Goal: Task Accomplishment & Management: Complete application form

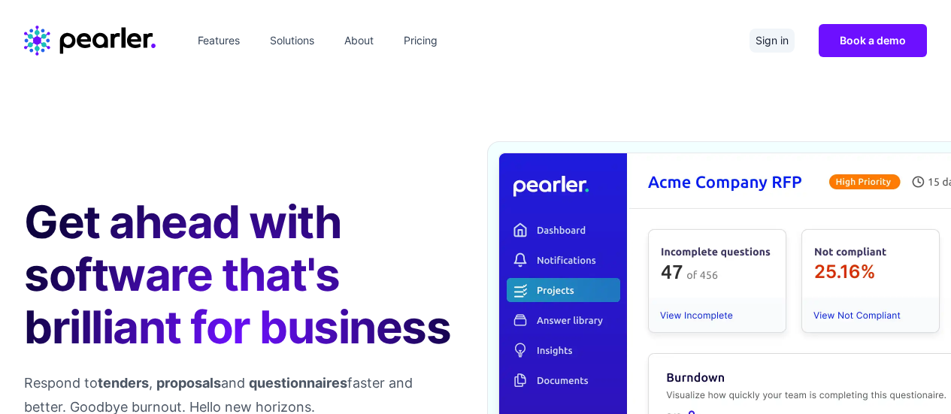
click at [770, 43] on link "Sign in" at bounding box center [771, 41] width 45 height 24
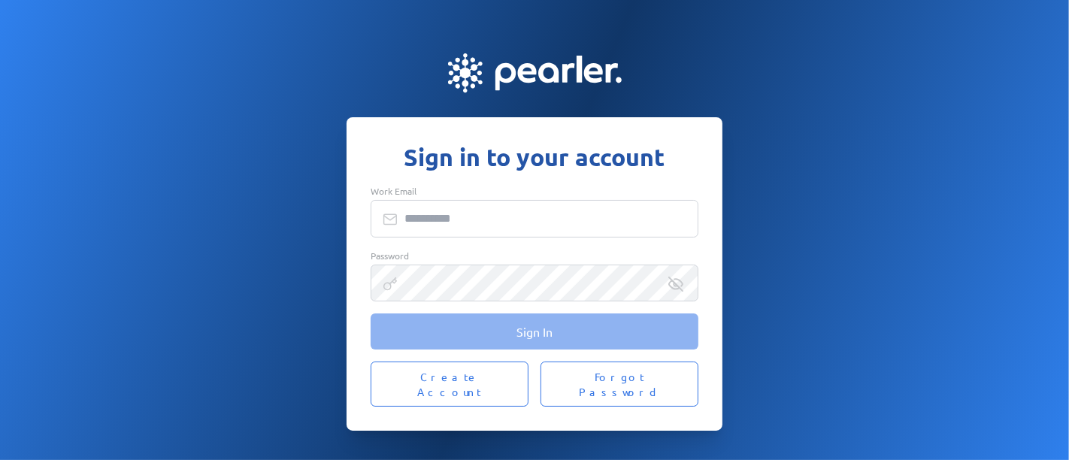
type input "**********"
click at [569, 334] on button "Sign In" at bounding box center [535, 331] width 328 height 36
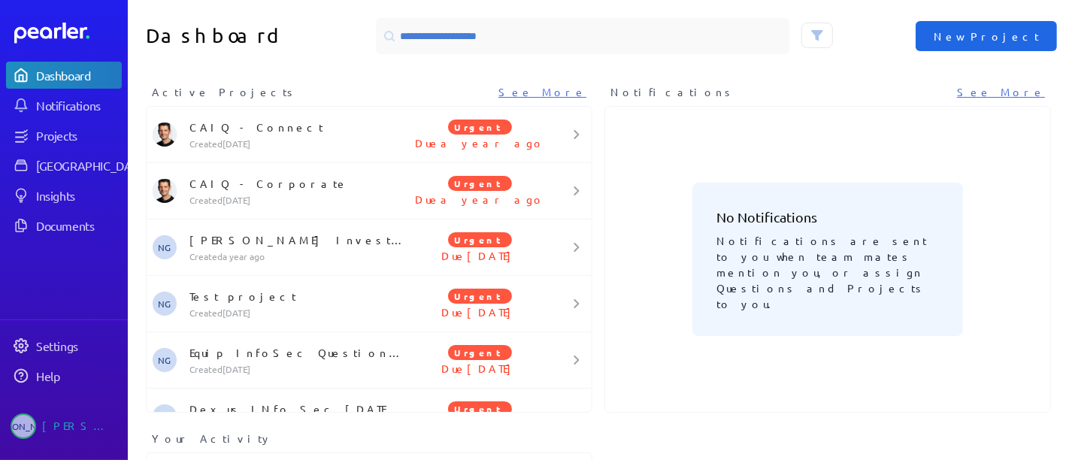
click at [1011, 35] on span "New Project" at bounding box center [985, 36] width 105 height 15
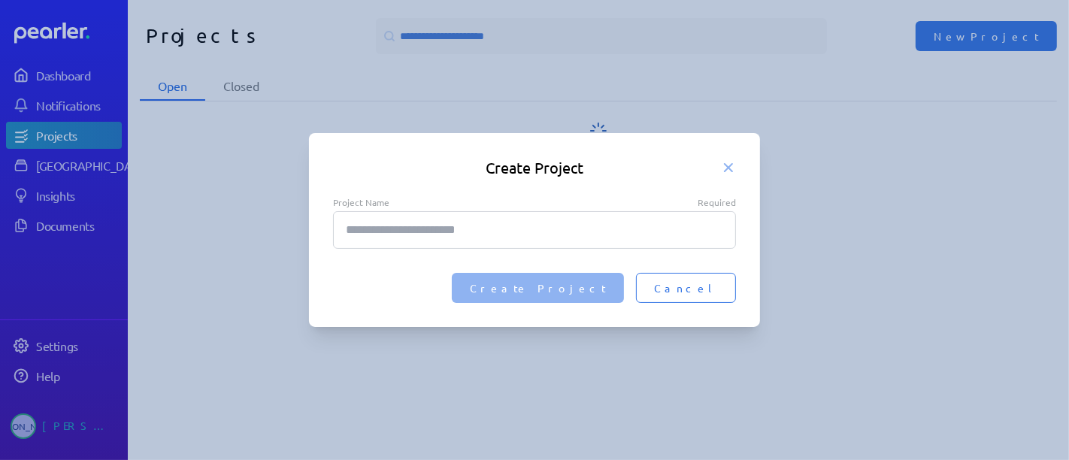
click at [488, 225] on input "Project Name Required" at bounding box center [534, 230] width 403 height 38
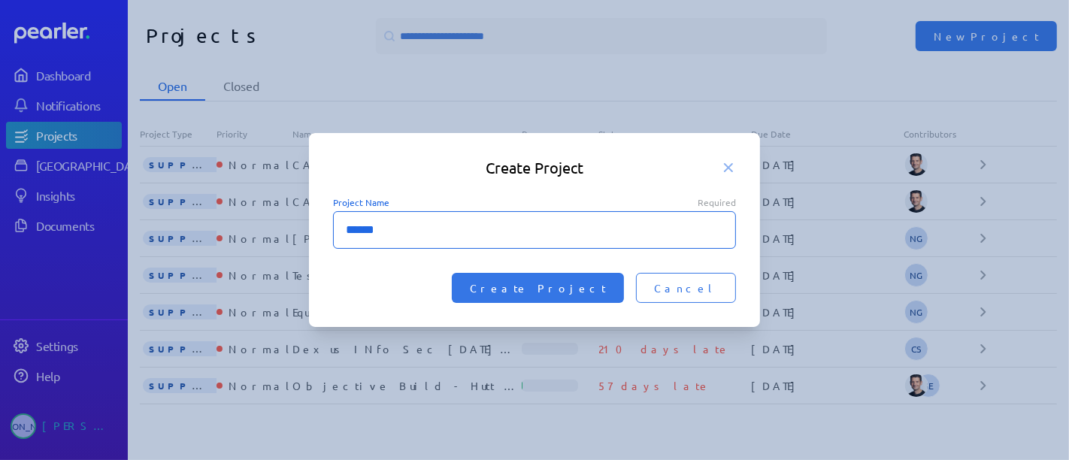
paste input "**********"
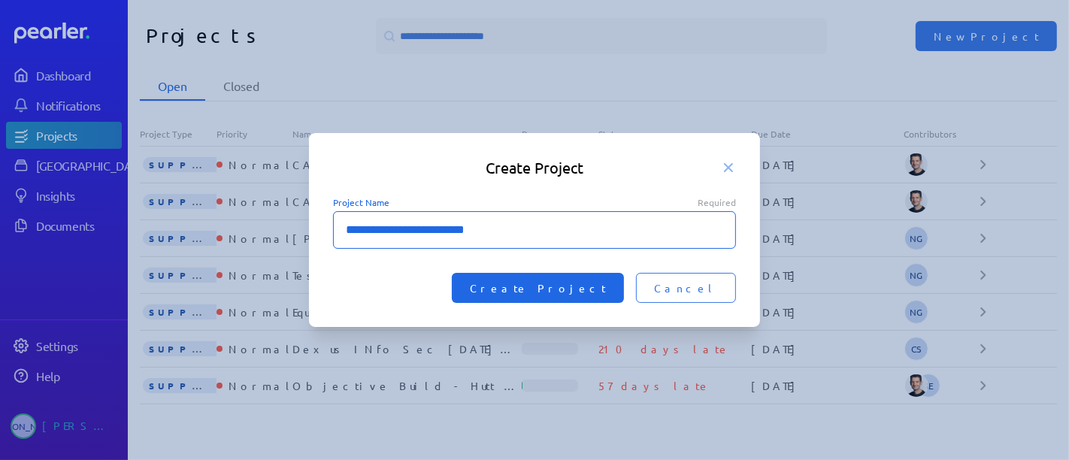
type input "**********"
click at [606, 281] on span "Create Project" at bounding box center [538, 287] width 136 height 15
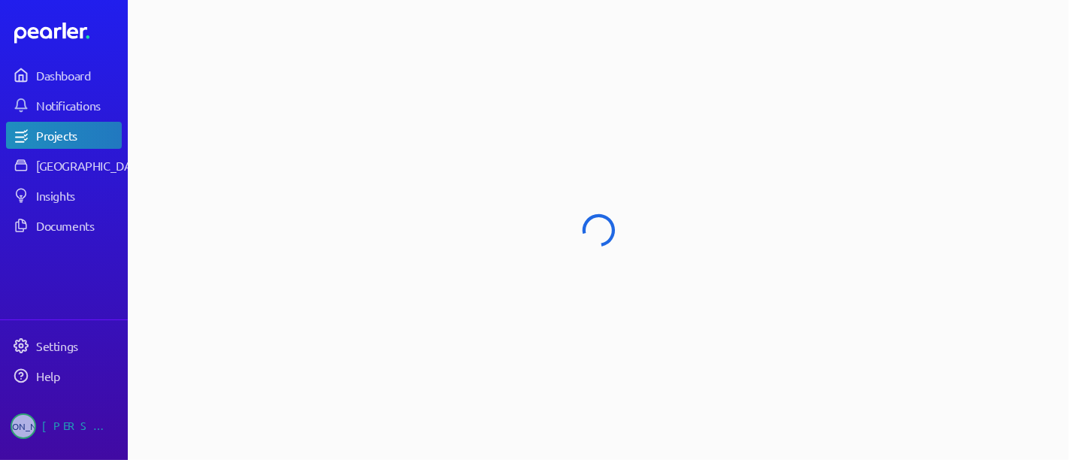
select select "**********"
select select "******"
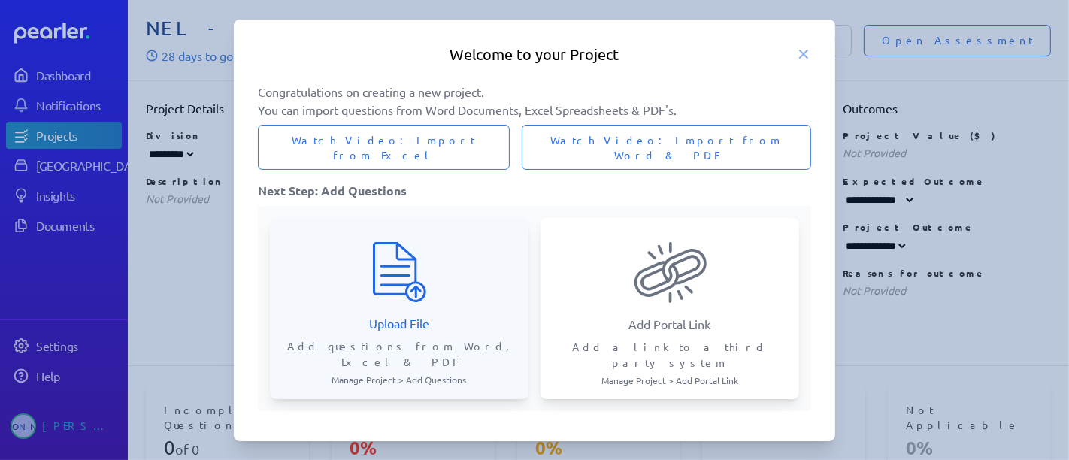
click at [492, 248] on div at bounding box center [399, 272] width 234 height 60
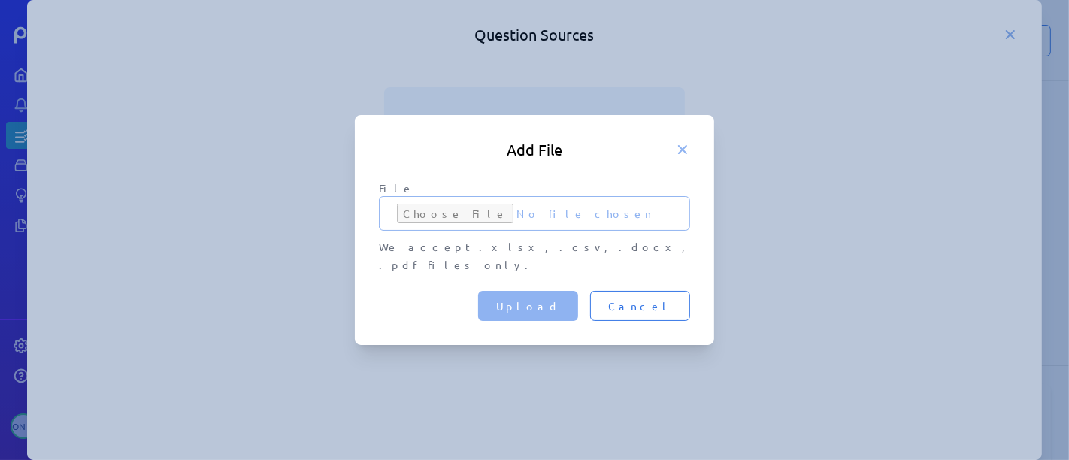
click at [458, 216] on input "File" at bounding box center [534, 213] width 311 height 35
type input "**********"
click at [560, 298] on span "Upload" at bounding box center [528, 305] width 64 height 15
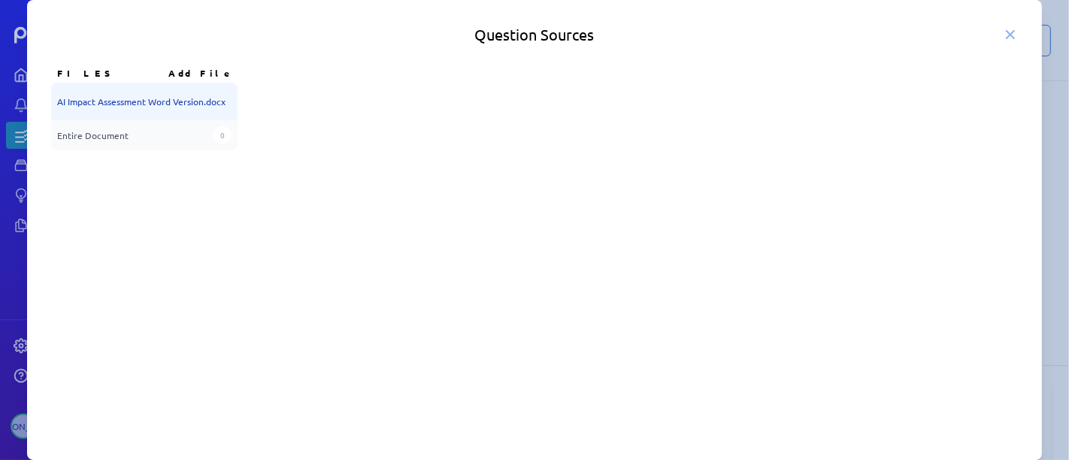
click at [90, 151] on div "AI Impact Assessment Word Version.docx Entire Document 0" at bounding box center [144, 123] width 186 height 80
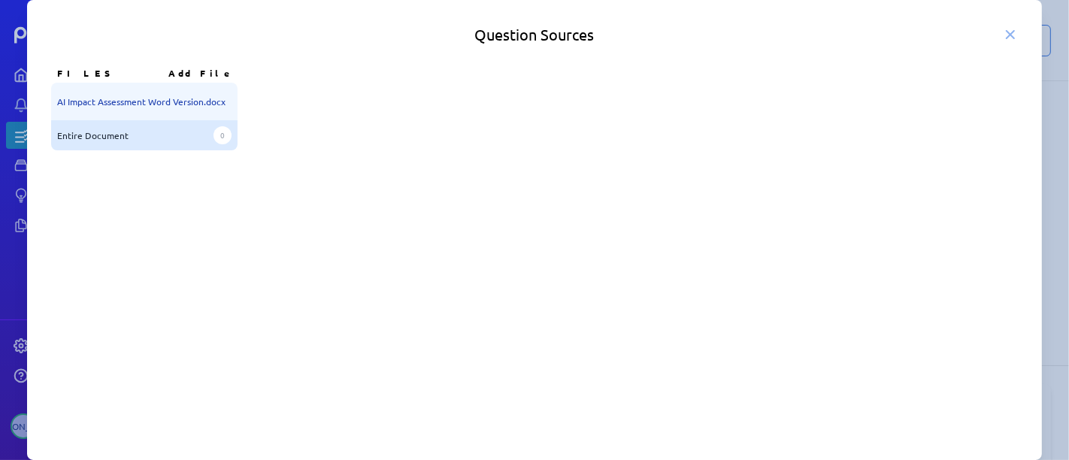
click at [96, 137] on span "Entire Document" at bounding box center [92, 135] width 71 height 18
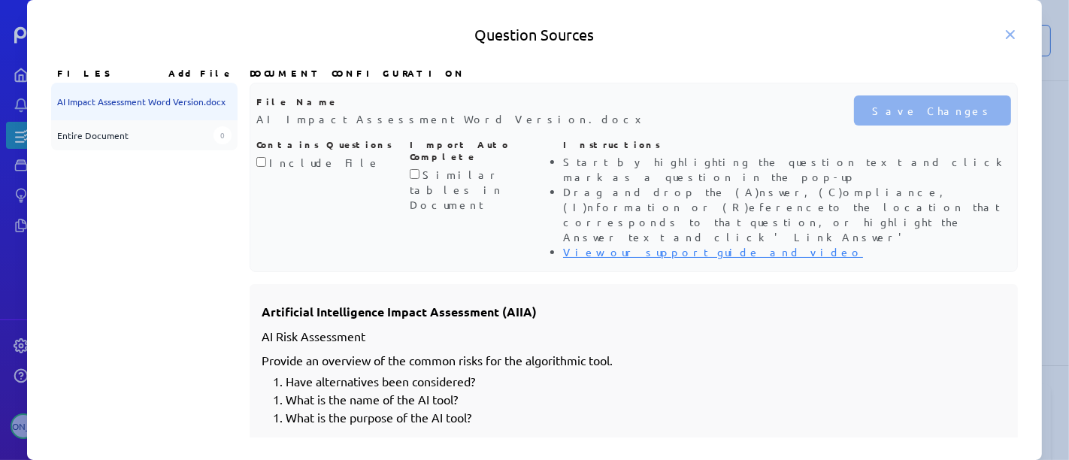
click at [282, 163] on label "Include File" at bounding box center [324, 163] width 111 height 14
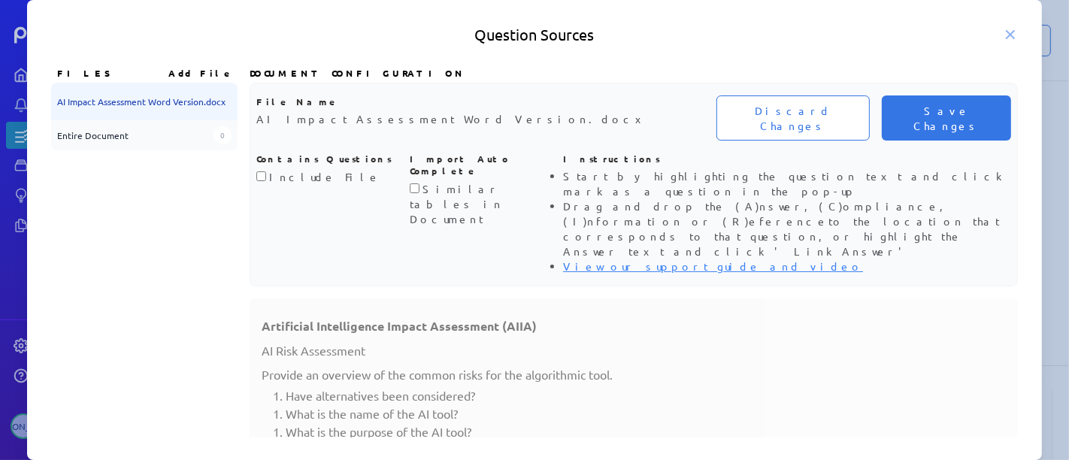
click at [368, 404] on li "What is the name of the AI tool?" at bounding box center [646, 413] width 721 height 18
click at [294, 170] on label "Include File" at bounding box center [324, 177] width 111 height 14
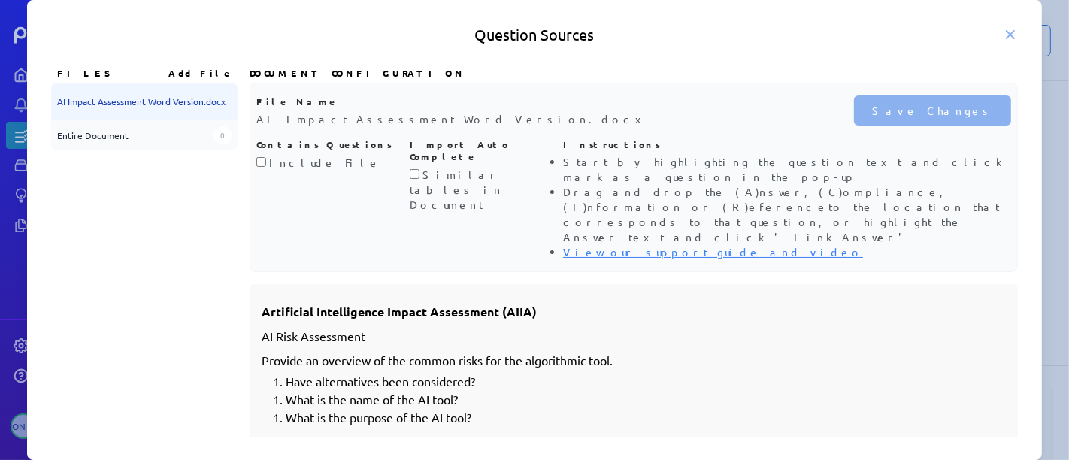
click at [431, 168] on label "Similar tables in Document" at bounding box center [456, 190] width 93 height 44
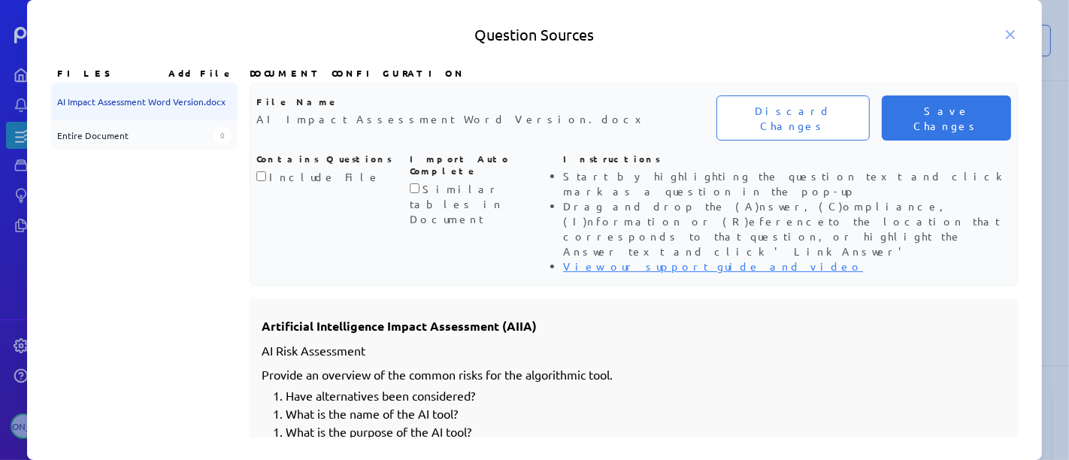
click at [431, 182] on label "Similar tables in Document" at bounding box center [456, 204] width 93 height 44
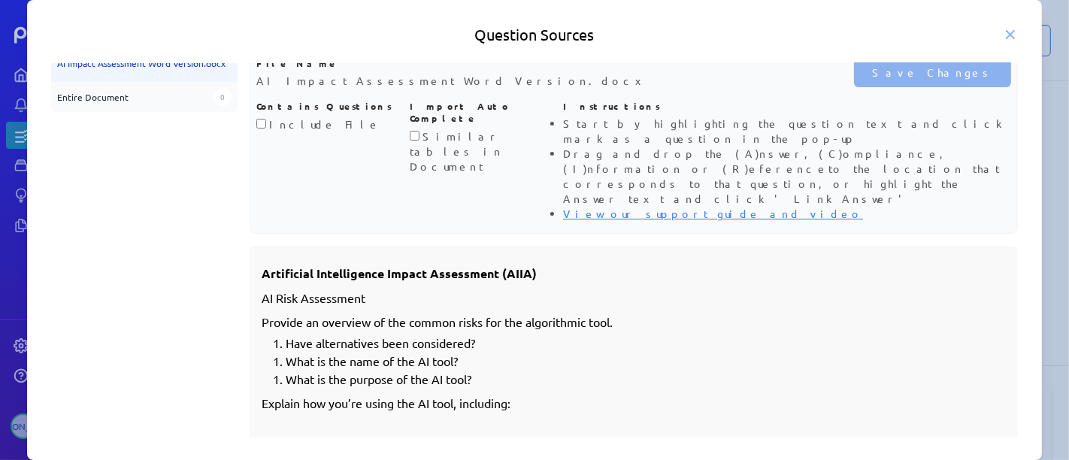
scroll to position [51, 0]
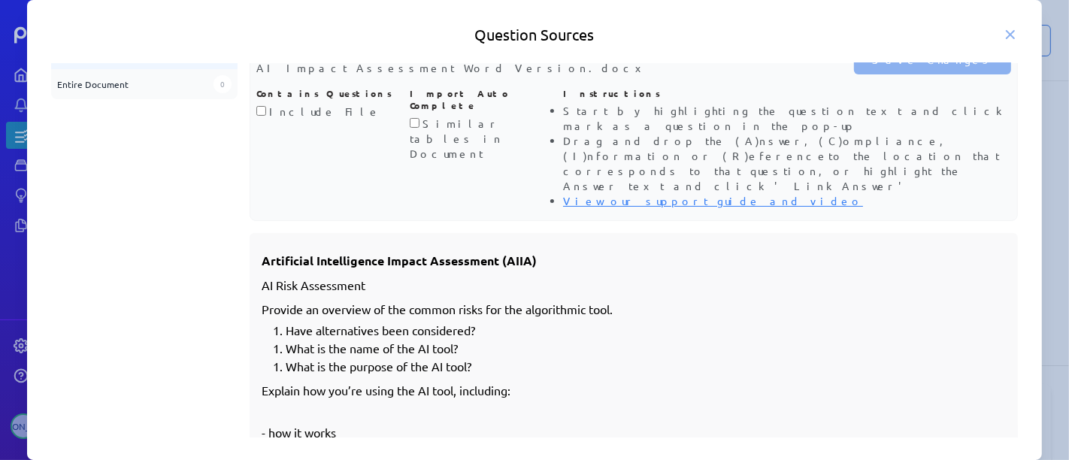
drag, startPoint x: 331, startPoint y: 206, endPoint x: 346, endPoint y: 234, distance: 31.3
click at [332, 251] on p "Artificial Intelligence Impact Assessment (AIIA)" at bounding box center [634, 260] width 745 height 19
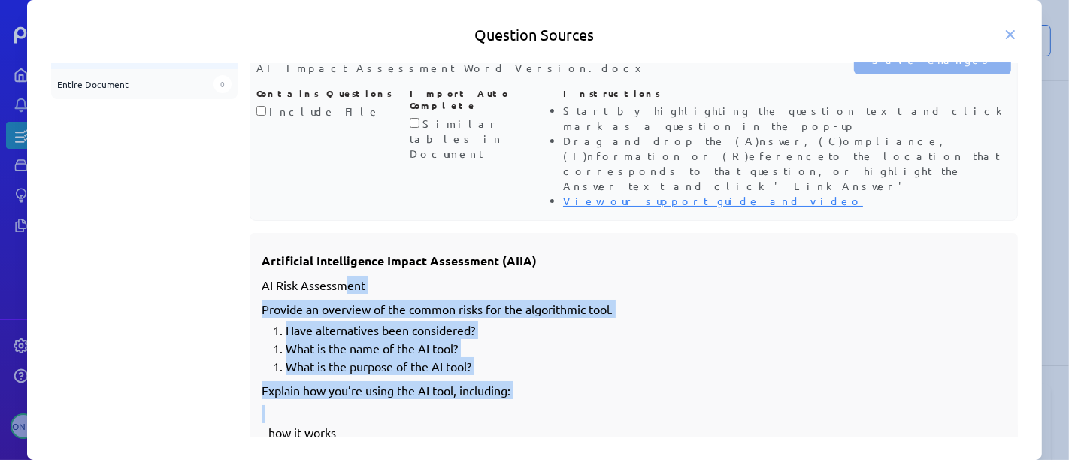
drag, startPoint x: 366, startPoint y: 282, endPoint x: 387, endPoint y: 364, distance: 84.6
click at [543, 276] on p "AI Risk Assessment" at bounding box center [634, 285] width 745 height 18
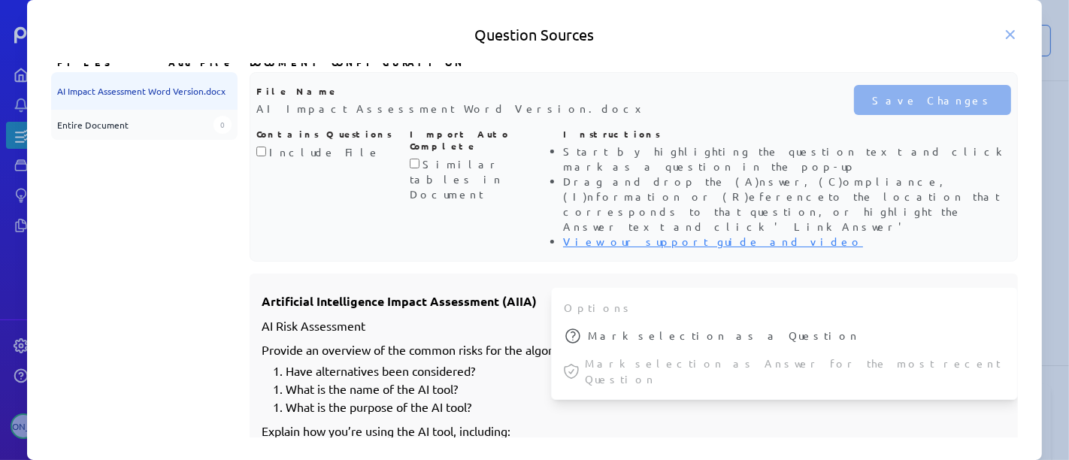
scroll to position [0, 0]
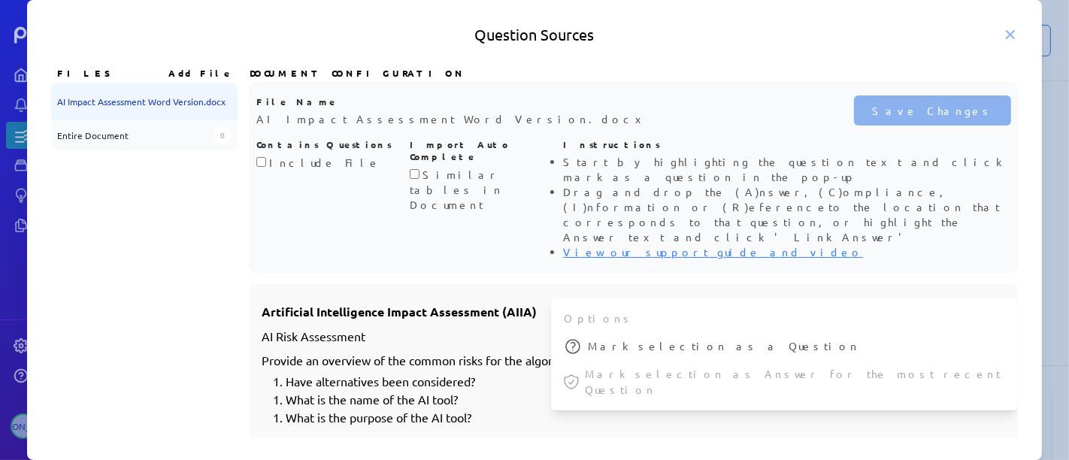
click at [680, 104] on p "File Name" at bounding box center [480, 101] width 448 height 12
click at [126, 121] on div "Entire Document 0" at bounding box center [144, 135] width 186 height 30
click at [125, 124] on div "Entire Document 0" at bounding box center [144, 135] width 186 height 30
click at [164, 104] on div "AI Impact Assessment Word Version.docx" at bounding box center [144, 102] width 186 height 38
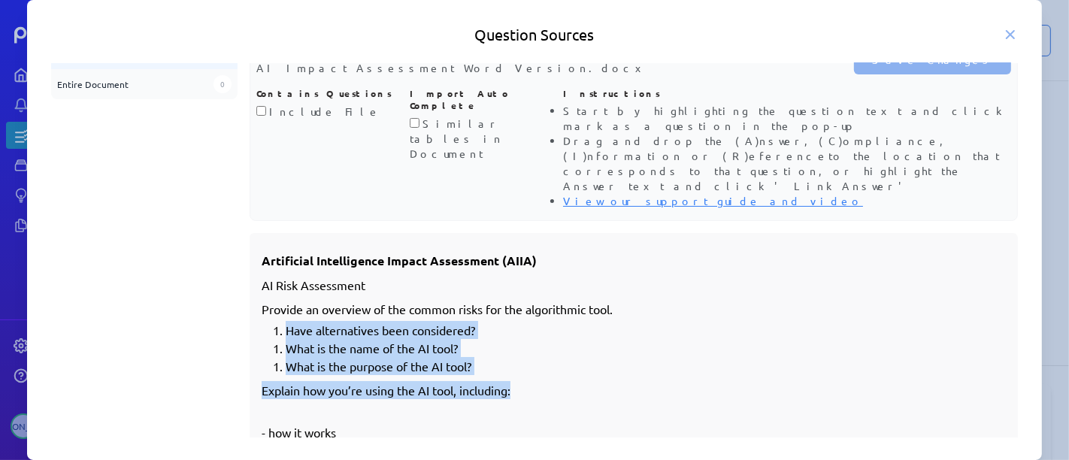
drag, startPoint x: 271, startPoint y: 277, endPoint x: 535, endPoint y: 340, distance: 272.0
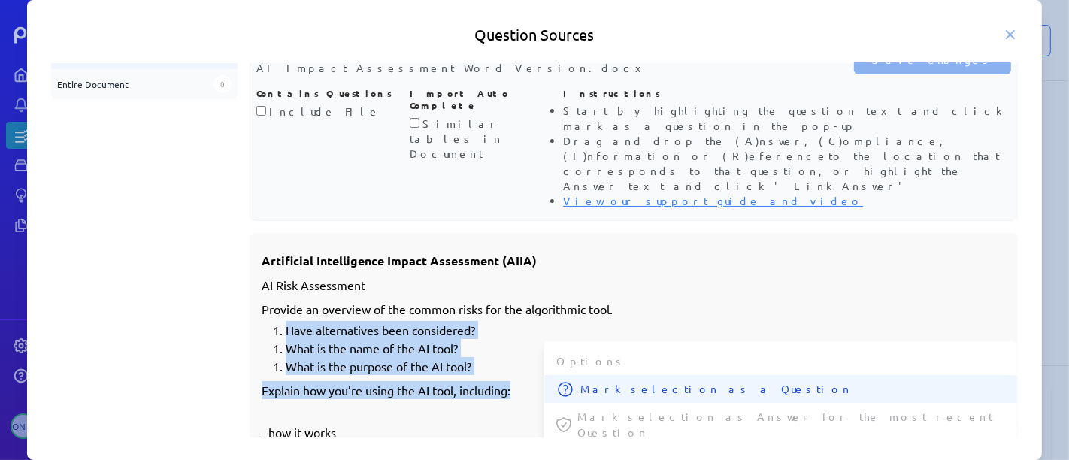
click at [590, 381] on span "Mark selection as a Question" at bounding box center [792, 389] width 425 height 16
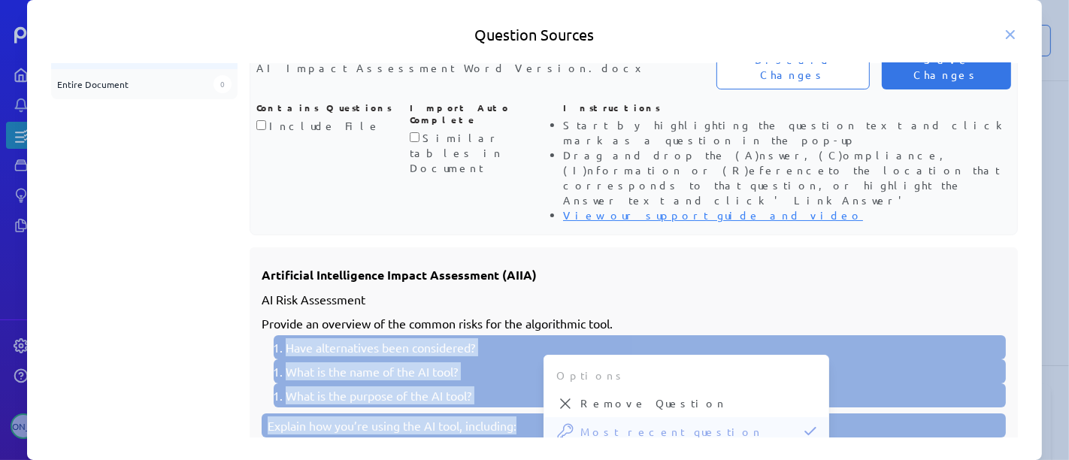
click at [467, 362] on li "What is the name of the AI tool?" at bounding box center [643, 371] width 715 height 18
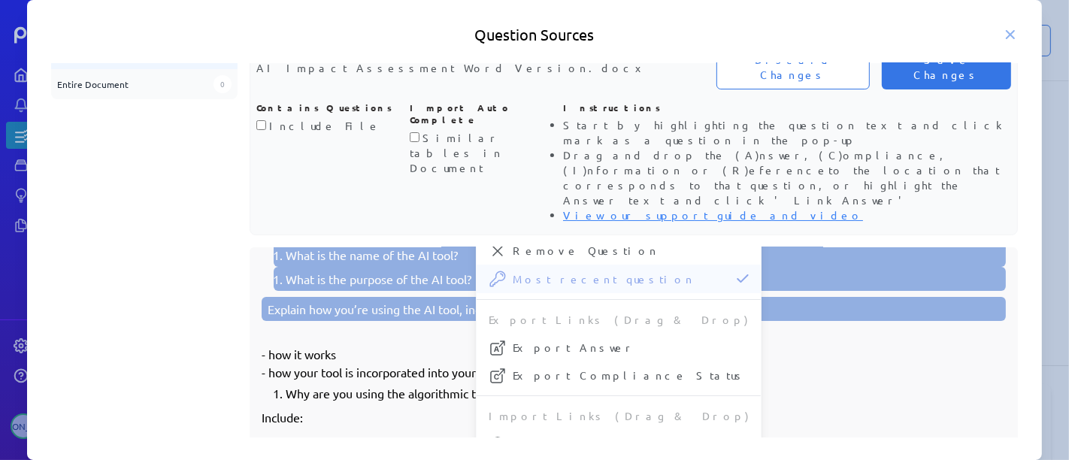
scroll to position [167, 0]
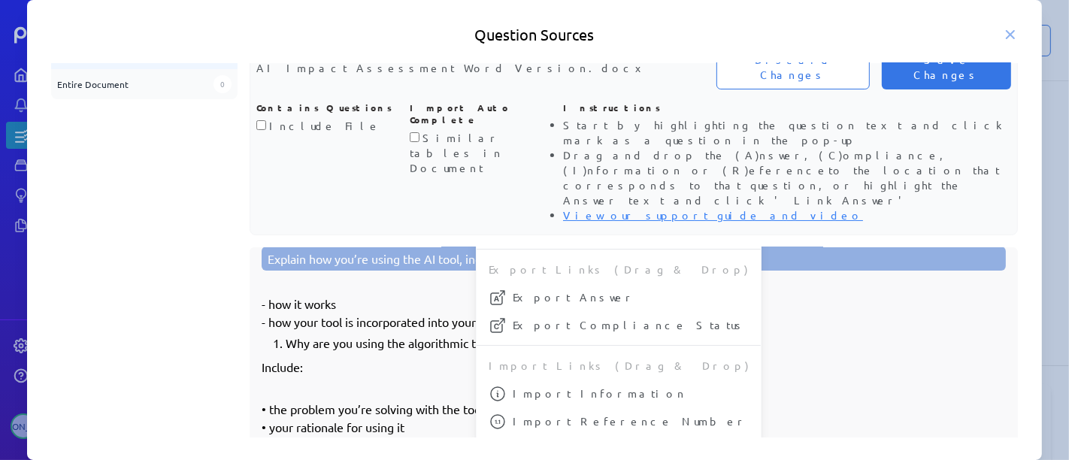
click at [413, 334] on li "Why are you using the algorithmic tool?" at bounding box center [646, 343] width 721 height 18
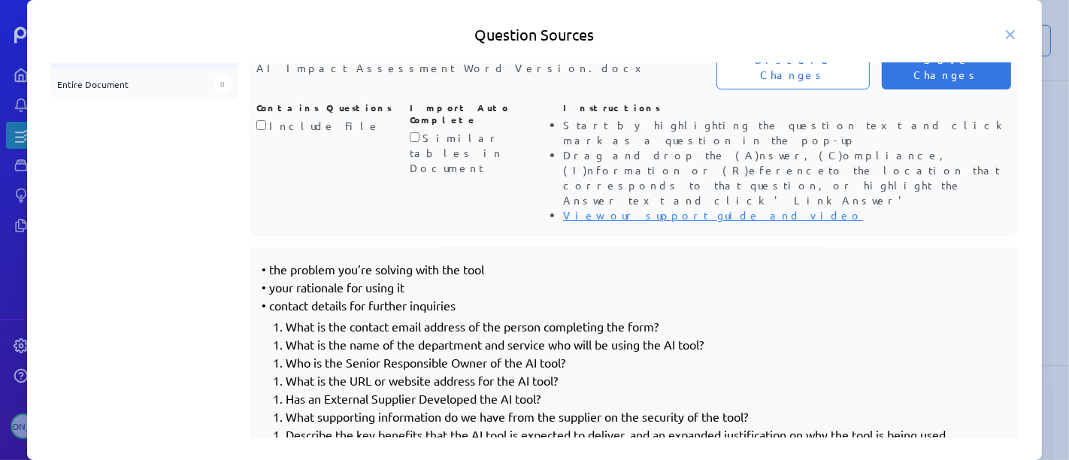
scroll to position [417, 0]
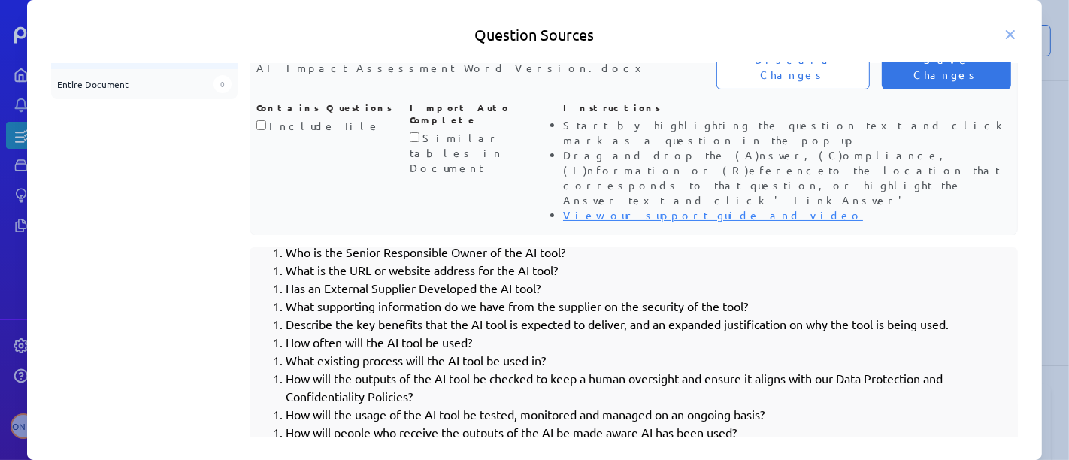
drag, startPoint x: 1015, startPoint y: 32, endPoint x: 624, endPoint y: 51, distance: 391.3
click at [1015, 32] on icon at bounding box center [1010, 34] width 15 height 15
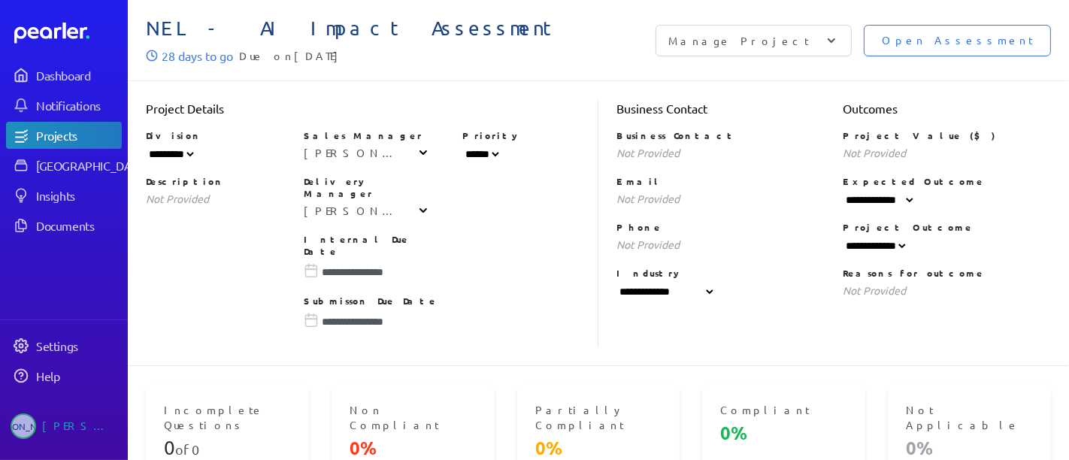
click at [851, 34] on div "Manage Project" at bounding box center [753, 41] width 196 height 32
click at [994, 182] on p "Expected Outcome" at bounding box center [946, 181] width 208 height 12
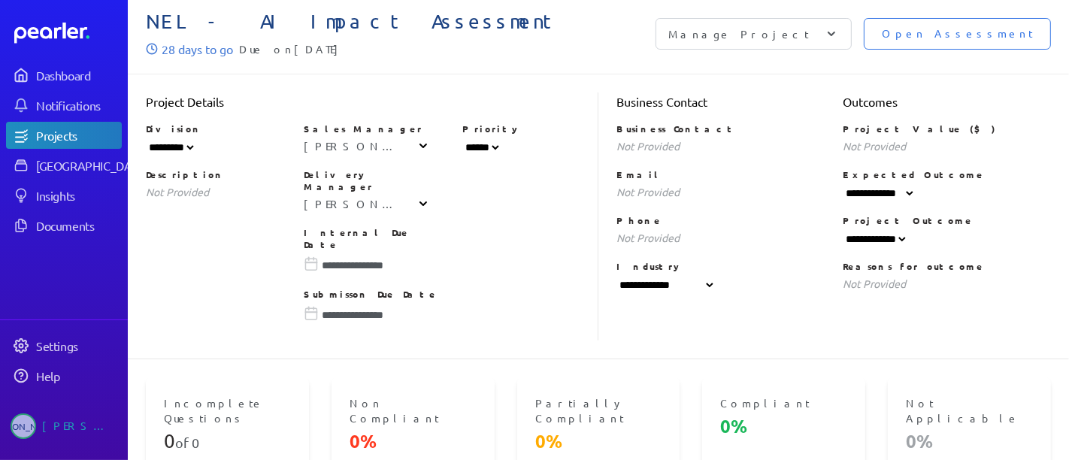
scroll to position [0, 0]
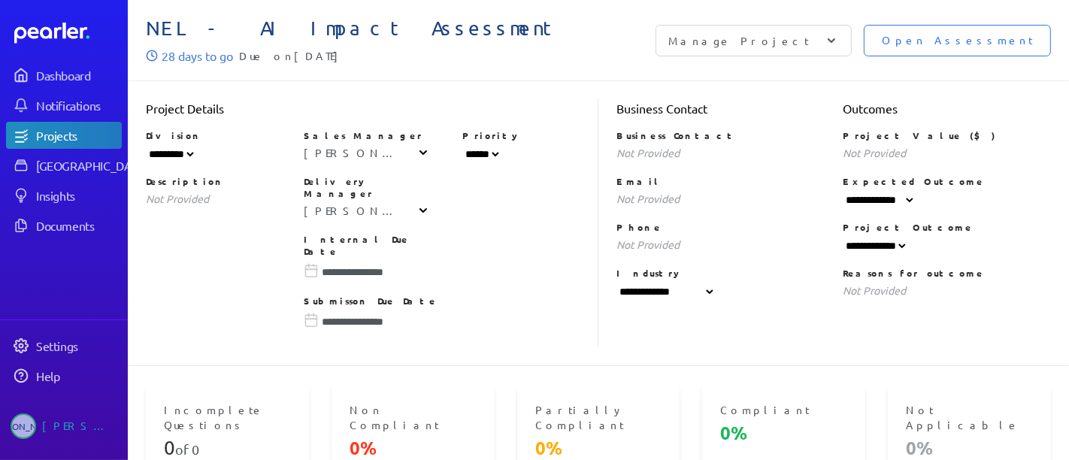
click at [809, 43] on p "Manage Project" at bounding box center [738, 40] width 141 height 15
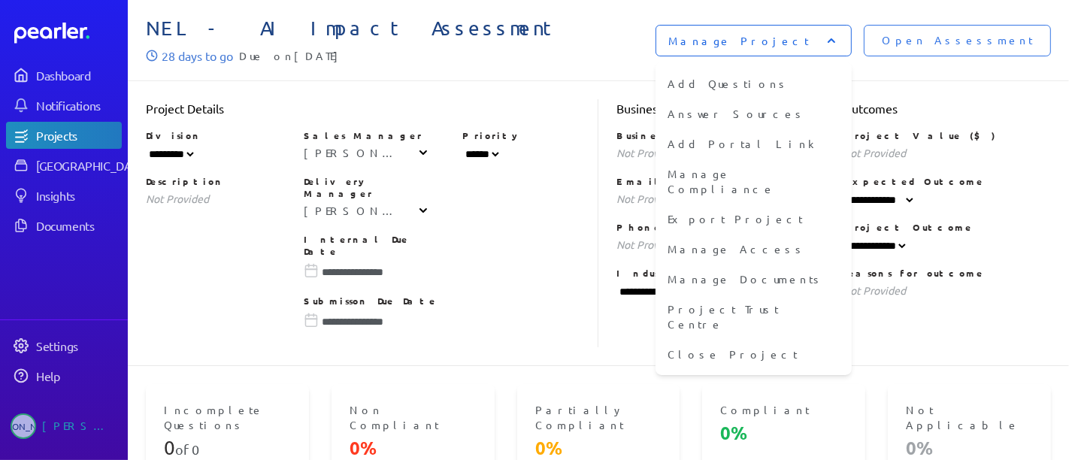
click at [91, 133] on div "Projects" at bounding box center [78, 135] width 84 height 15
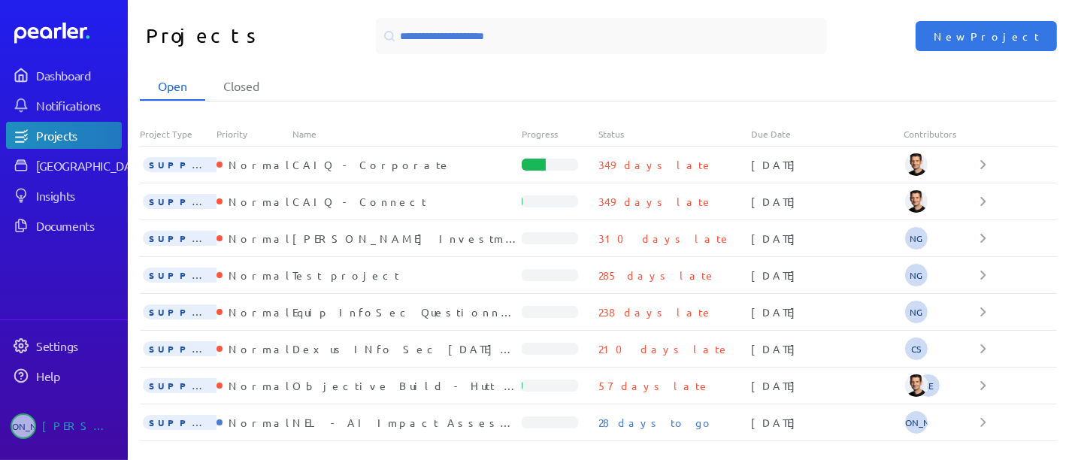
click at [756, 78] on div "Open Closed" at bounding box center [598, 85] width 917 height 26
click at [996, 422] on div at bounding box center [1018, 422] width 77 height 9
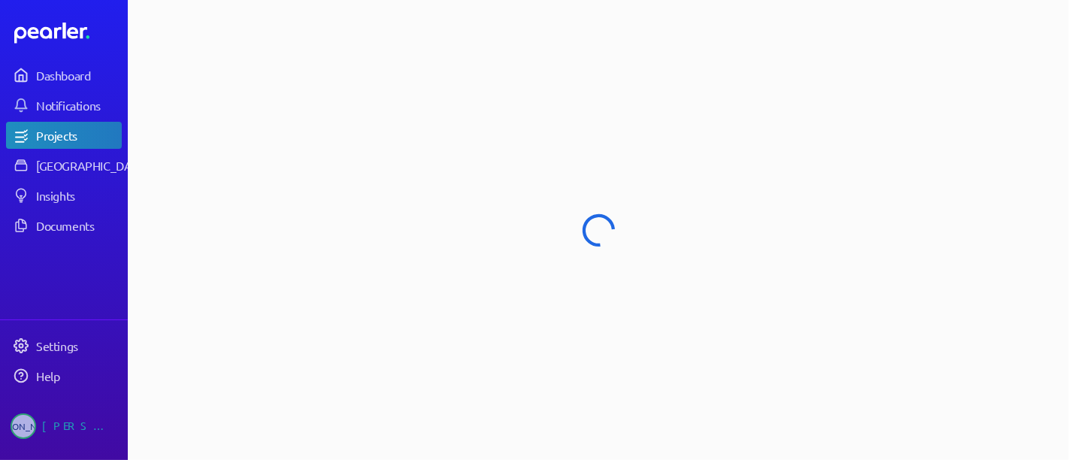
select select "**********"
select select "******"
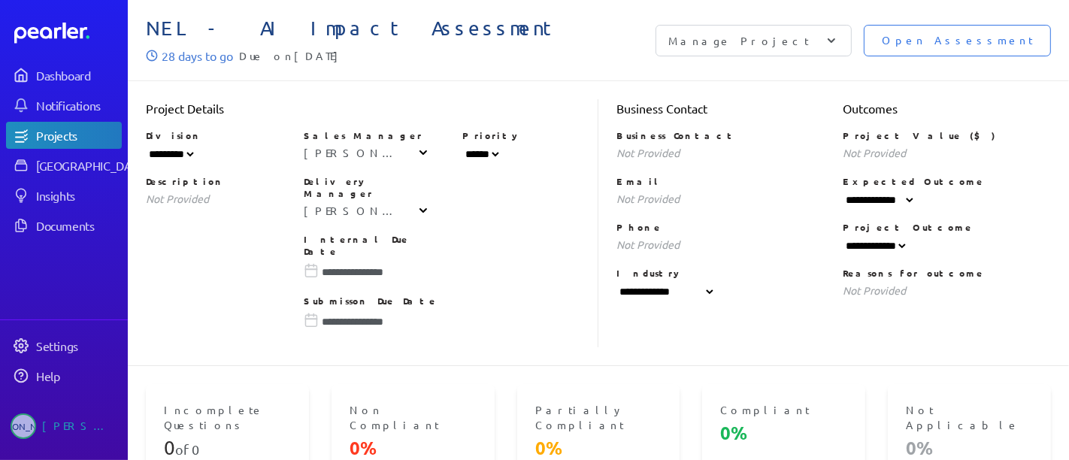
click at [851, 35] on div "Manage Project" at bounding box center [753, 41] width 196 height 32
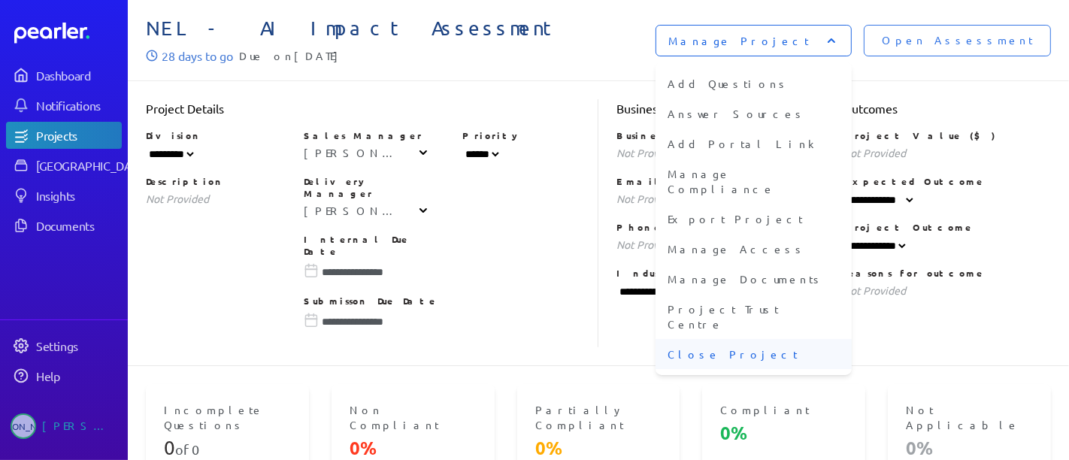
click at [851, 339] on li "Close Project" at bounding box center [753, 354] width 196 height 30
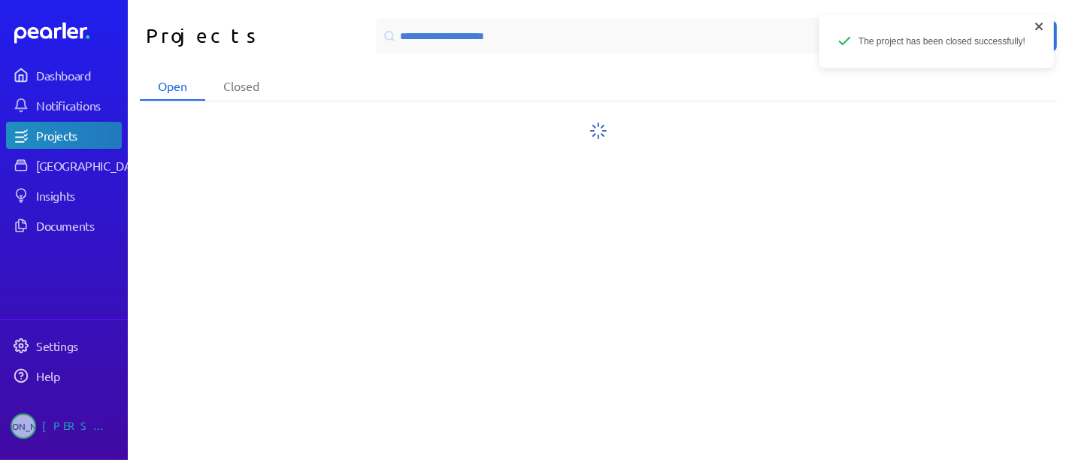
click at [1034, 27] on icon "close" at bounding box center [1039, 26] width 11 height 12
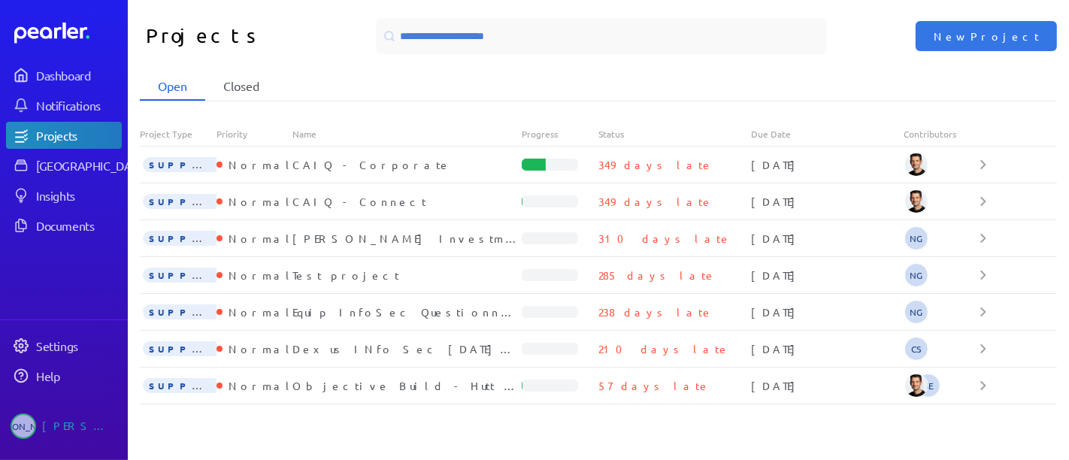
click at [265, 86] on li "Closed" at bounding box center [241, 86] width 72 height 29
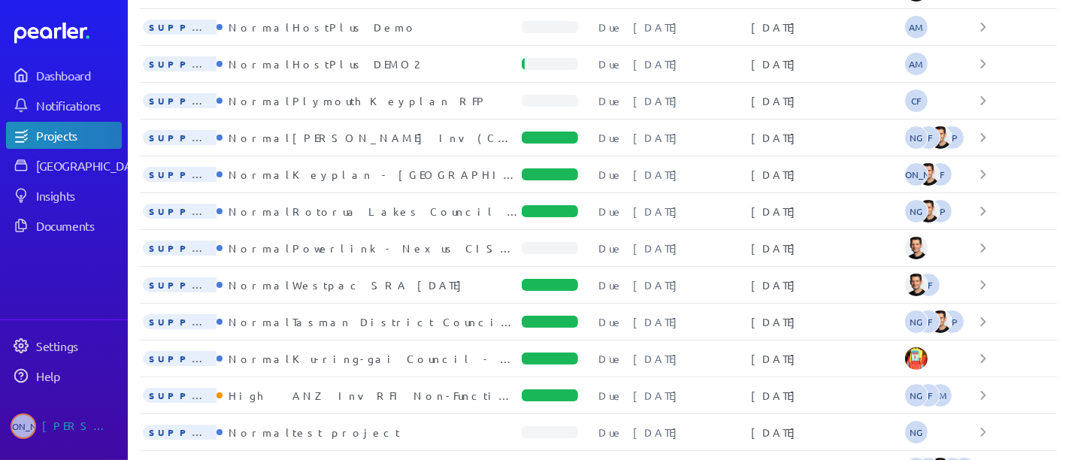
scroll to position [1481, 0]
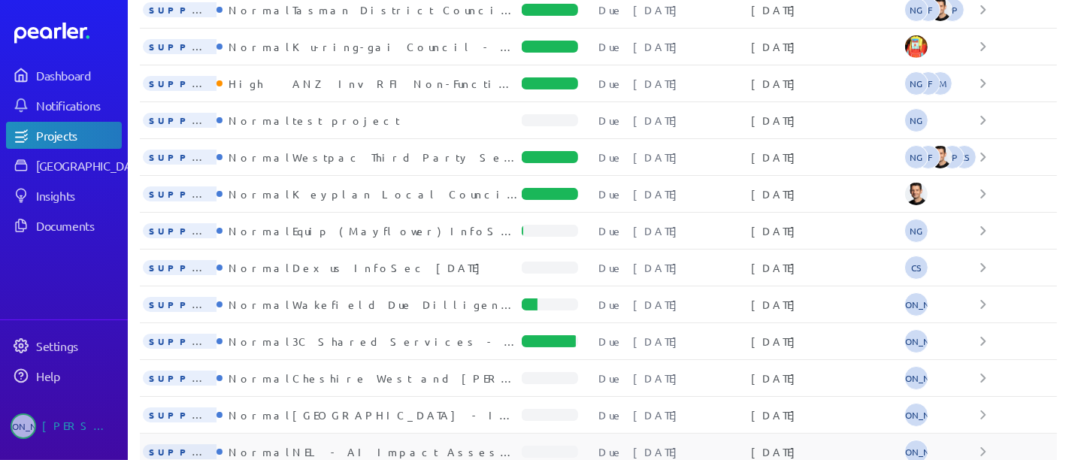
click at [943, 440] on div "[PERSON_NAME]" at bounding box center [942, 452] width 77 height 24
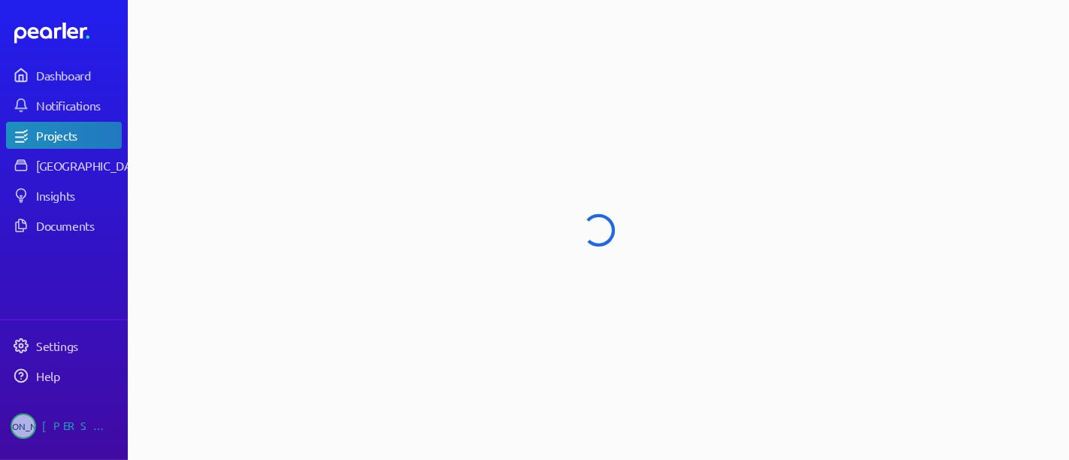
select select "**********"
select select "******"
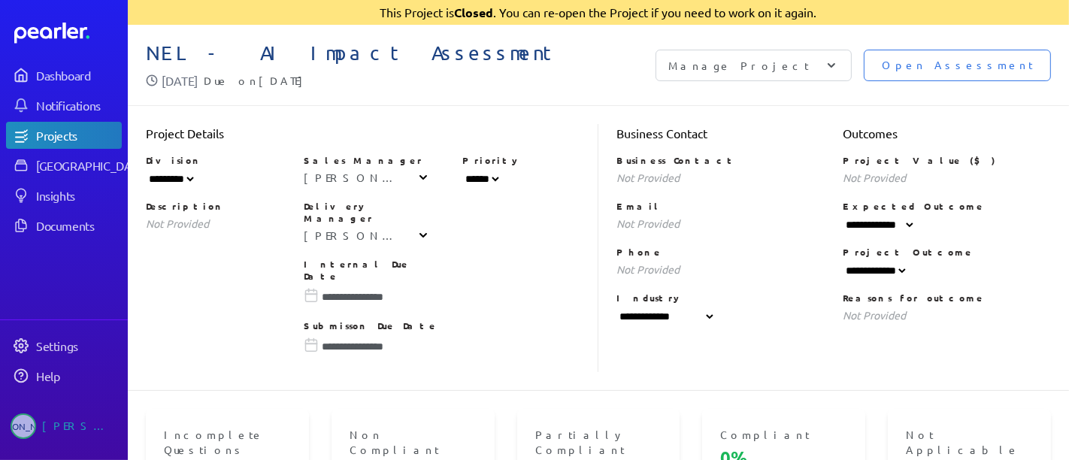
click at [851, 58] on div "Manage Project" at bounding box center [753, 66] width 196 height 32
click at [598, 53] on div "Open Assessment Manage Project Add Questions Answer Sources Add Portal Link Man…" at bounding box center [824, 66] width 452 height 32
click at [69, 71] on div "Dashboard" at bounding box center [78, 75] width 84 height 15
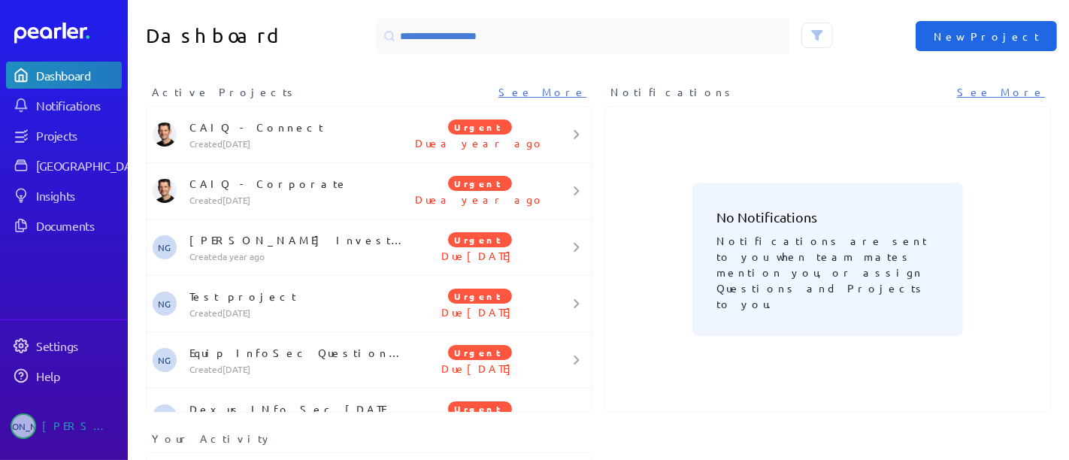
click at [969, 35] on span "New Project" at bounding box center [985, 36] width 105 height 15
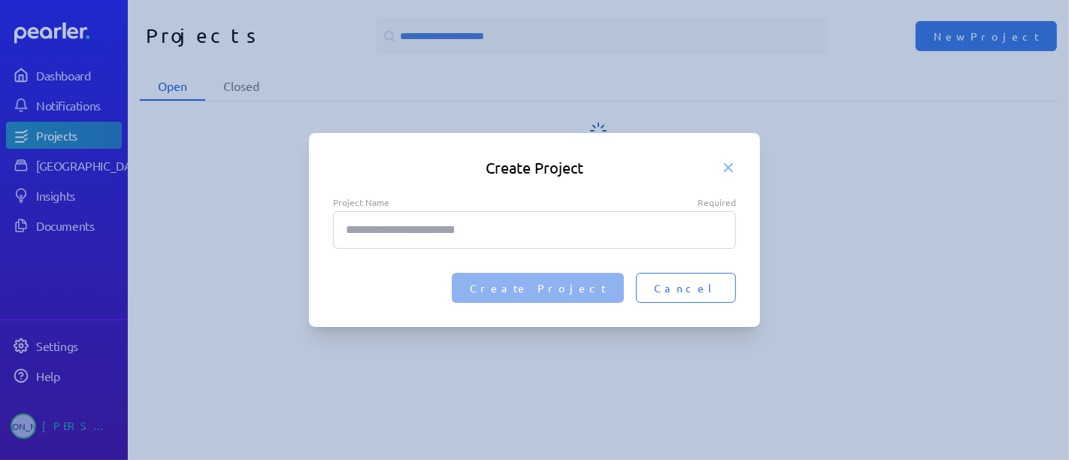
click at [494, 244] on input "Project Name Required" at bounding box center [534, 230] width 403 height 38
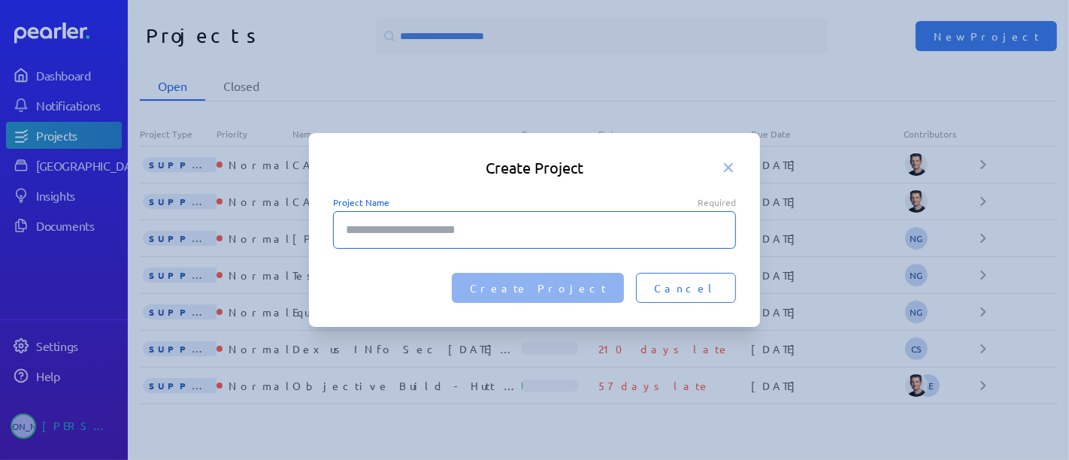
type input "*"
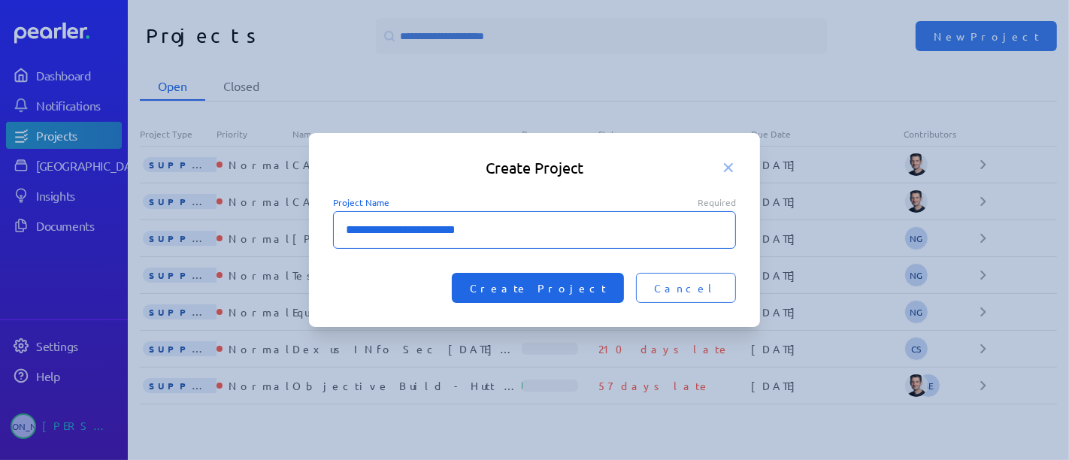
type input "**********"
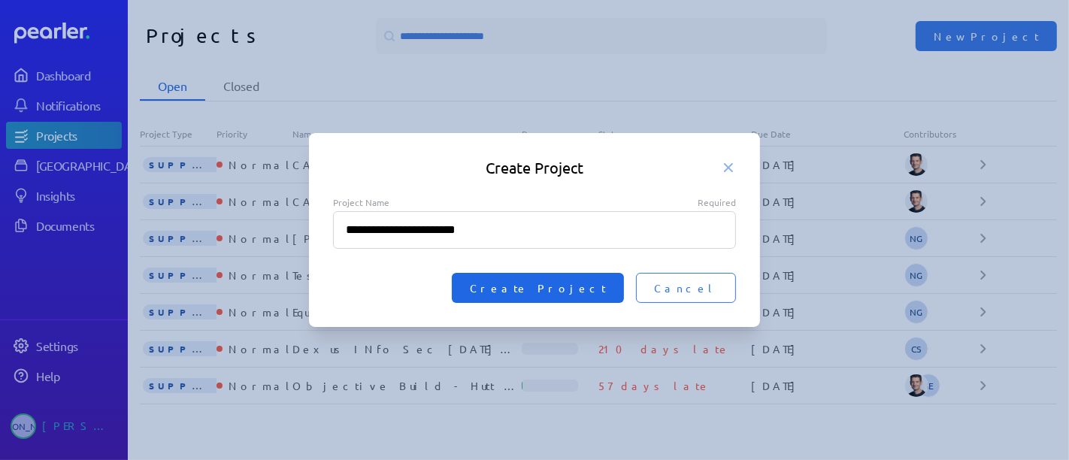
click at [597, 287] on span "Create Project" at bounding box center [538, 287] width 136 height 15
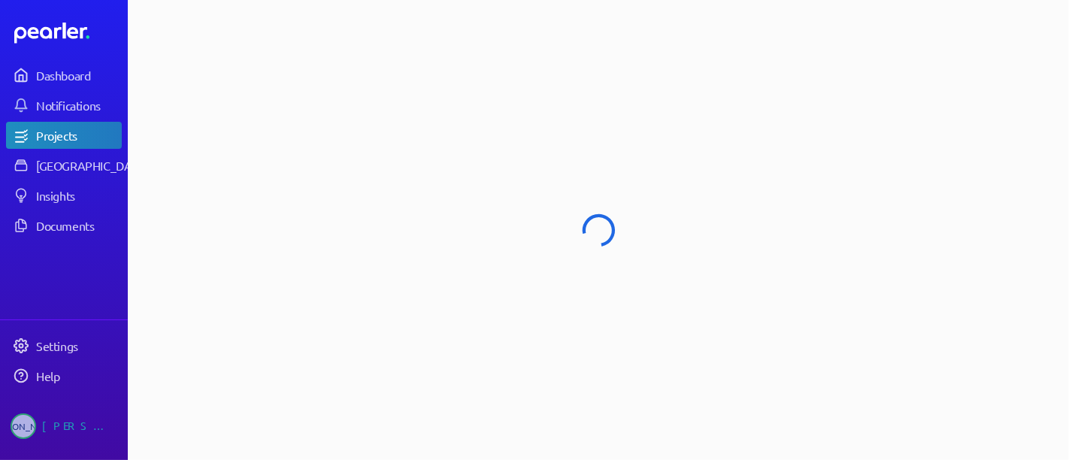
select select "**********"
select select "******"
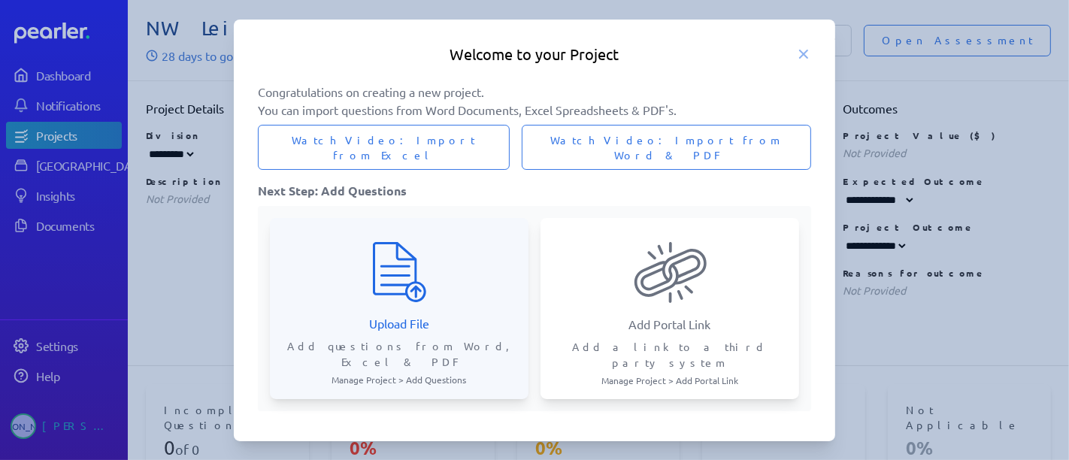
click at [380, 308] on div "Upload File Add questions from Word, Excel & PDF Manage Project > Add Questions" at bounding box center [399, 308] width 259 height 181
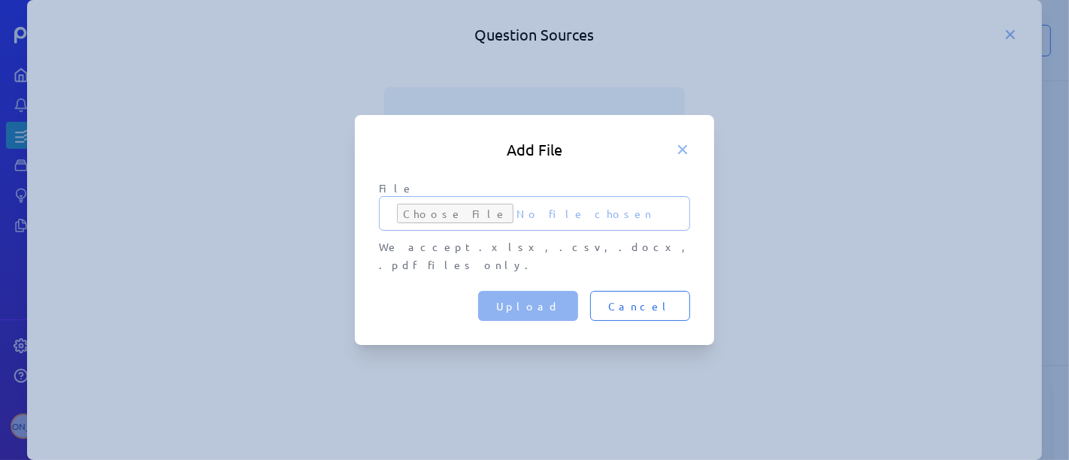
click at [437, 231] on input "File" at bounding box center [534, 213] width 311 height 35
type input "**********"
click at [578, 306] on button "Upload" at bounding box center [528, 306] width 100 height 30
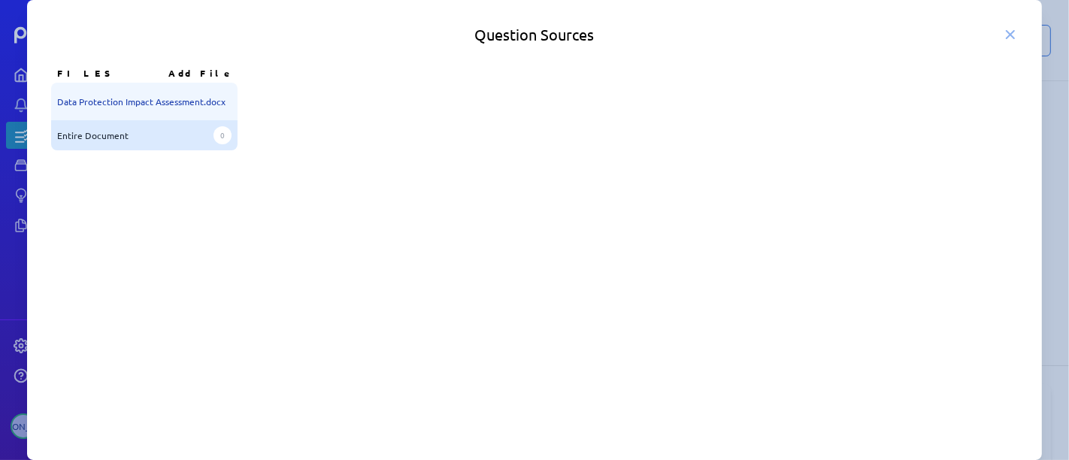
click at [165, 124] on div "Entire Document 0" at bounding box center [144, 135] width 186 height 30
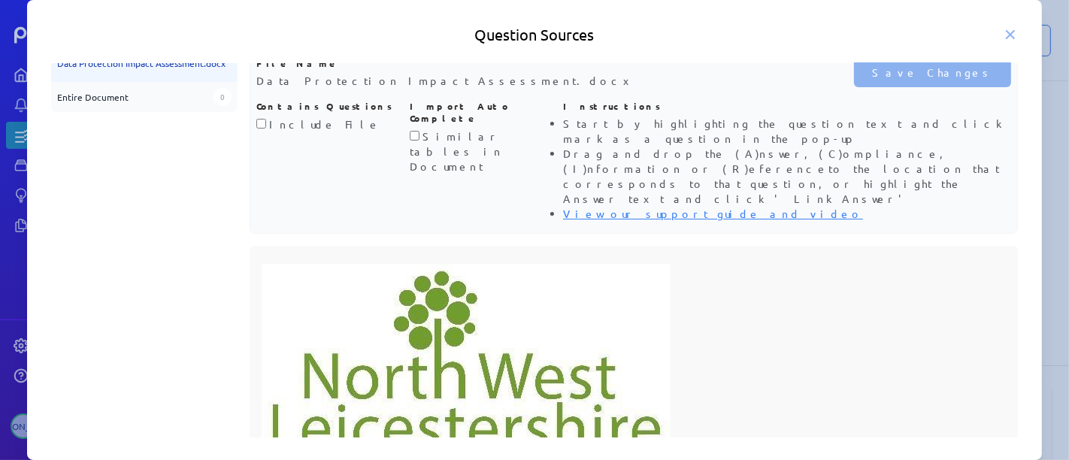
scroll to position [51, 0]
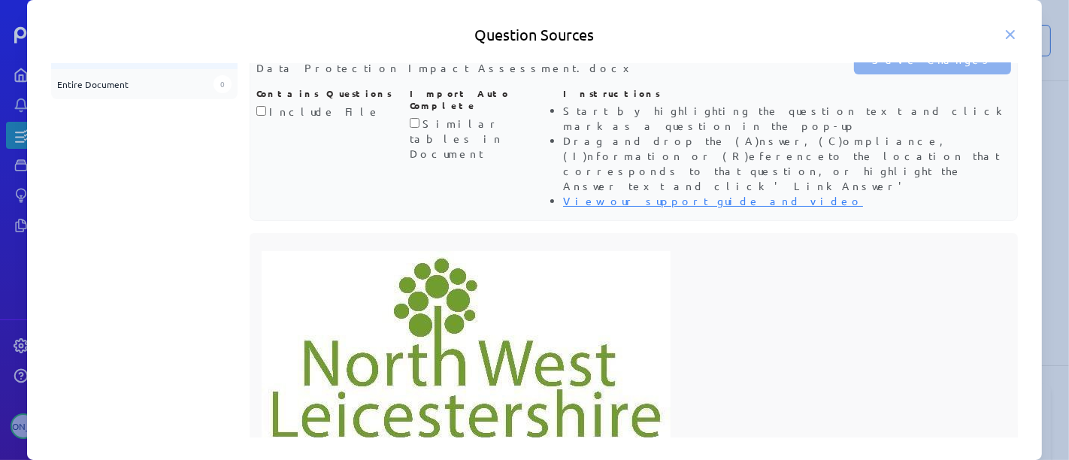
click at [265, 116] on p "Include File" at bounding box center [326, 111] width 141 height 16
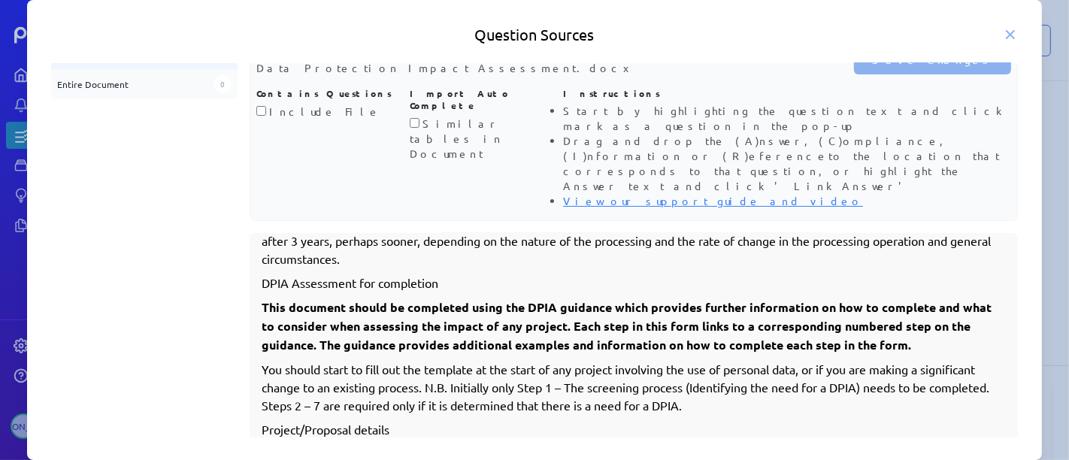
scroll to position [6680, 0]
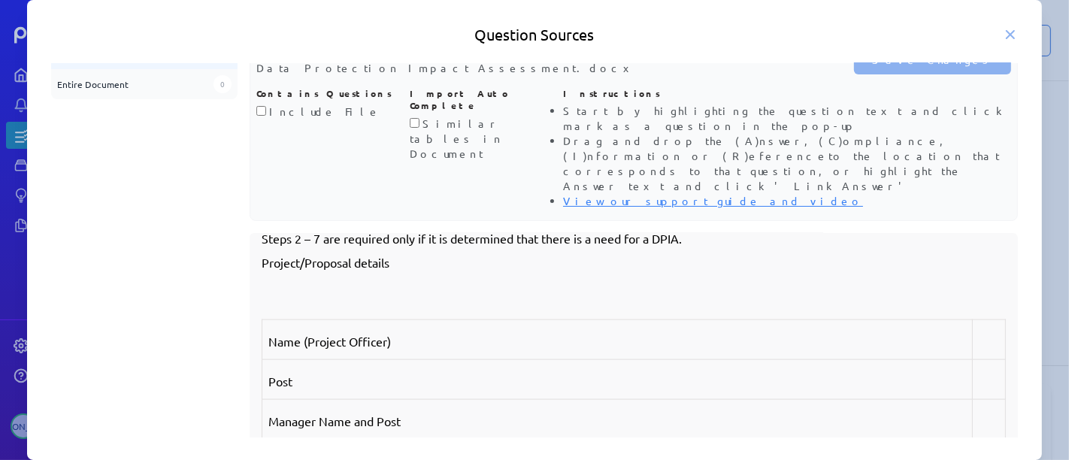
click at [441, 332] on p "Name (Project Officer)" at bounding box center [616, 341] width 697 height 18
drag, startPoint x: 467, startPoint y: 279, endPoint x: 467, endPoint y: 407, distance: 127.8
click at [467, 407] on tbody "Name (Project Officer) Post Manager Name and Post Name of DPO Name of Project/P…" at bounding box center [634, 439] width 744 height 239
click at [534, 332] on p "Name (Project Officer)" at bounding box center [616, 341] width 697 height 18
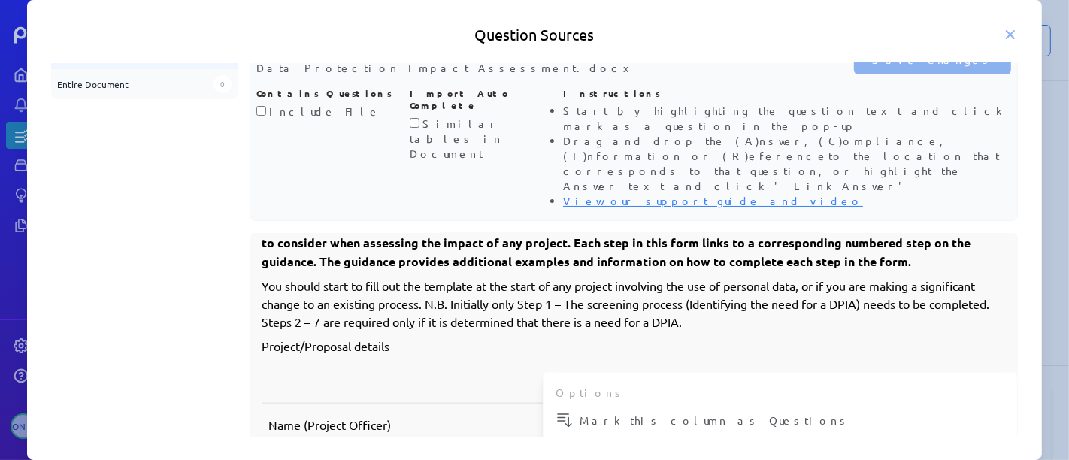
scroll to position [6764, 0]
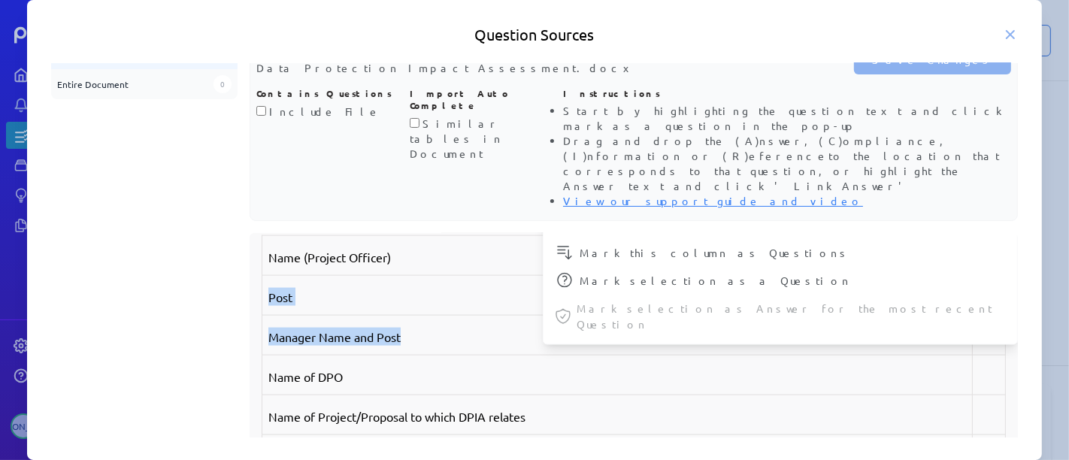
drag, startPoint x: 464, startPoint y: 204, endPoint x: 469, endPoint y: 286, distance: 82.0
click at [469, 286] on tbody "Name (Project Officer) Post Manager Name and Post Name of DPO Name of Project/P…" at bounding box center [634, 355] width 744 height 239
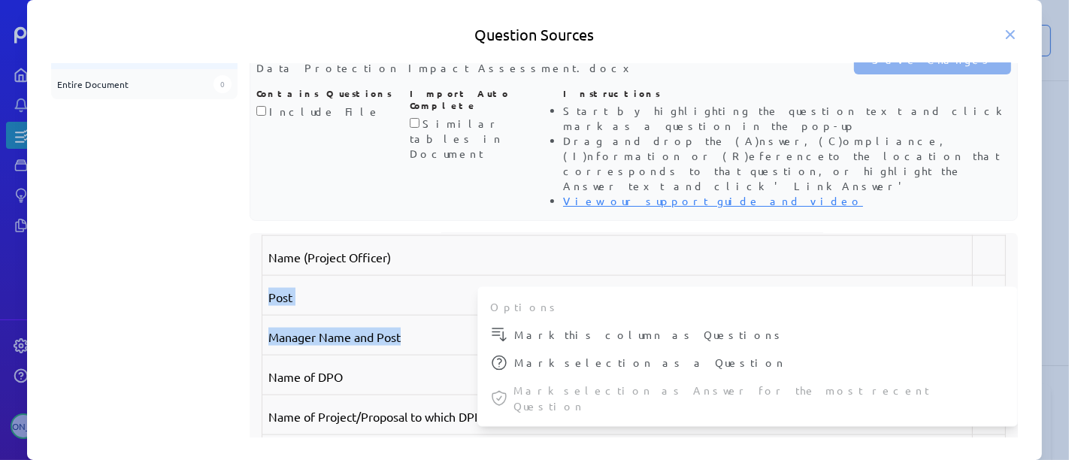
click at [501, 248] on p "Name (Project Officer)" at bounding box center [616, 257] width 697 height 18
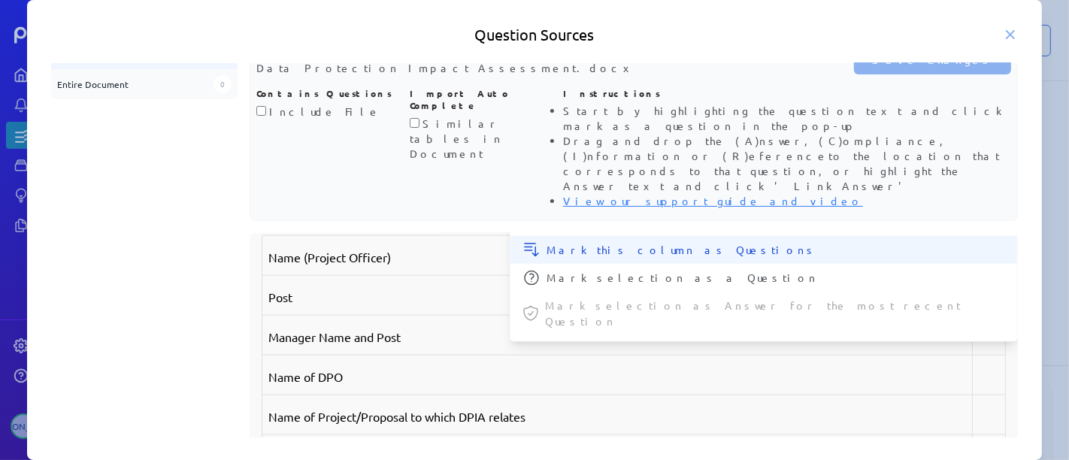
click at [572, 242] on span "Mark this column as Questions" at bounding box center [775, 250] width 459 height 16
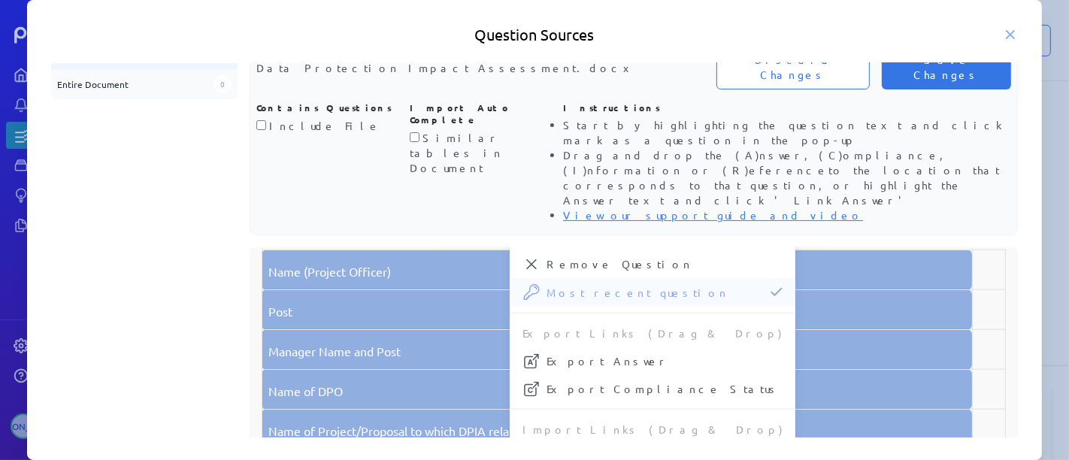
click at [800, 302] on p "Post" at bounding box center [616, 311] width 697 height 18
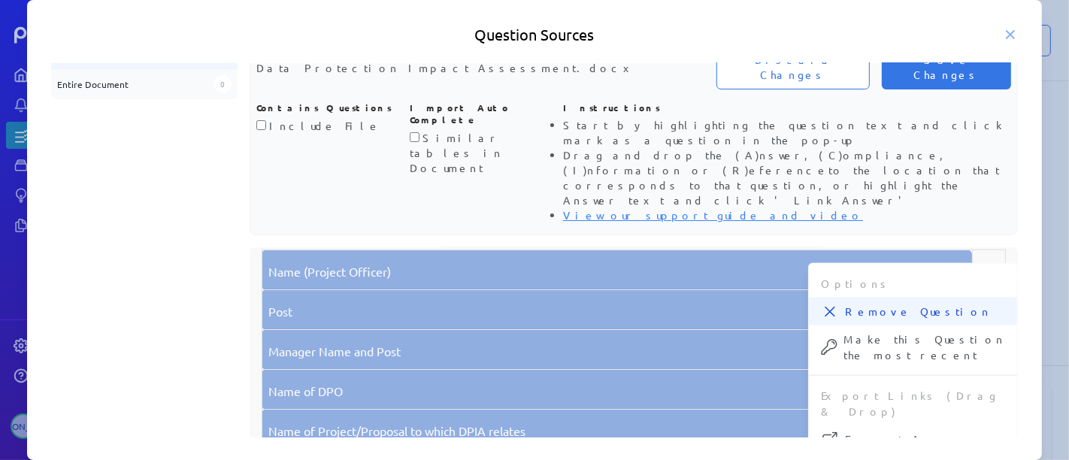
drag, startPoint x: 639, startPoint y: 265, endPoint x: 825, endPoint y: 245, distance: 187.5
click at [824, 247] on div "Data Protection Impact Assessment Guidance Version No. Author Date Summary of C…" at bounding box center [634, 372] width 769 height 250
click at [762, 207] on li "View our support guide and video" at bounding box center [787, 214] width 448 height 15
click at [972, 250] on td at bounding box center [989, 270] width 34 height 40
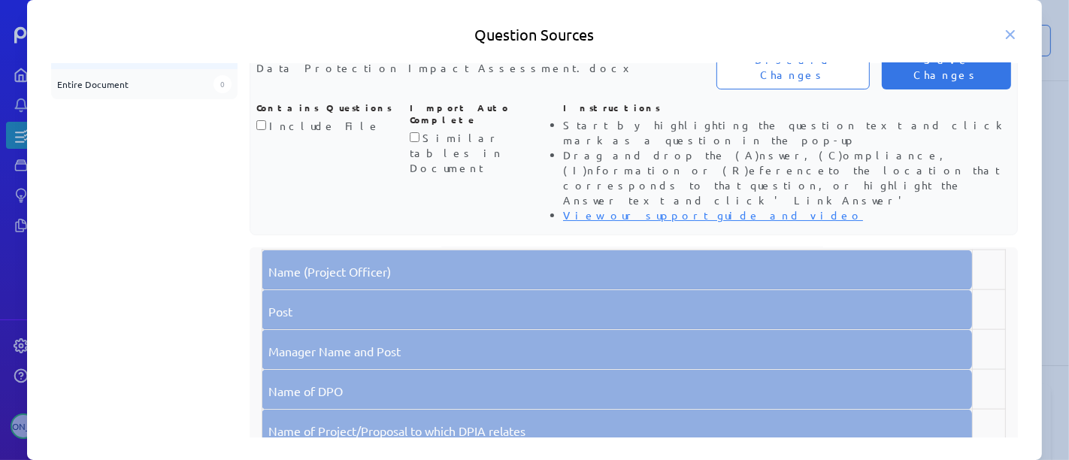
drag, startPoint x: 722, startPoint y: 283, endPoint x: 967, endPoint y: 278, distance: 245.1
click at [967, 330] on tr "Manager Name and Post" at bounding box center [634, 350] width 744 height 40
click at [895, 342] on p "Manager Name and Post" at bounding box center [616, 351] width 697 height 18
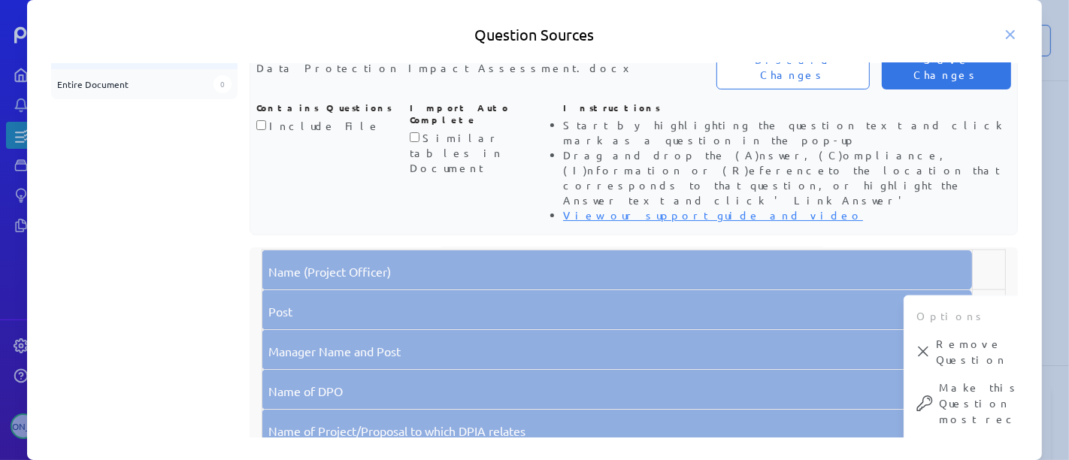
click at [617, 330] on td "Manager Name and Post" at bounding box center [617, 350] width 710 height 40
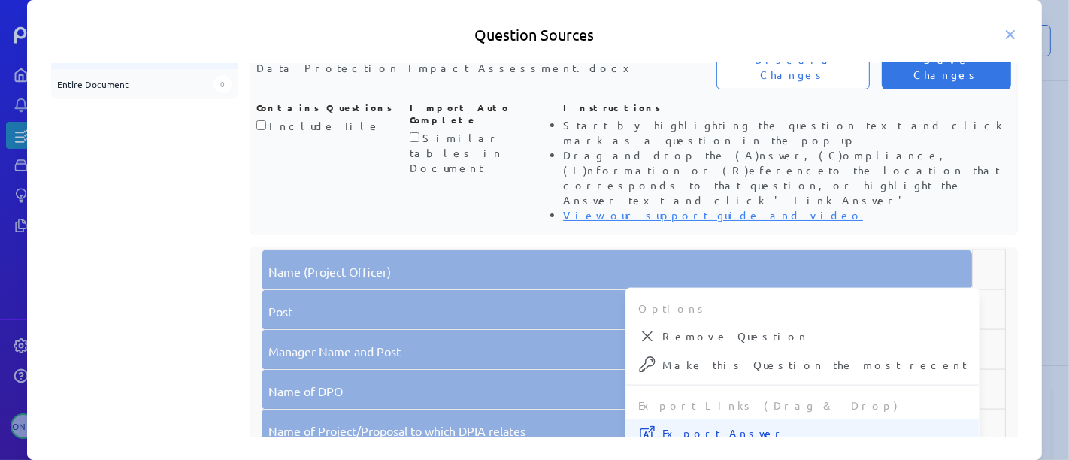
click at [740, 425] on span "Export Answer" at bounding box center [814, 433] width 304 height 16
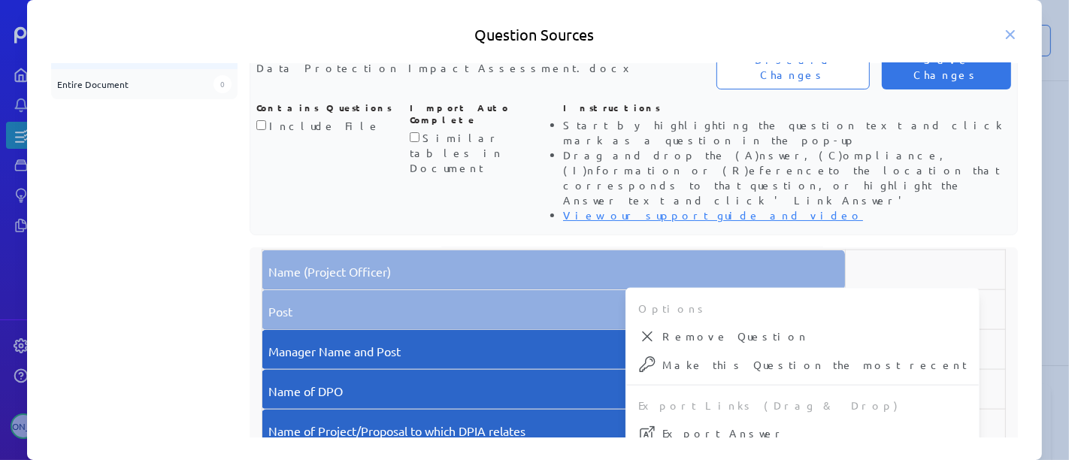
click at [661, 262] on p "Name (Project Officer)" at bounding box center [553, 271] width 570 height 18
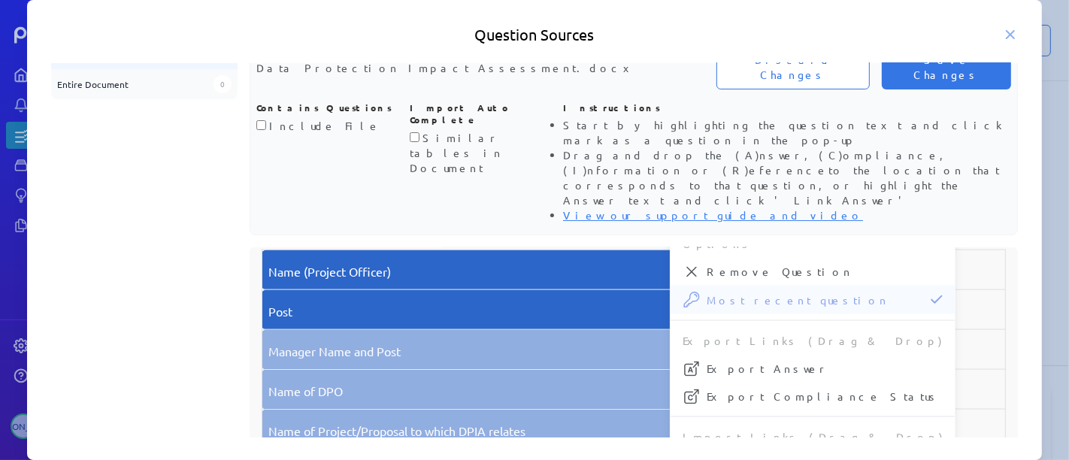
click at [886, 330] on td at bounding box center [925, 350] width 161 height 40
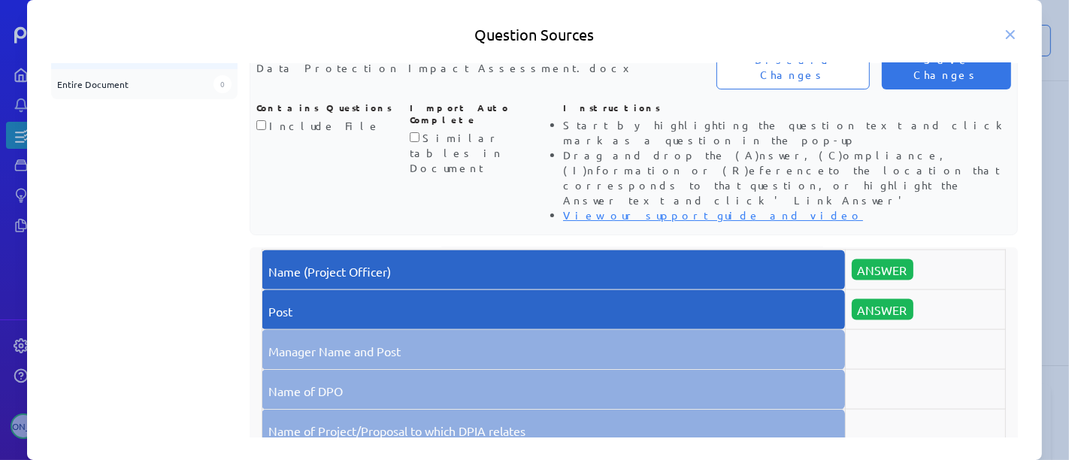
click at [922, 330] on td at bounding box center [925, 350] width 161 height 40
click at [474, 342] on p "Manager Name and Post" at bounding box center [553, 351] width 570 height 18
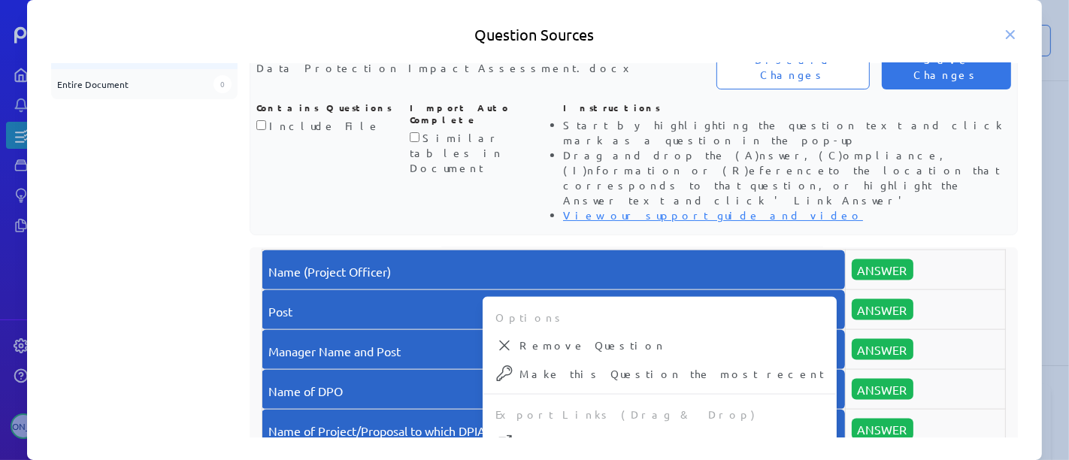
click at [988, 267] on div "Data Protection Impact Assessment Guidance Version No. Author Date Summary of C…" at bounding box center [634, 372] width 769 height 250
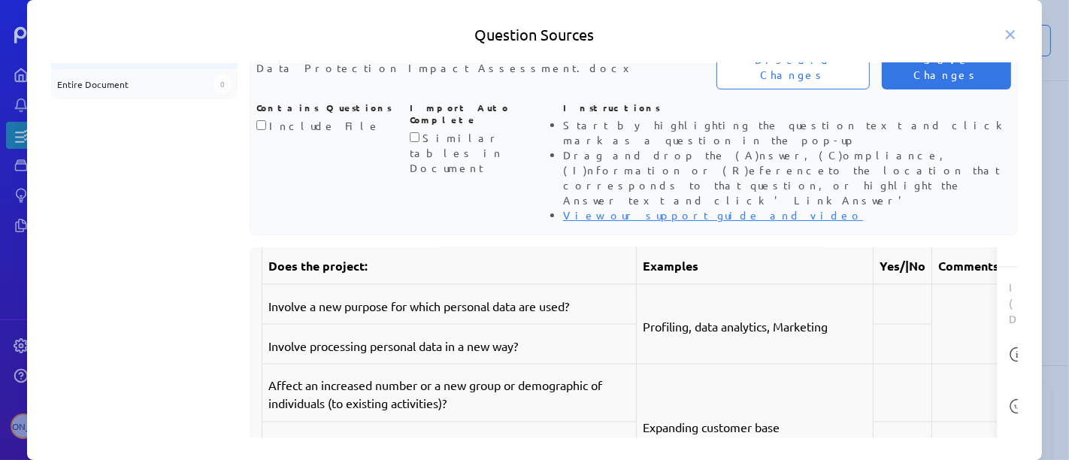
scroll to position [7014, 0]
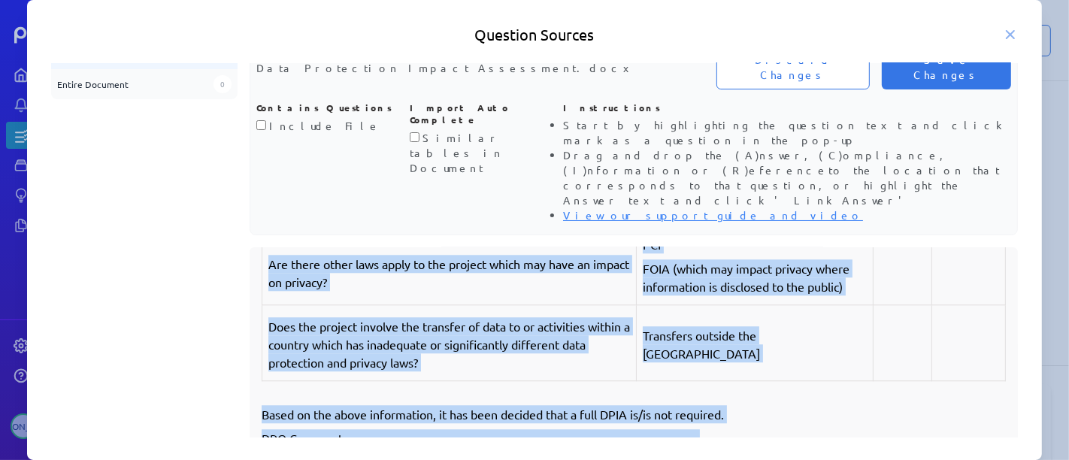
drag, startPoint x: 499, startPoint y: 241, endPoint x: 932, endPoint y: 403, distance: 462.1
click at [943, 425] on div "Data Protection Impact Assessment Guidance Version No. Author Date Summary of C…" at bounding box center [634, 372] width 769 height 250
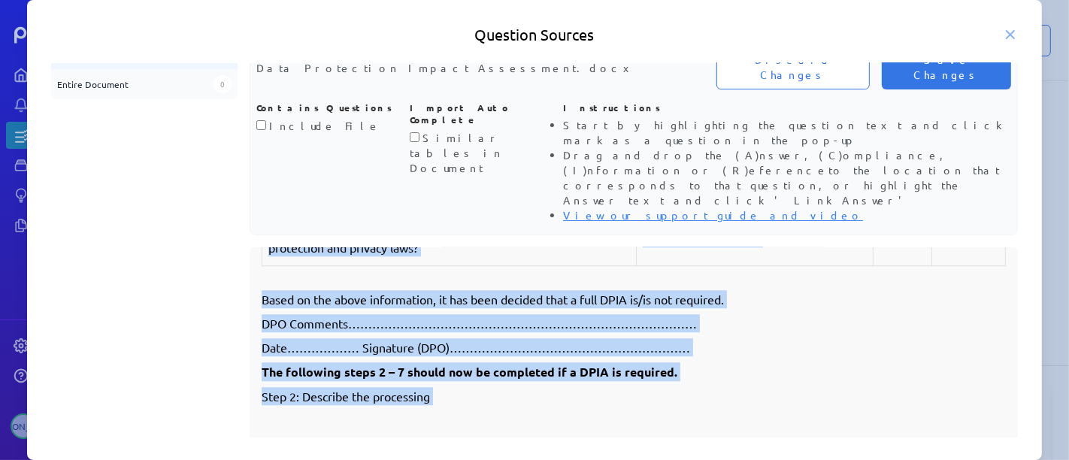
click at [825, 314] on p "DPO Comments……………………………………………………………………………" at bounding box center [634, 323] width 745 height 18
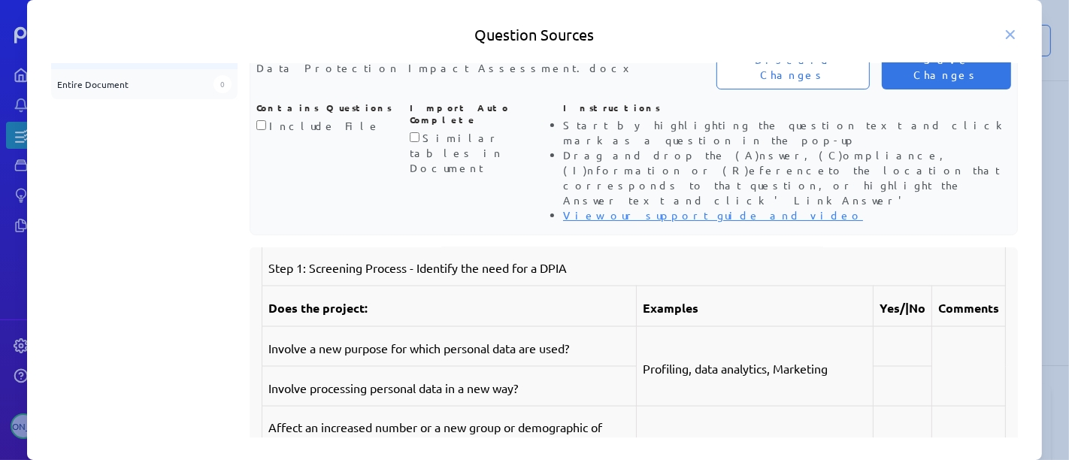
scroll to position [7059, 0]
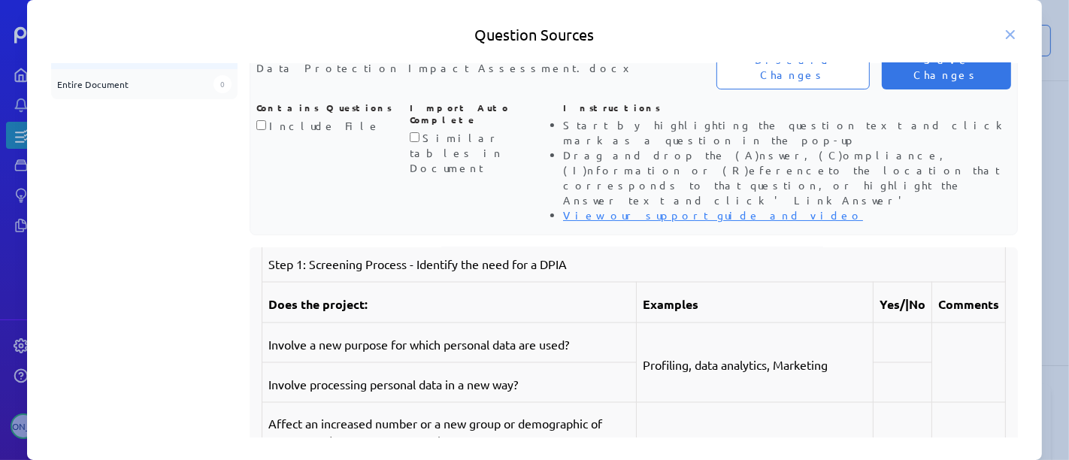
click at [462, 295] on p "Does the project:" at bounding box center [448, 304] width 361 height 19
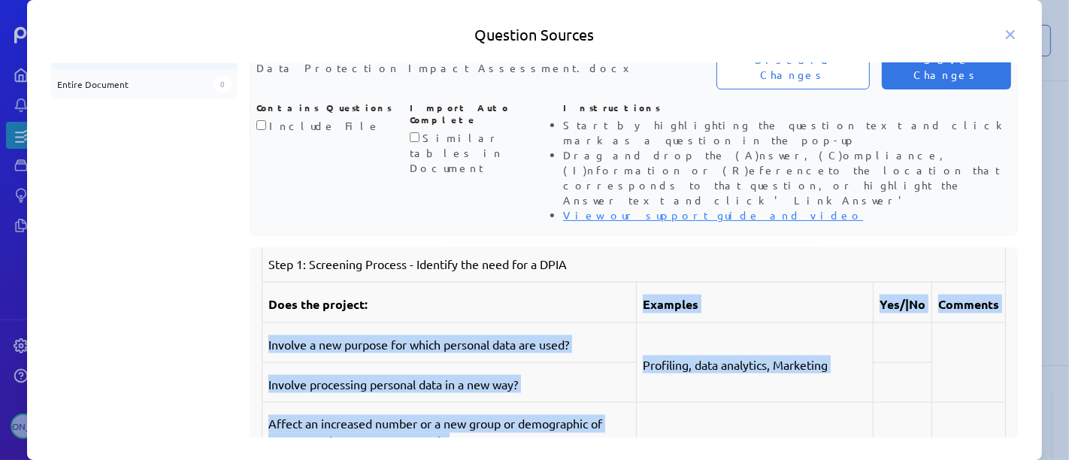
drag, startPoint x: 462, startPoint y: 238, endPoint x: 467, endPoint y: 404, distance: 165.4
click at [475, 415] on p "Affect an increased number or a new group or demographic of individuals (to exi…" at bounding box center [448, 433] width 361 height 36
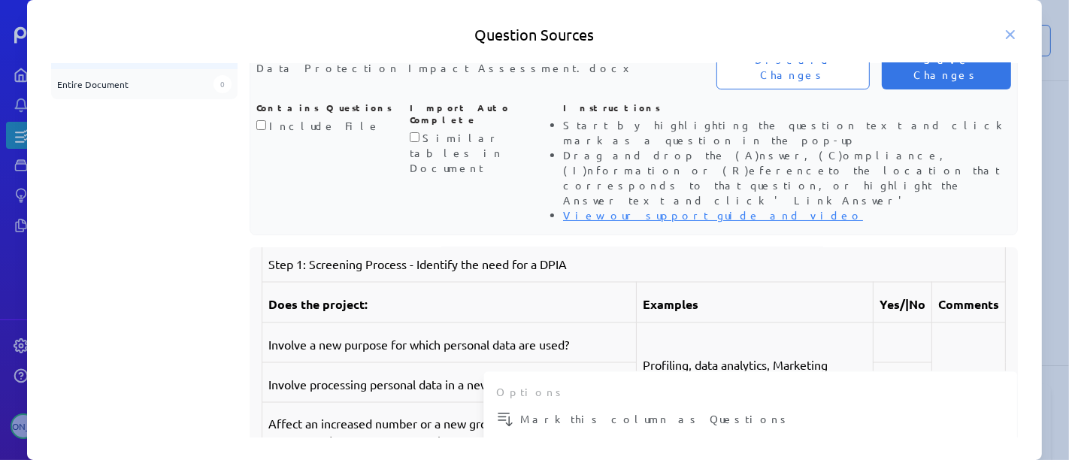
click at [471, 323] on td "Involve a new purpose for which personal data are used?" at bounding box center [449, 343] width 374 height 40
click at [471, 335] on p "Involve a new purpose for which personal data are used?" at bounding box center [448, 344] width 361 height 18
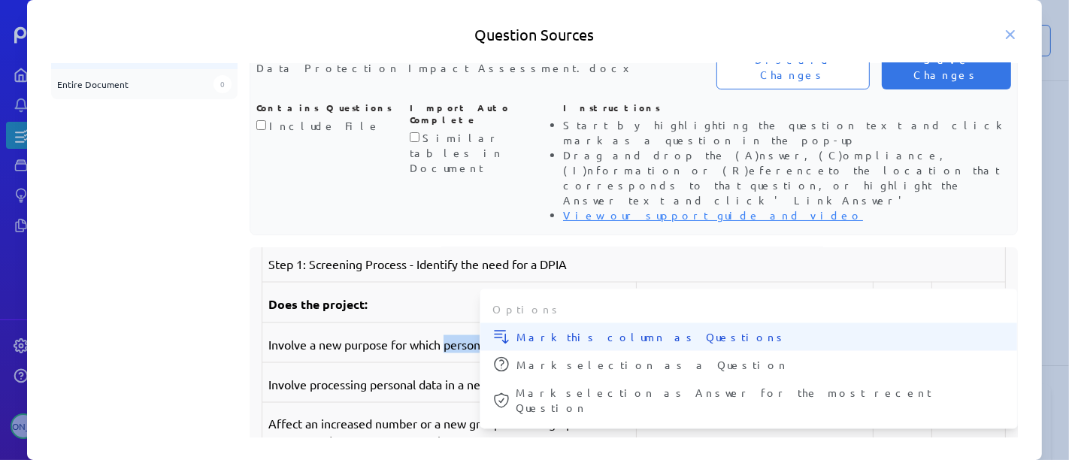
click at [517, 329] on span "Mark this column as Questions" at bounding box center [760, 337] width 489 height 16
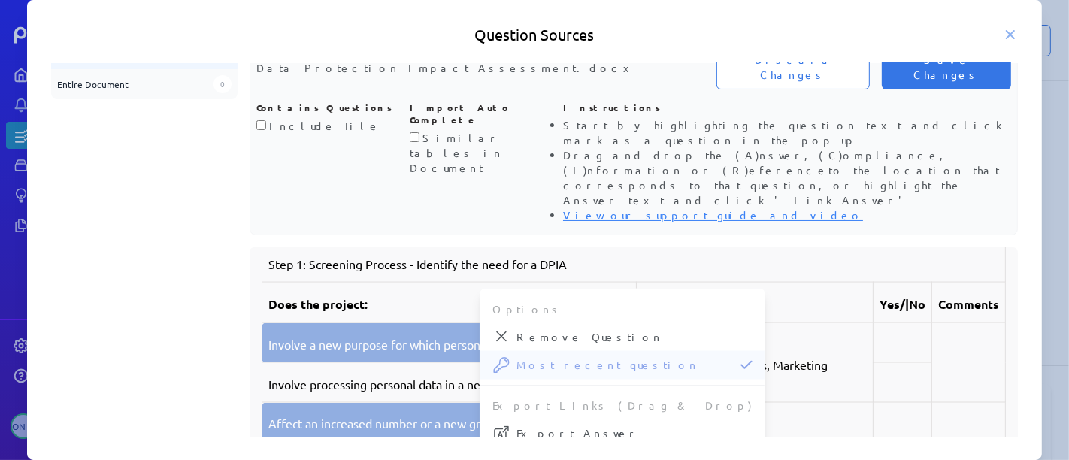
click at [392, 375] on p "Involve processing personal data in a new way?" at bounding box center [448, 384] width 361 height 18
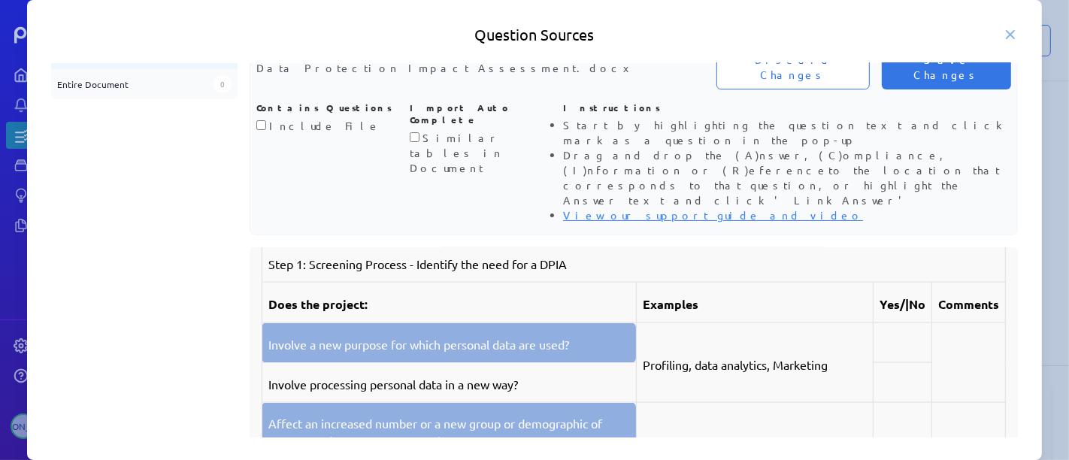
click at [392, 375] on p "Involve processing personal data in a new way?" at bounding box center [448, 384] width 361 height 18
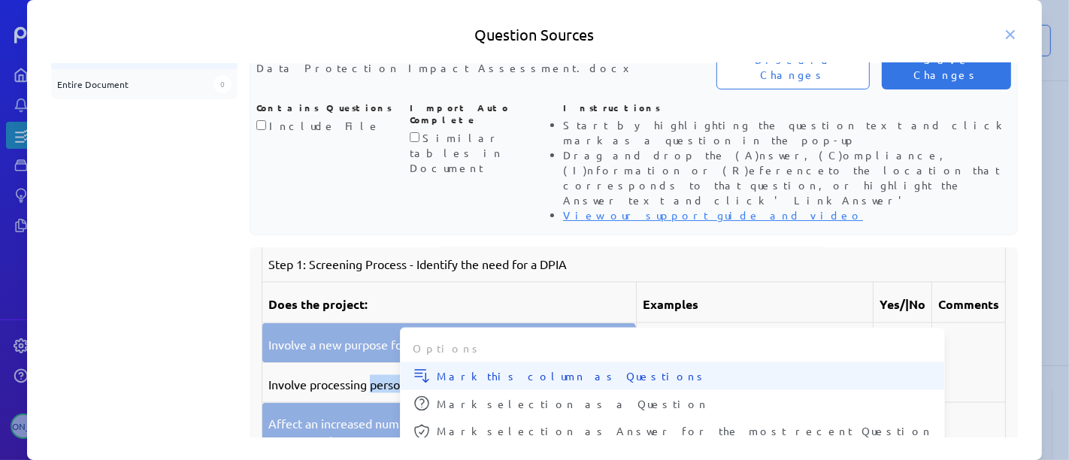
click at [469, 368] on span "Mark this column as Questions" at bounding box center [684, 376] width 495 height 16
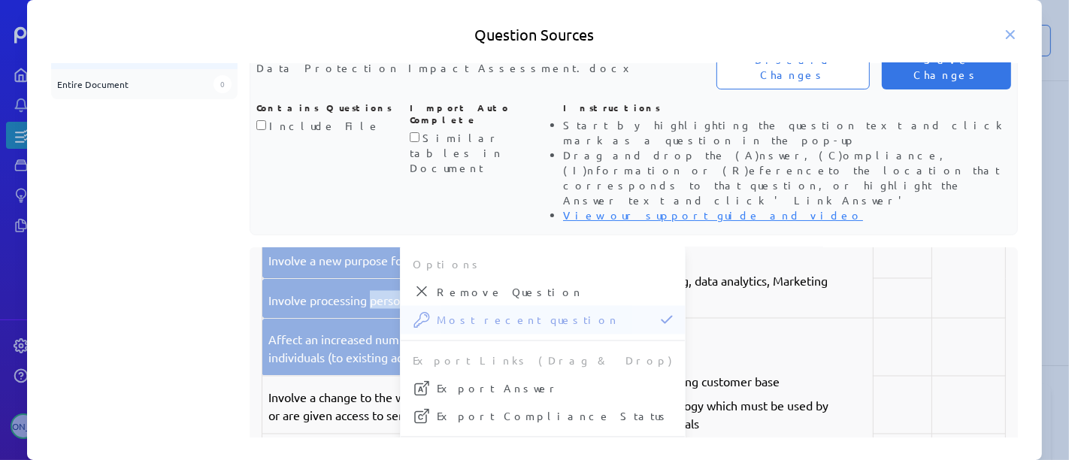
scroll to position [7226, 0]
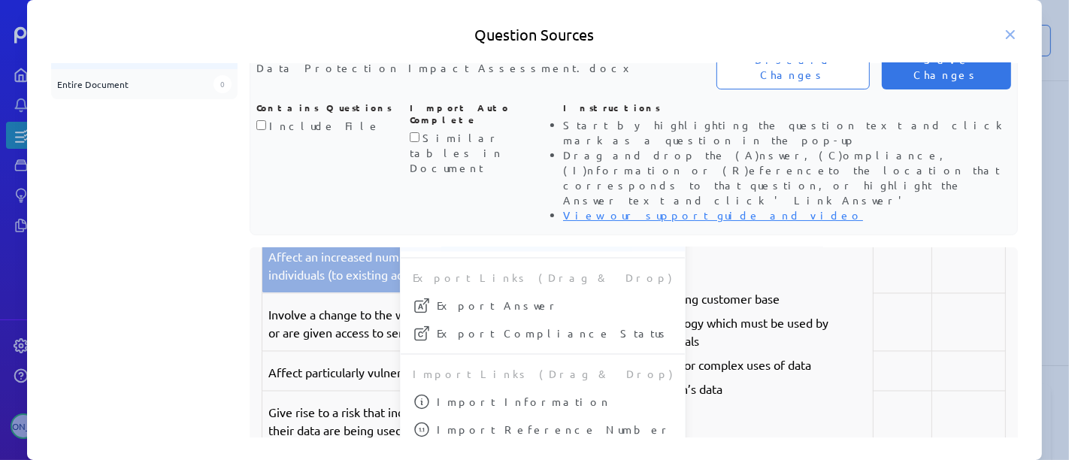
click at [352, 306] on p "Involve a change to the way in which individuals may be contacted, or are given…" at bounding box center [448, 324] width 361 height 36
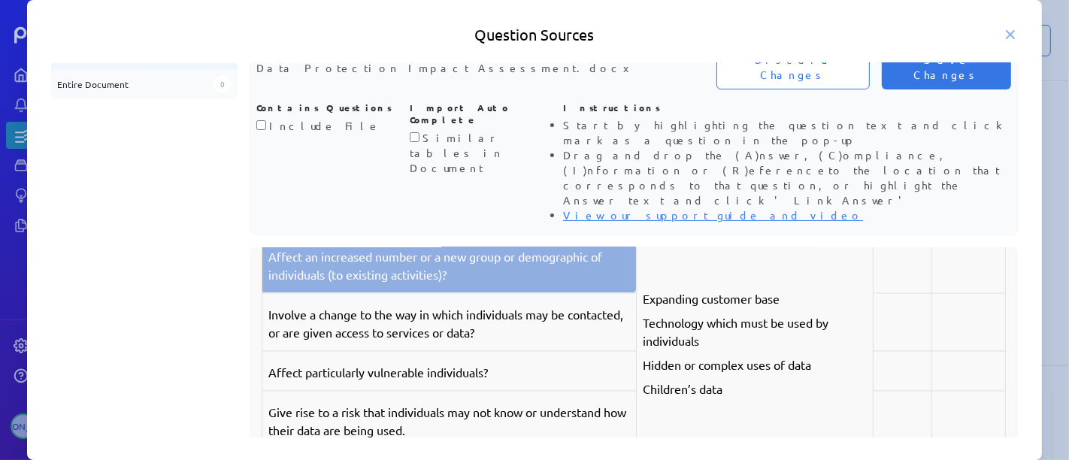
click at [358, 306] on p "Involve a change to the way in which individuals may be contacted, or are given…" at bounding box center [448, 324] width 361 height 36
click at [450, 306] on p "Involve a change to the way in which individuals may be contacted, or are given…" at bounding box center [448, 324] width 361 height 36
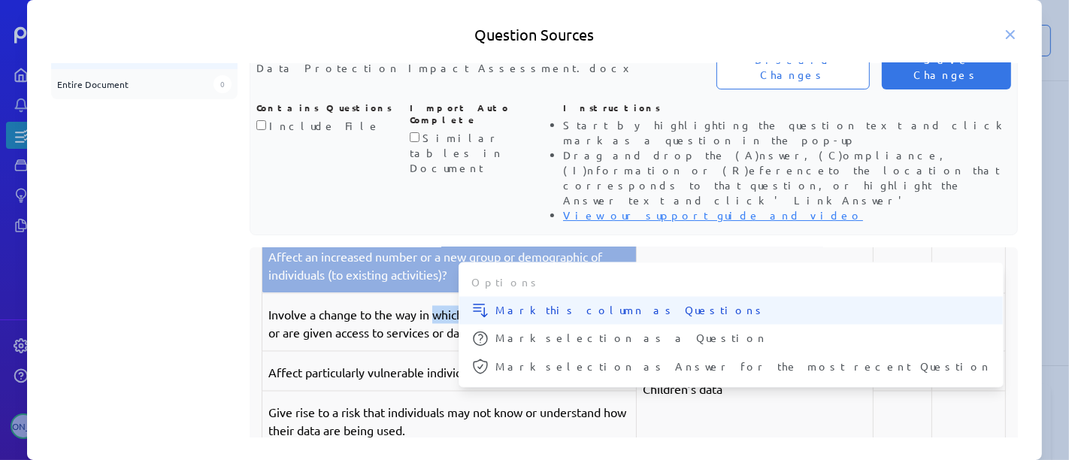
click at [507, 303] on span "Mark this column as Questions" at bounding box center [742, 311] width 495 height 16
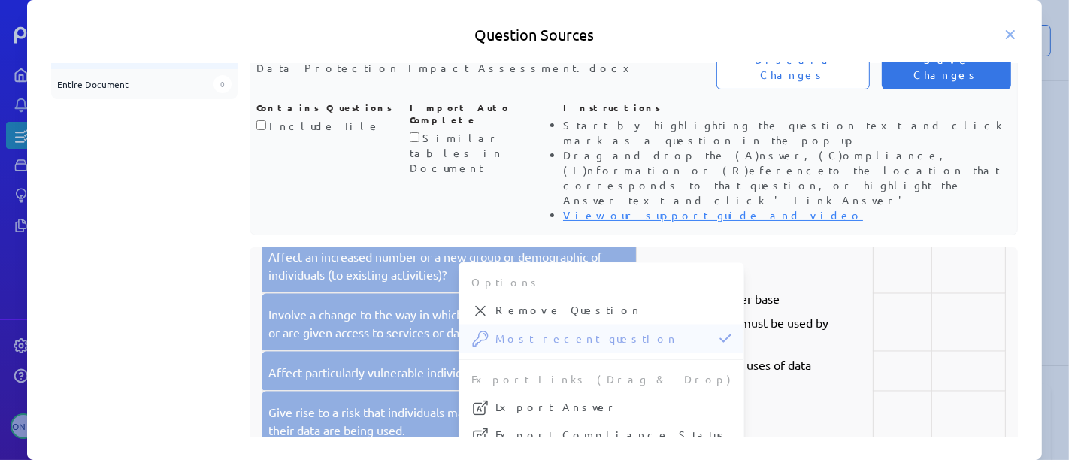
click at [392, 364] on p "Affect particularly vulnerable individuals?" at bounding box center [448, 373] width 361 height 18
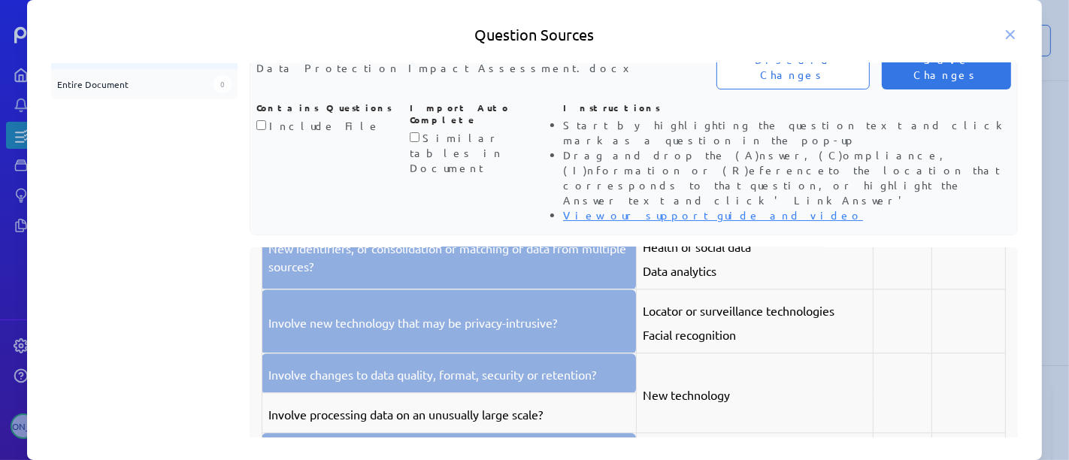
scroll to position [7727, 0]
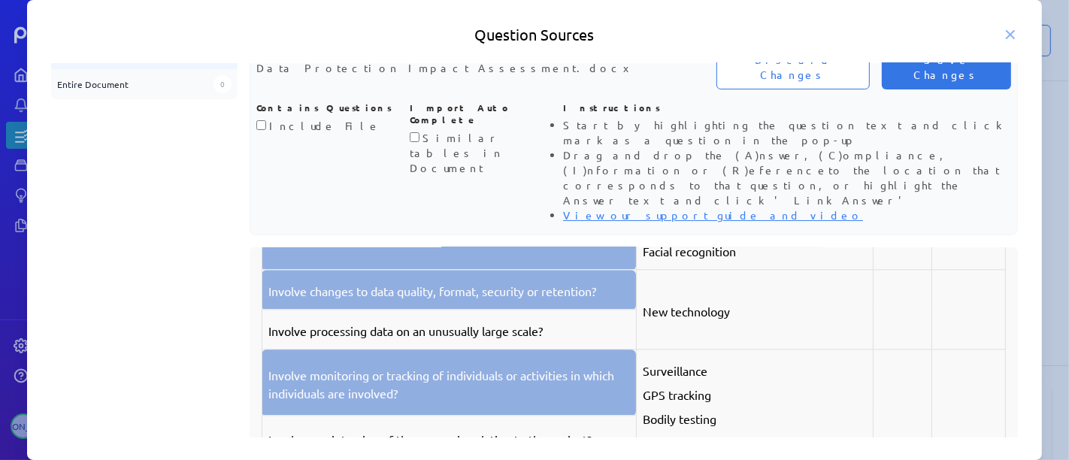
click at [419, 322] on p "Involve processing data on an unusually large scale?" at bounding box center [448, 331] width 361 height 18
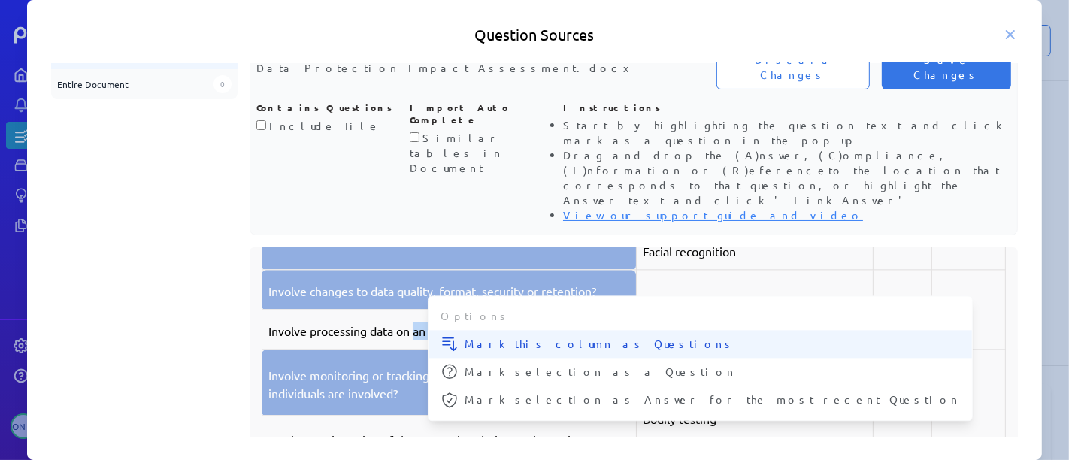
click at [464, 336] on span "Mark this column as Questions" at bounding box center [711, 344] width 495 height 16
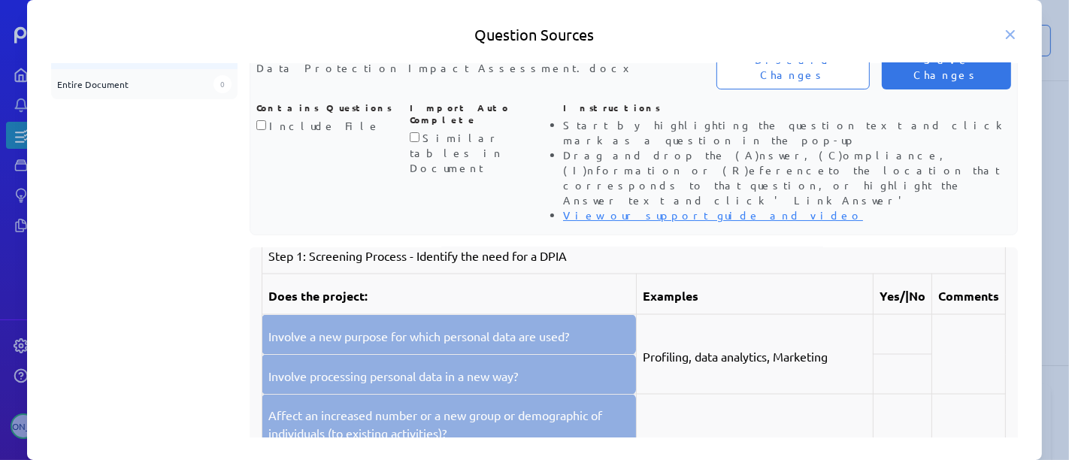
scroll to position [7059, 0]
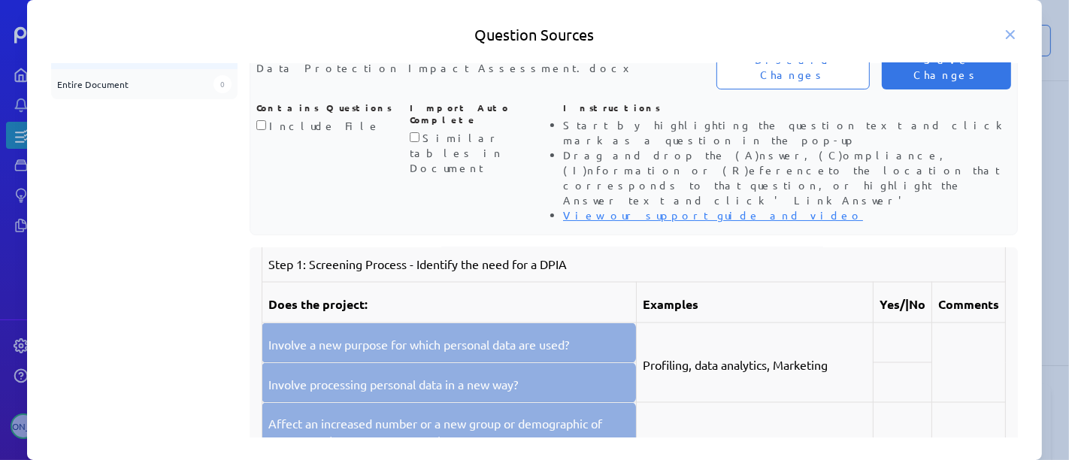
click at [501, 335] on p "Involve a new purpose for which personal data are used?" at bounding box center [448, 344] width 361 height 18
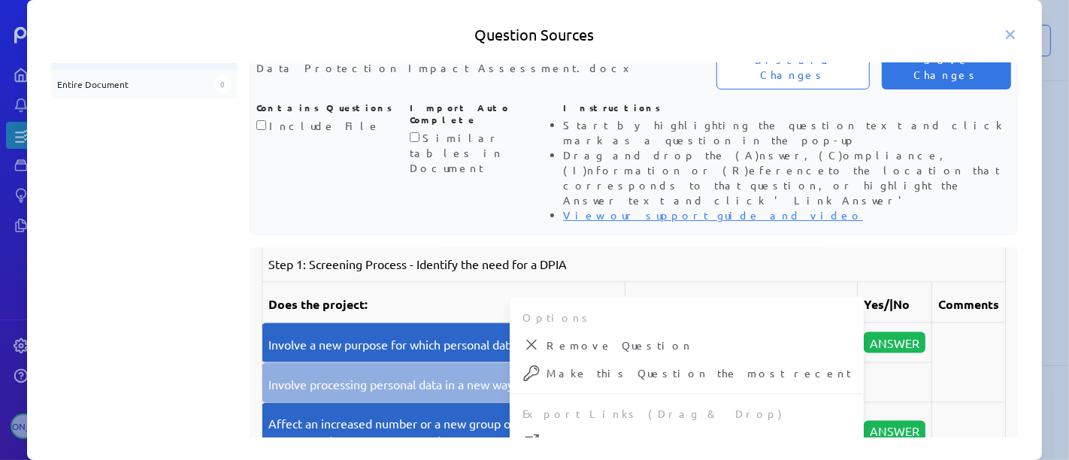
click at [472, 375] on p "Involve processing personal data in a new way?" at bounding box center [443, 384] width 350 height 18
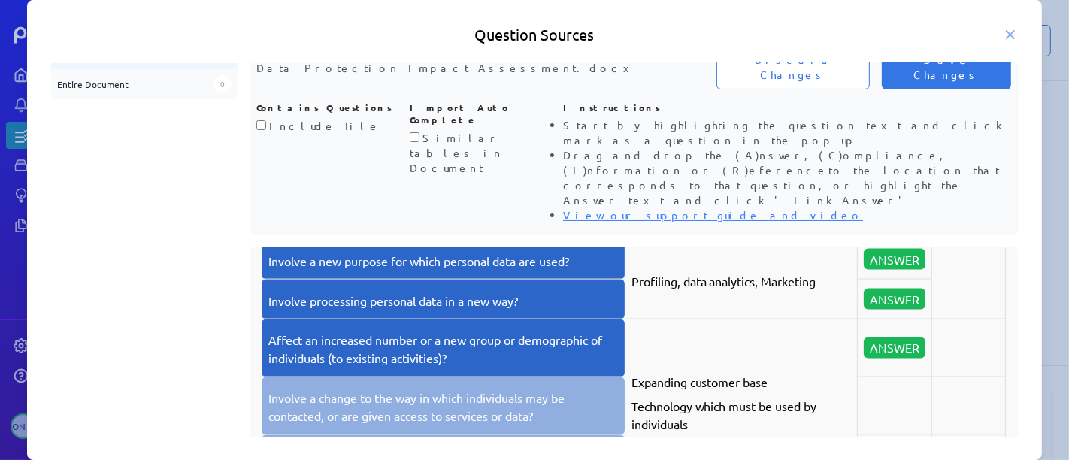
scroll to position [7226, 0]
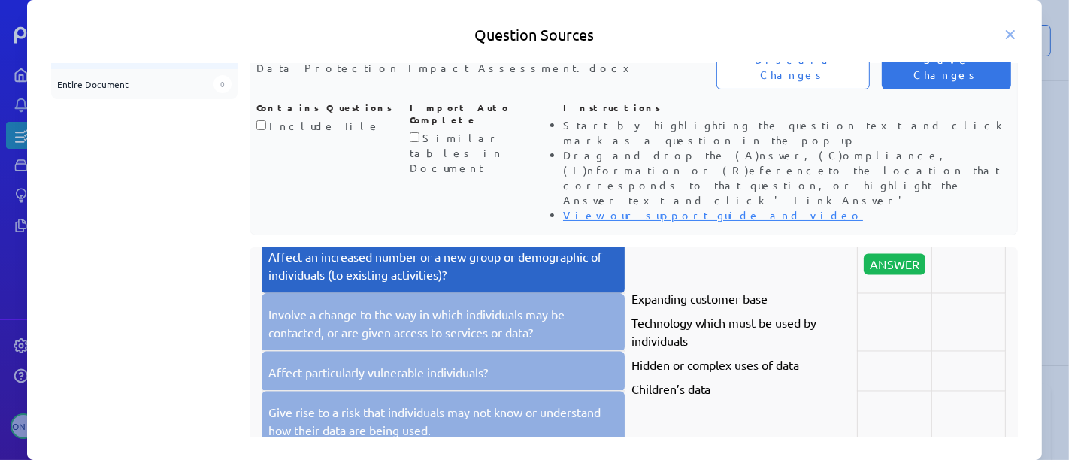
click at [511, 306] on p "Involve a change to the way in which individuals may be contacted, or are given…" at bounding box center [443, 324] width 350 height 36
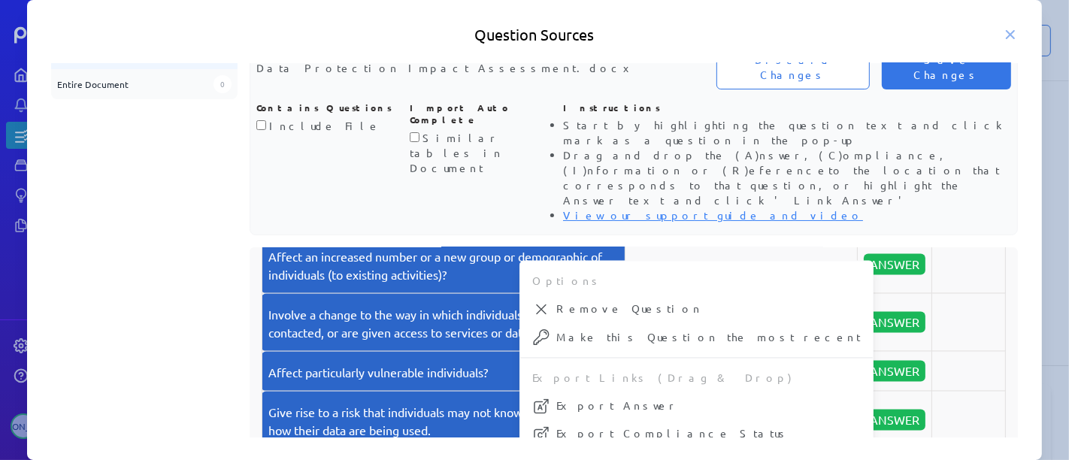
click at [460, 404] on p "Give rise to a risk that individuals may not know or understand how their data …" at bounding box center [443, 422] width 350 height 36
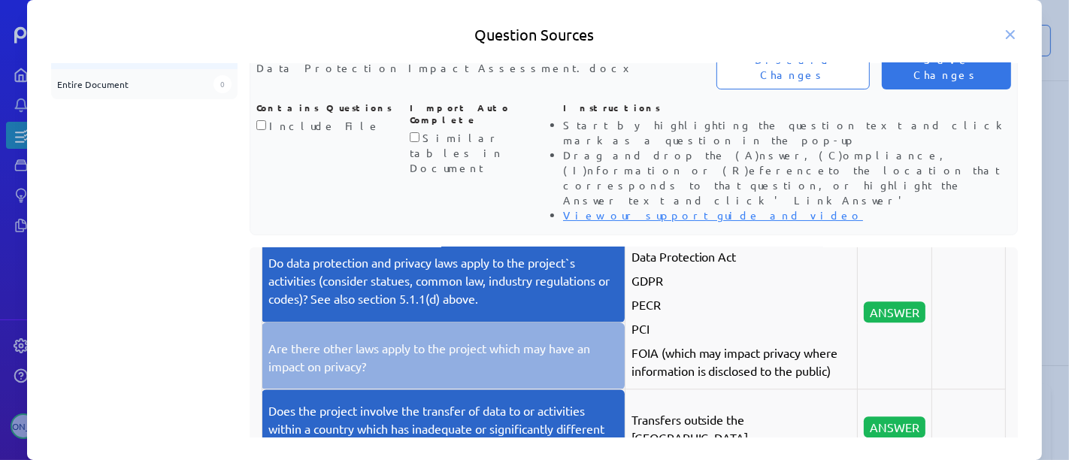
scroll to position [7978, 0]
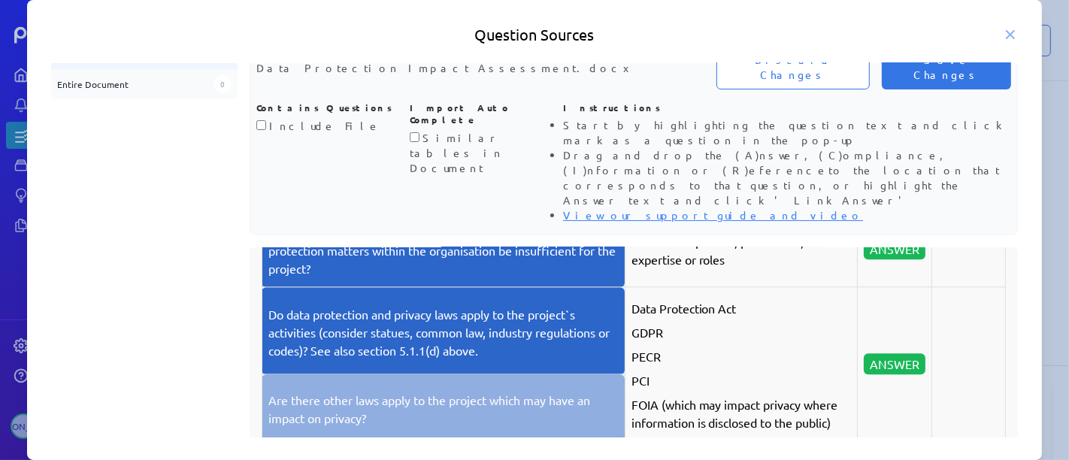
click at [520, 374] on td "Are there other laws apply to the project which may have an impact on privacy?" at bounding box center [443, 407] width 363 height 67
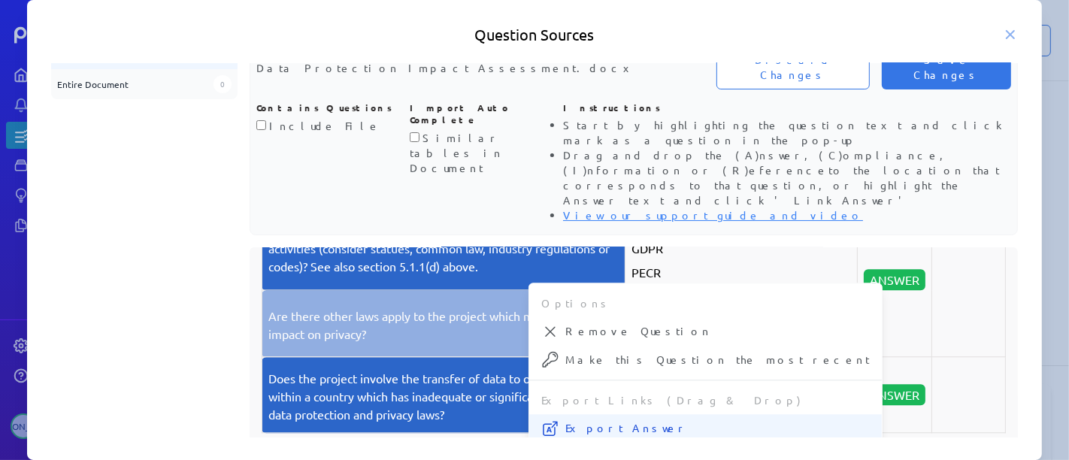
scroll to position [8062, 0]
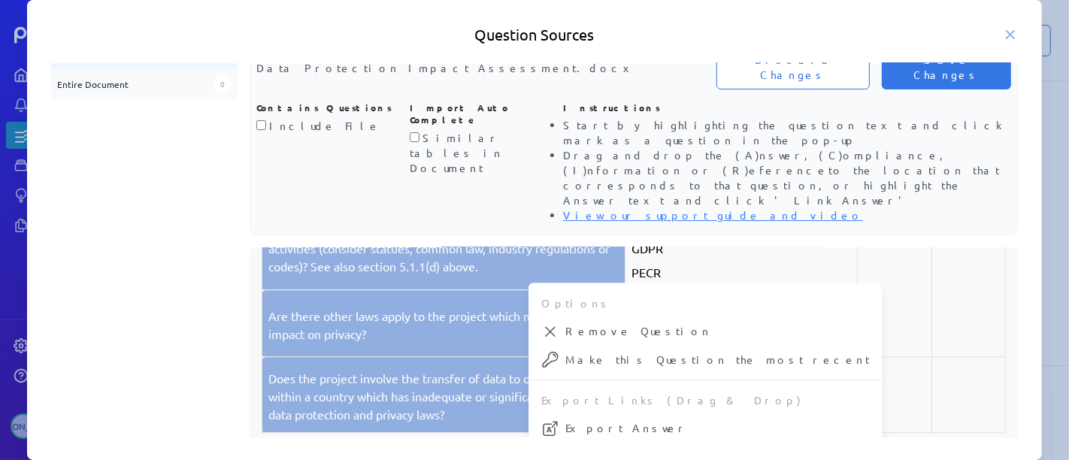
click at [858, 287] on td at bounding box center [895, 280] width 74 height 154
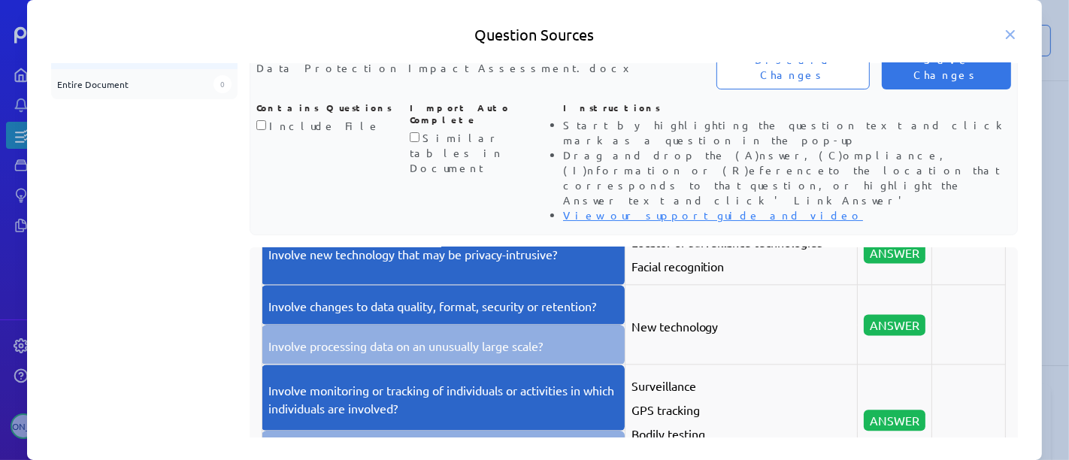
scroll to position [7727, 0]
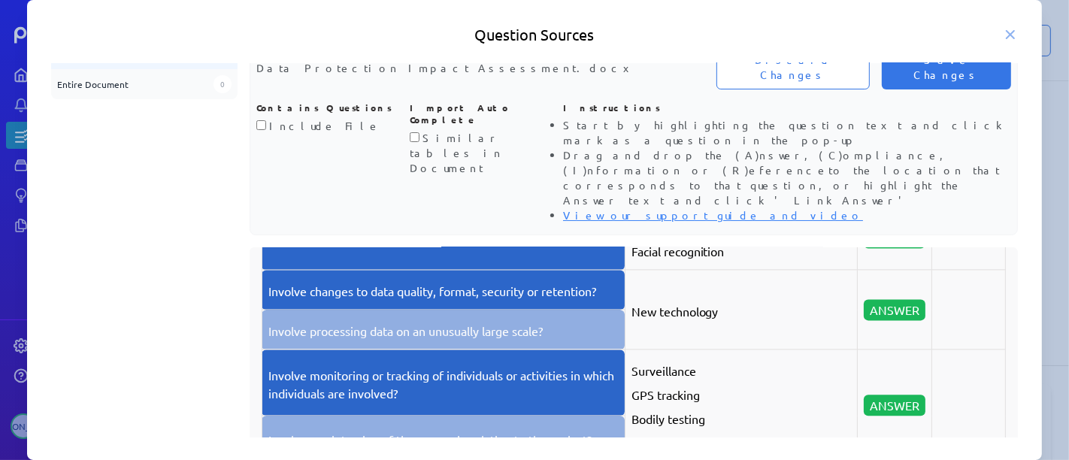
click at [564, 322] on p "Involve processing data on an unusually large scale?" at bounding box center [443, 331] width 350 height 18
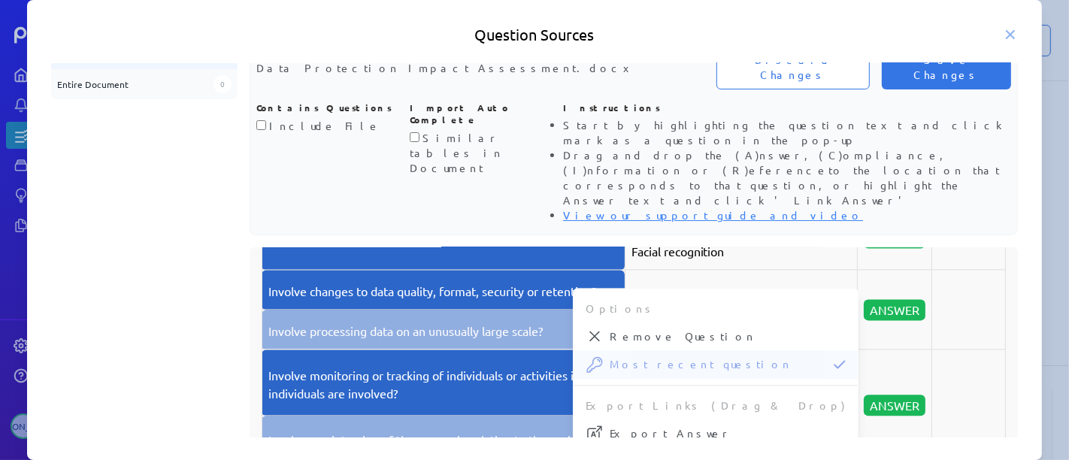
click at [528, 322] on p "Involve processing data on an unusually large scale?" at bounding box center [443, 331] width 350 height 18
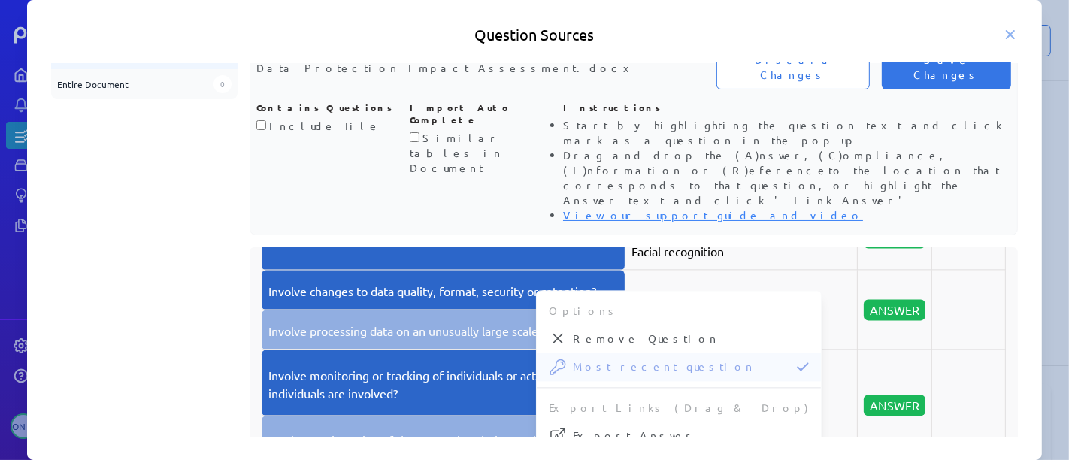
click at [770, 302] on p "New technology" at bounding box center [741, 311] width 220 height 18
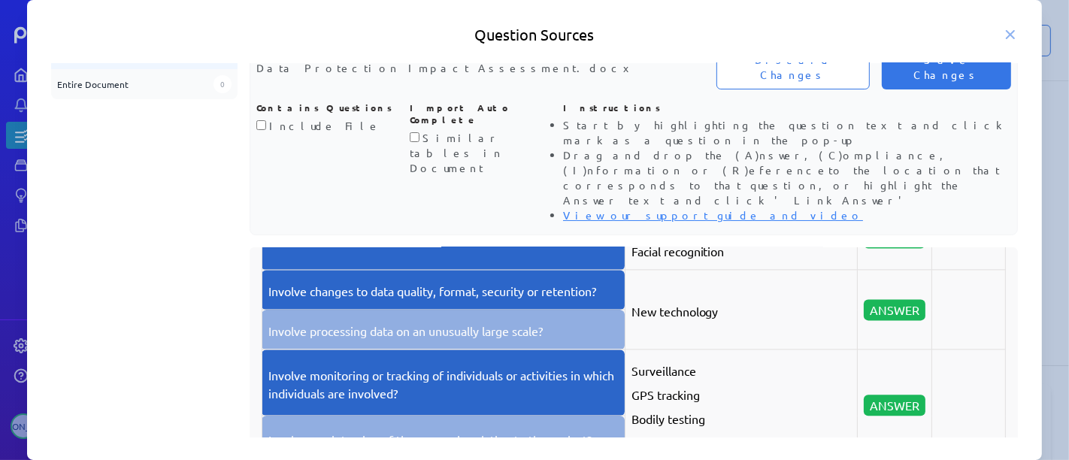
click at [891, 299] on span "ANSWER" at bounding box center [895, 309] width 62 height 21
click at [863, 275] on td "ANSWER" at bounding box center [895, 310] width 74 height 80
click at [496, 322] on p "Involve processing data on an unusually large scale?" at bounding box center [443, 331] width 350 height 18
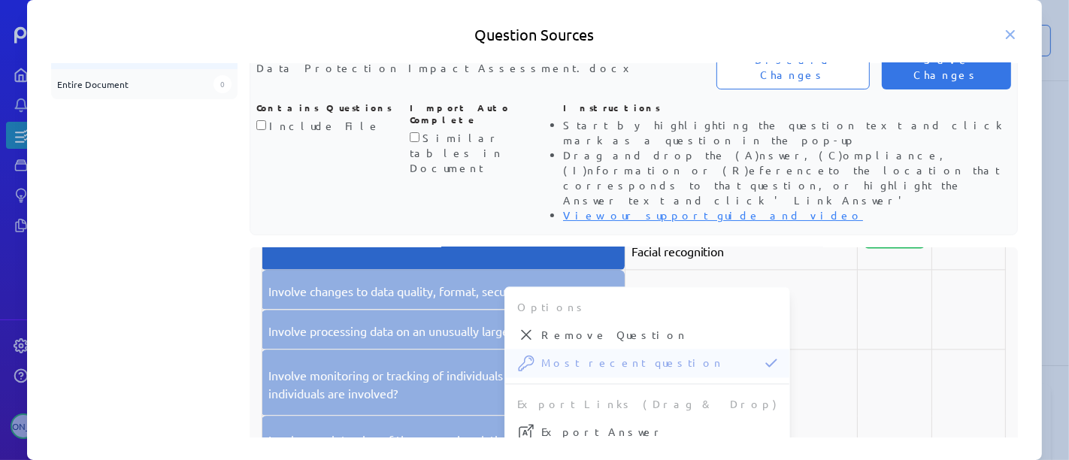
click at [867, 276] on td at bounding box center [895, 310] width 74 height 80
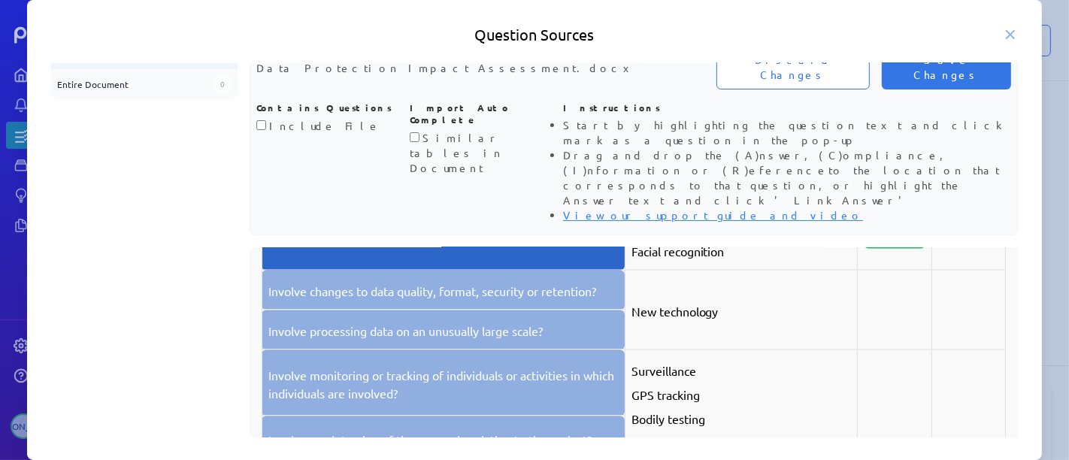
click at [858, 270] on td at bounding box center [895, 310] width 74 height 80
click at [487, 270] on td "Involve changes to data quality, format, security or retention?" at bounding box center [443, 290] width 363 height 40
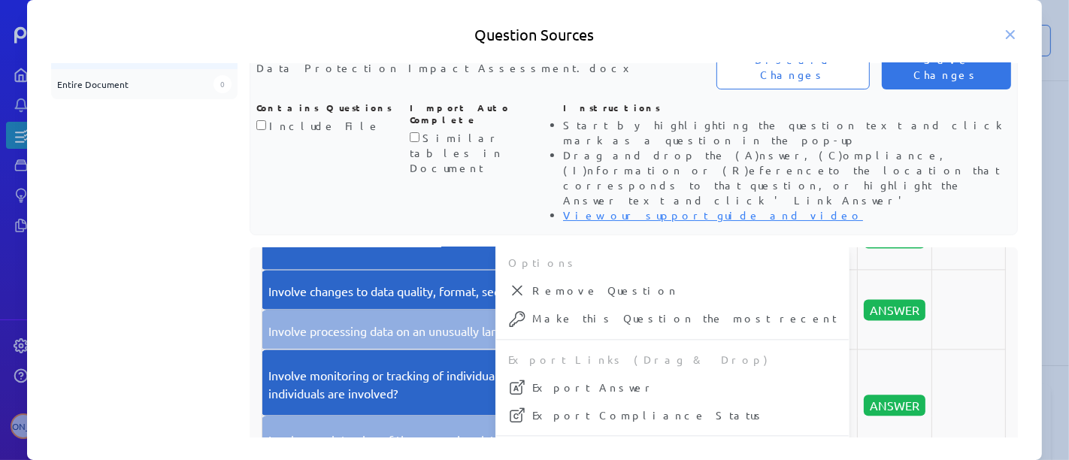
click at [406, 310] on td "Involve processing data on an unusually large scale?" at bounding box center [443, 330] width 363 height 40
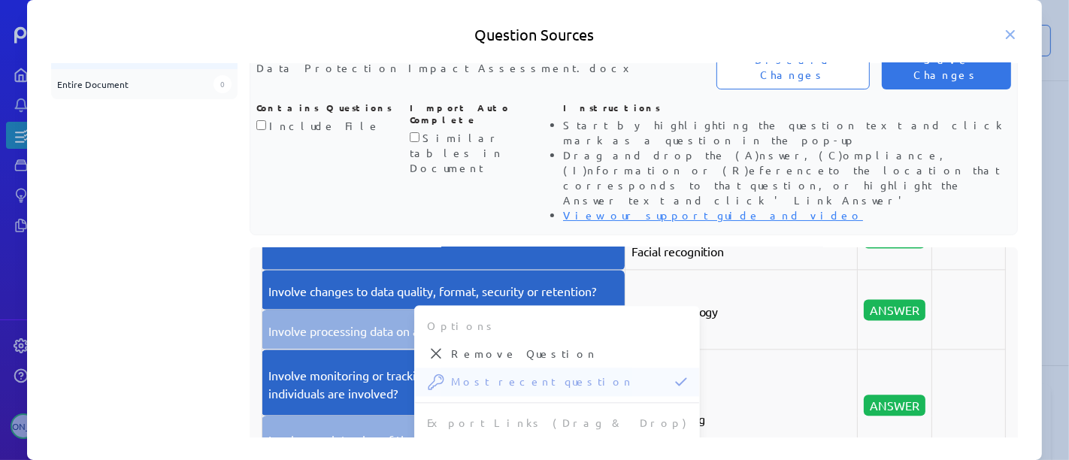
click at [720, 295] on td "New technology" at bounding box center [741, 310] width 233 height 80
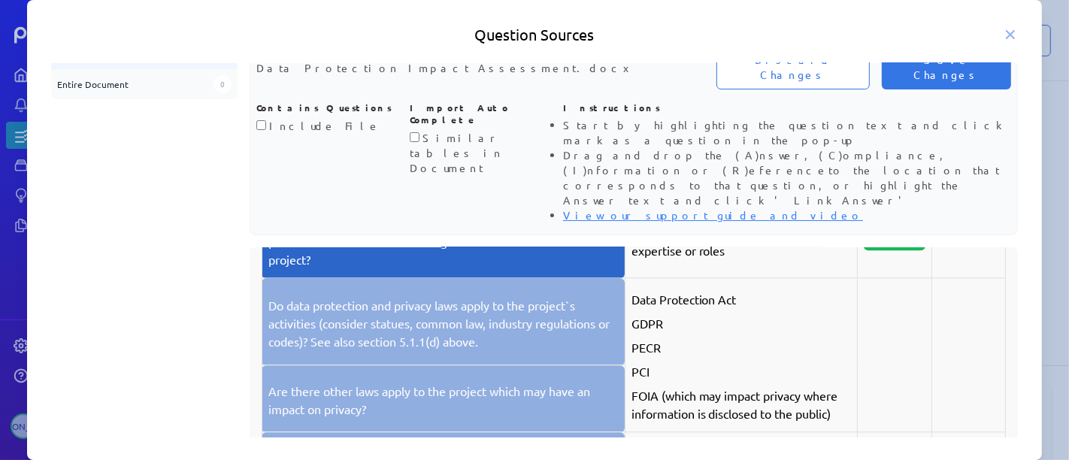
scroll to position [8062, 0]
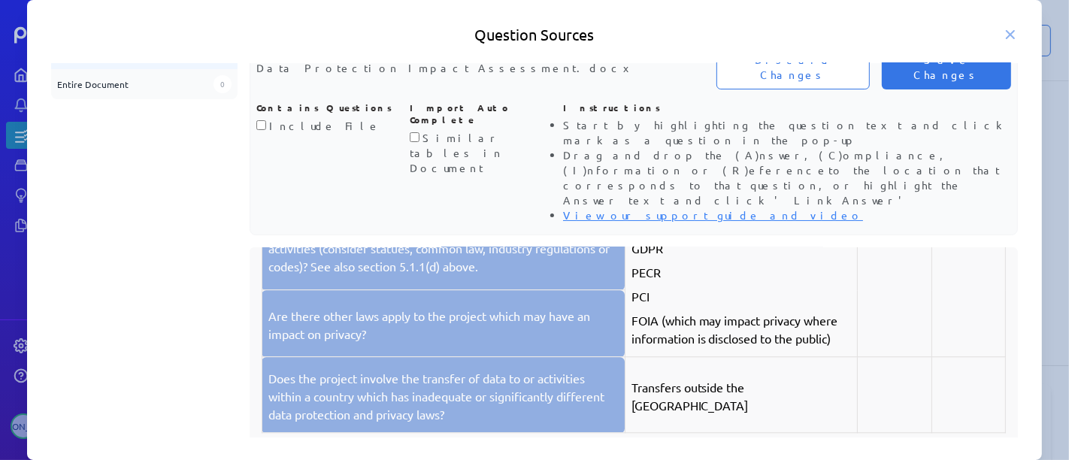
click at [570, 241] on td "Do data protection and privacy laws apply to the project`s activities (consider…" at bounding box center [443, 246] width 363 height 87
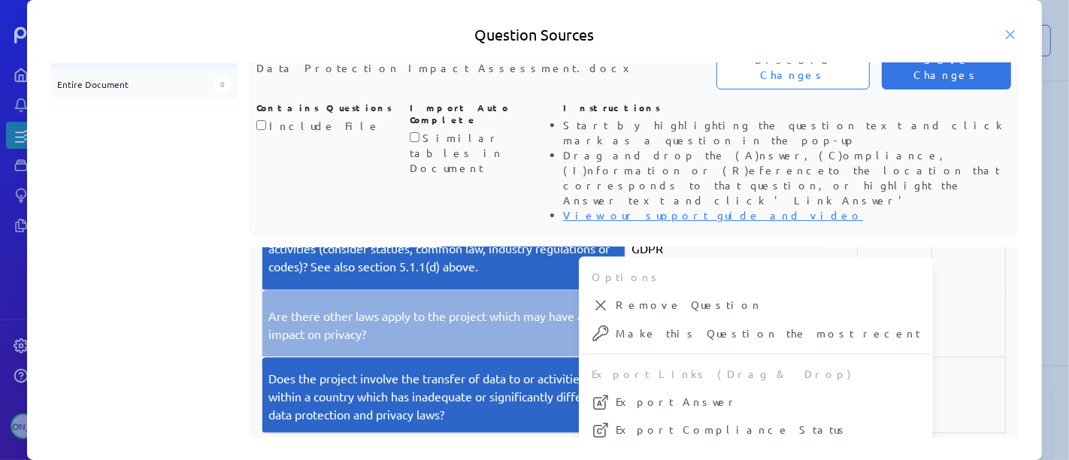
click at [364, 307] on p "Are there other laws apply to the project which may have an impact on privacy?" at bounding box center [443, 325] width 350 height 36
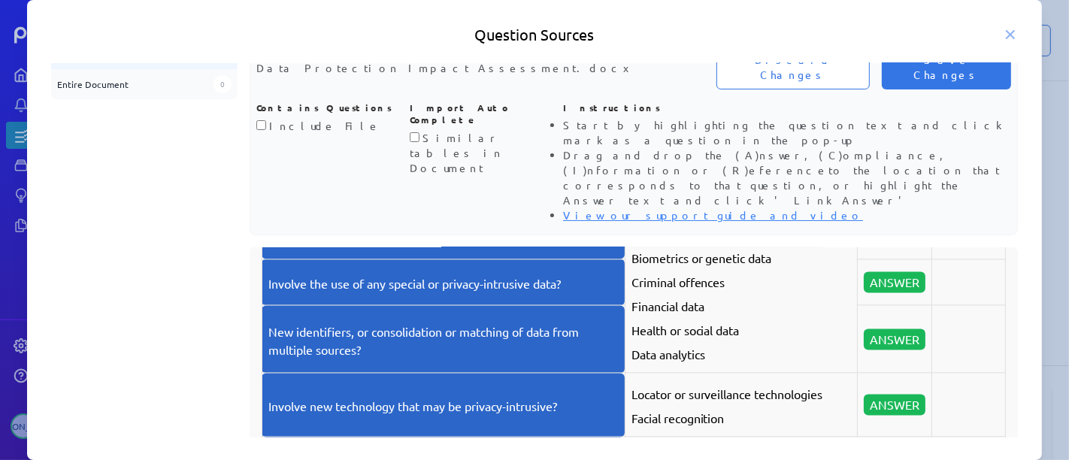
scroll to position [7727, 0]
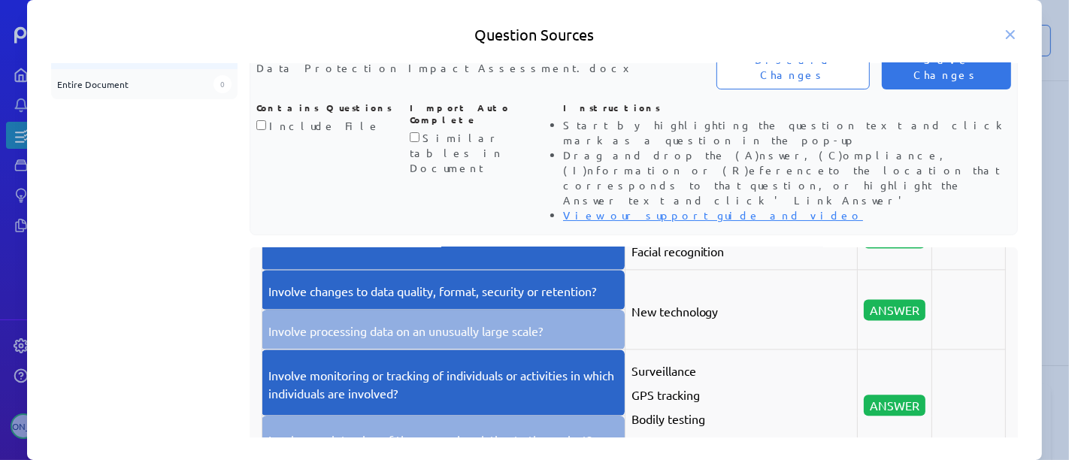
click at [535, 322] on p "Involve processing data on an unusually large scale?" at bounding box center [443, 331] width 350 height 18
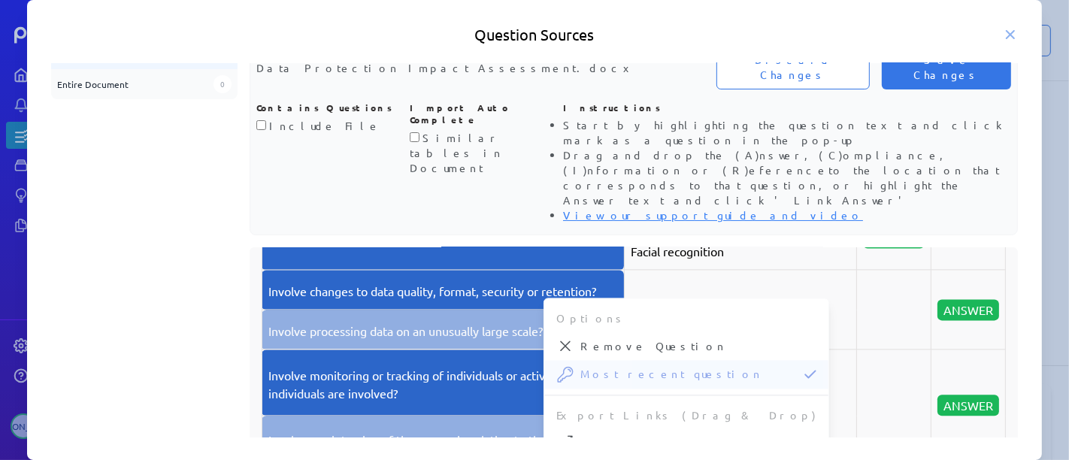
click at [458, 366] on p "Involve monitoring or tracking of individuals or activities in which individual…" at bounding box center [442, 384] width 349 height 36
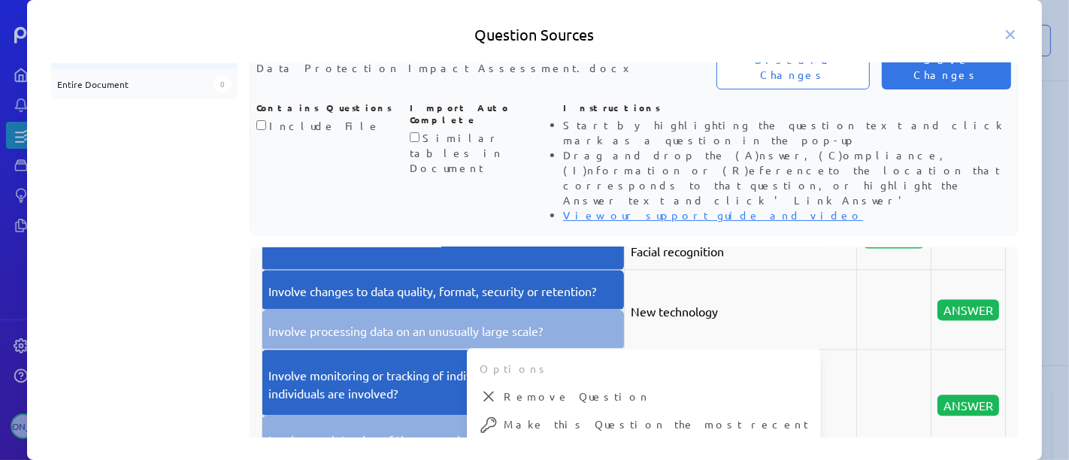
scroll to position [7811, 0]
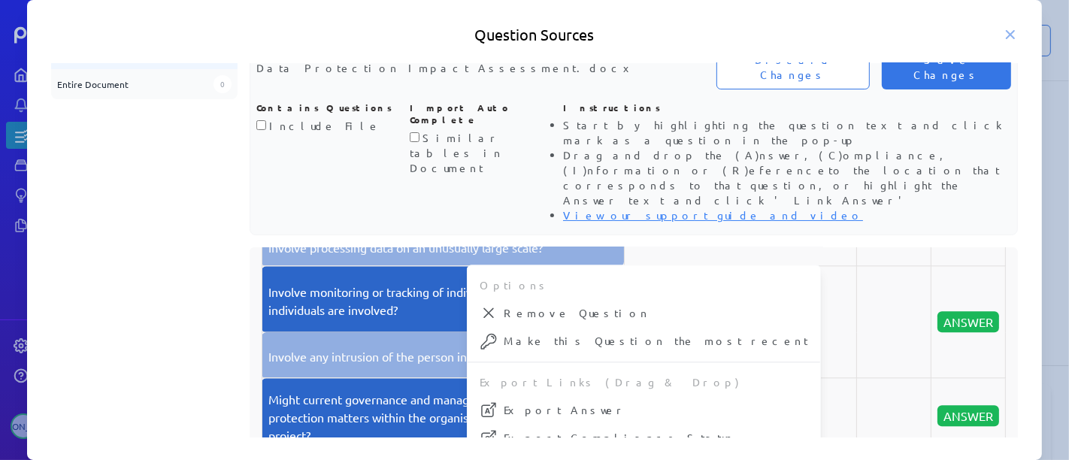
click at [448, 332] on td "Involve any intrusion of the person in relation to the project?" at bounding box center [443, 355] width 362 height 46
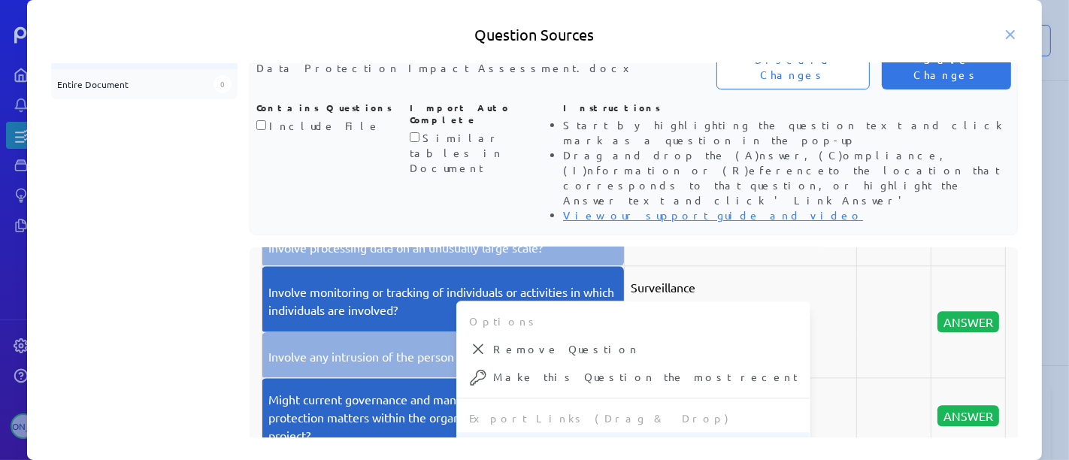
click at [522, 438] on span "Export Answer" at bounding box center [645, 446] width 304 height 16
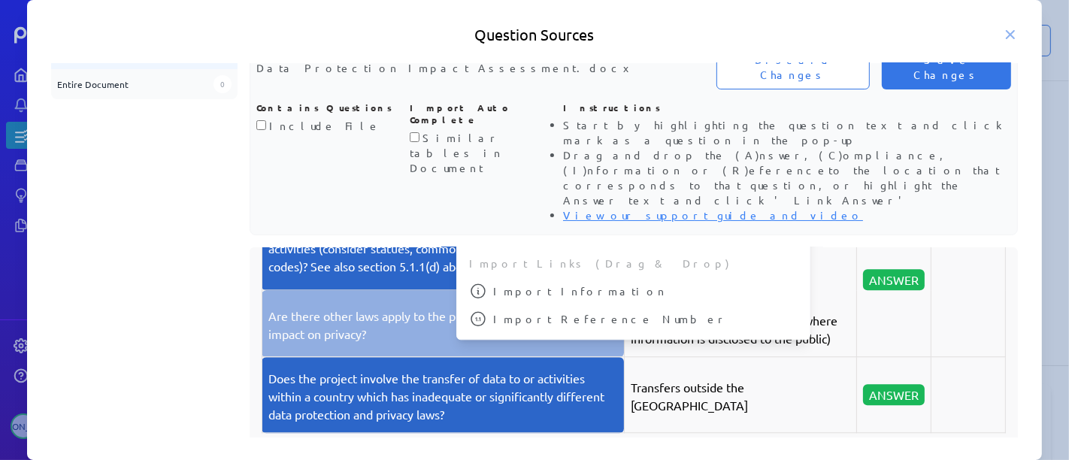
click at [931, 256] on td at bounding box center [968, 280] width 74 height 154
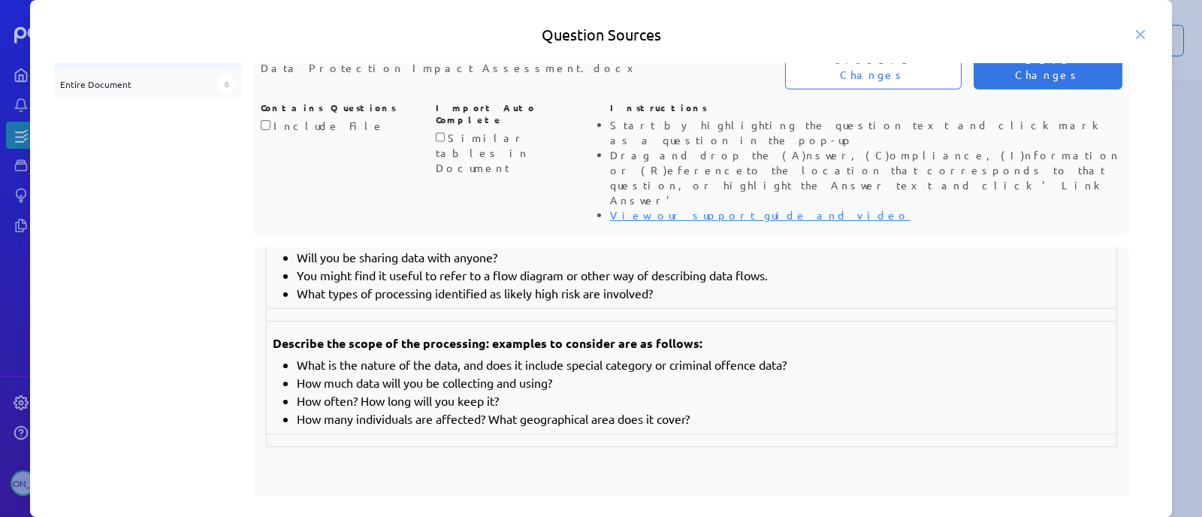
scroll to position [8003, 0]
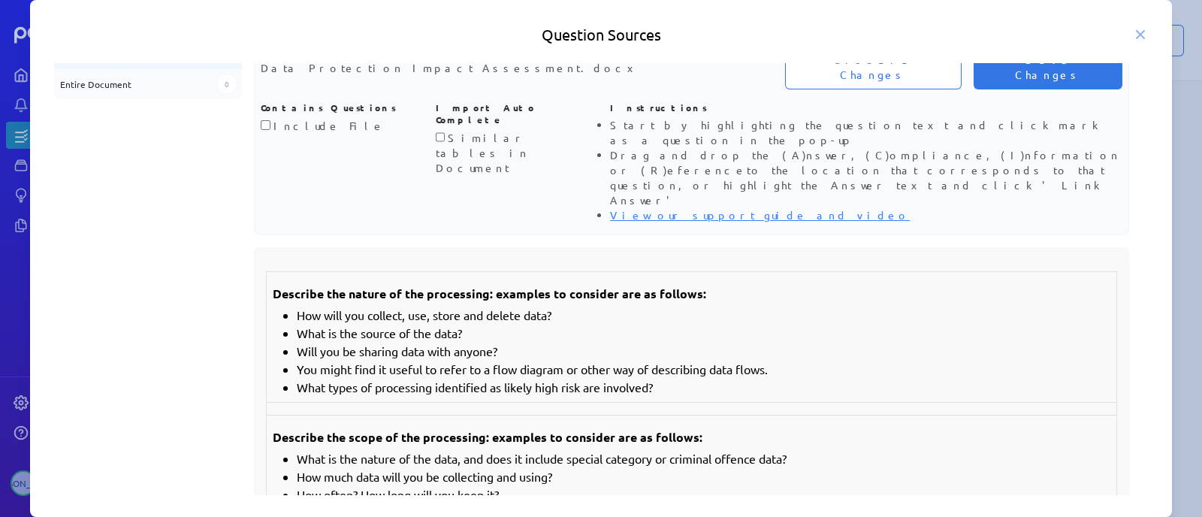
click at [630, 360] on li "You might find it useful to refer to a flow diagram or other way of describing …" at bounding box center [704, 369] width 814 height 18
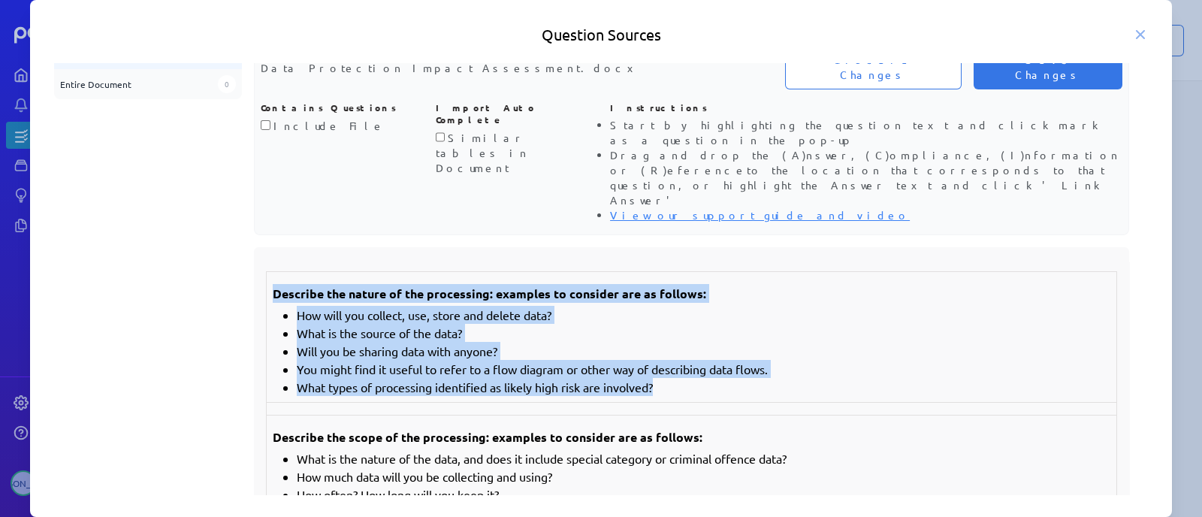
drag, startPoint x: 275, startPoint y: 256, endPoint x: 681, endPoint y: 351, distance: 416.7
click at [681, 351] on td "Describe the nature of the processing: examples to consider are as follows: How…" at bounding box center [692, 337] width 851 height 131
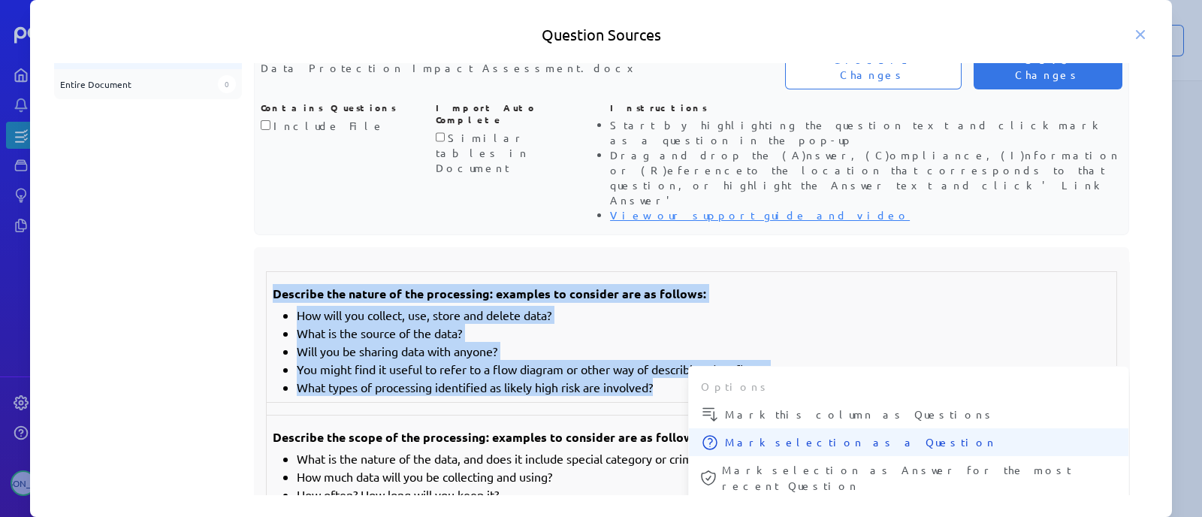
click at [753, 434] on span "Mark selection as a Question" at bounding box center [921, 442] width 392 height 16
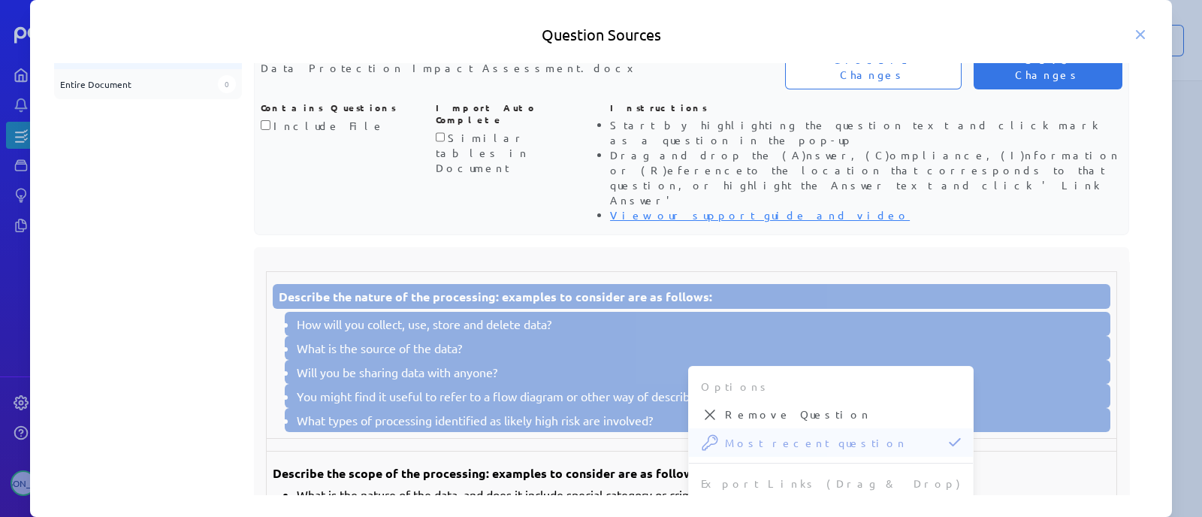
click at [588, 439] on td at bounding box center [692, 445] width 851 height 13
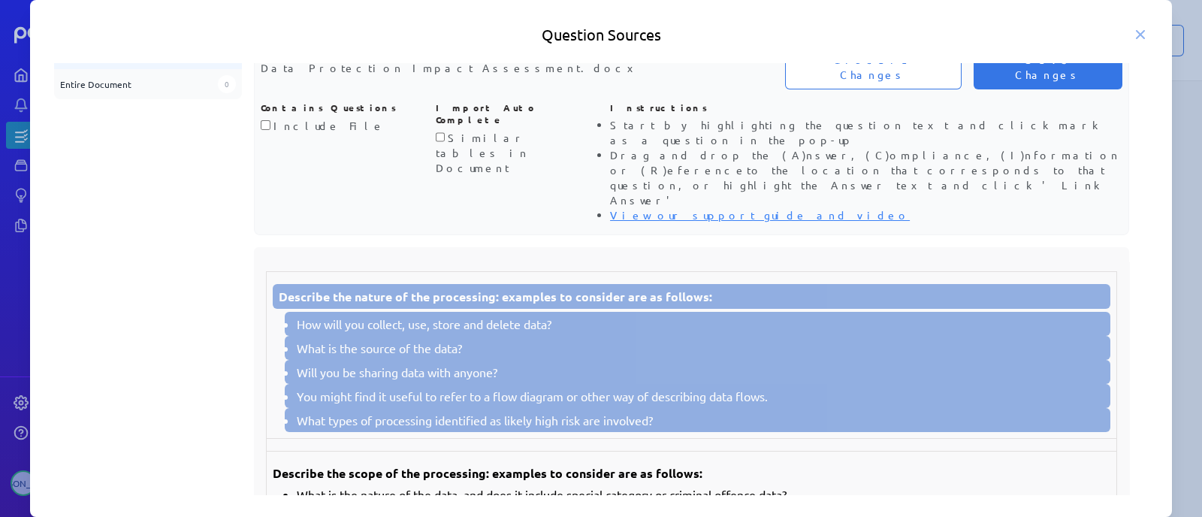
click at [579, 411] on li "What types of processing identified as likely high risk are involved?" at bounding box center [701, 420] width 808 height 18
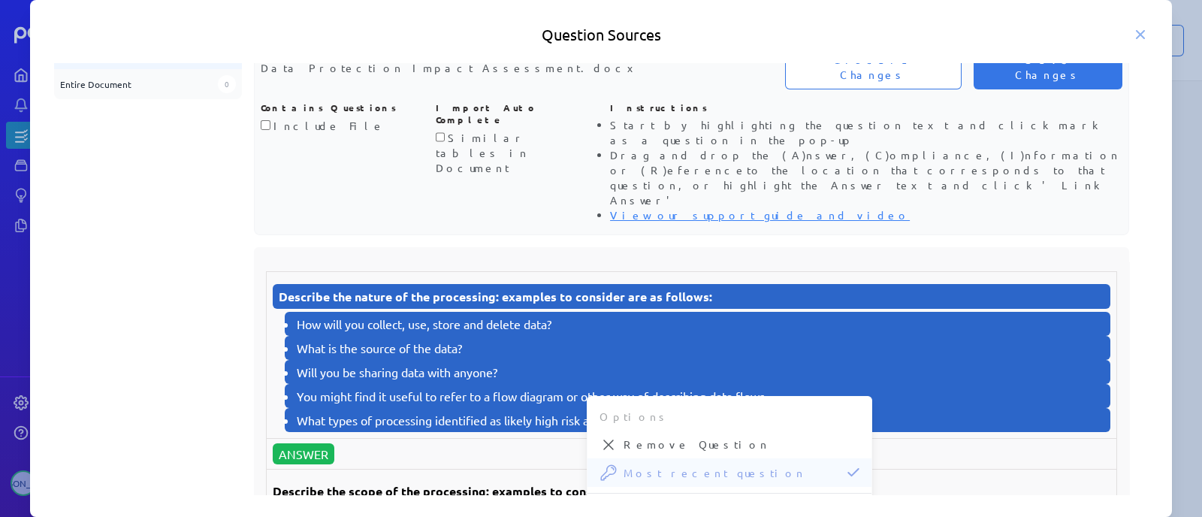
scroll to position [8191, 0]
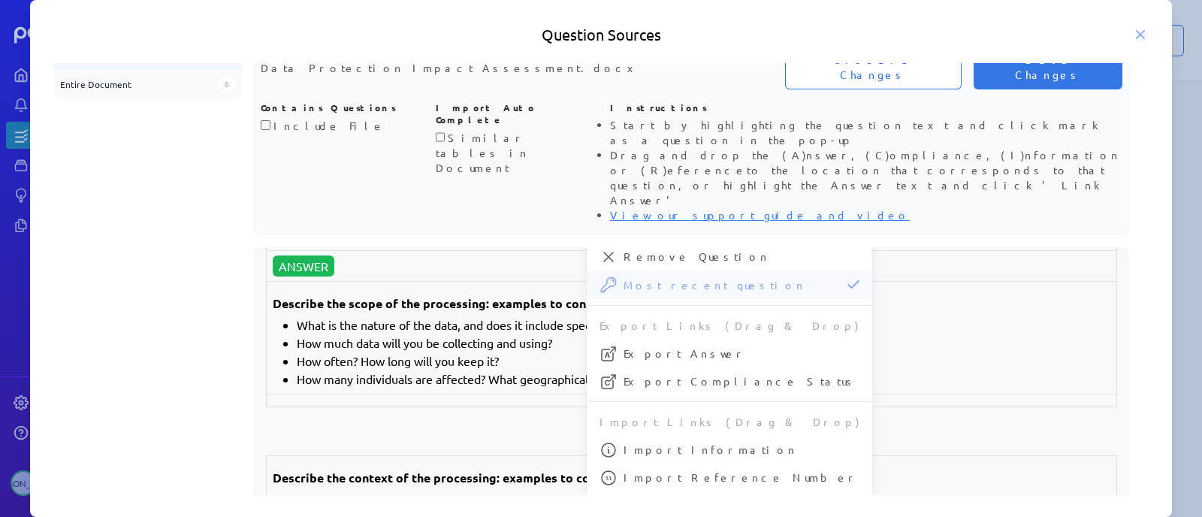
click at [434, 352] on li "How often? How long will you keep it?" at bounding box center [704, 361] width 814 height 18
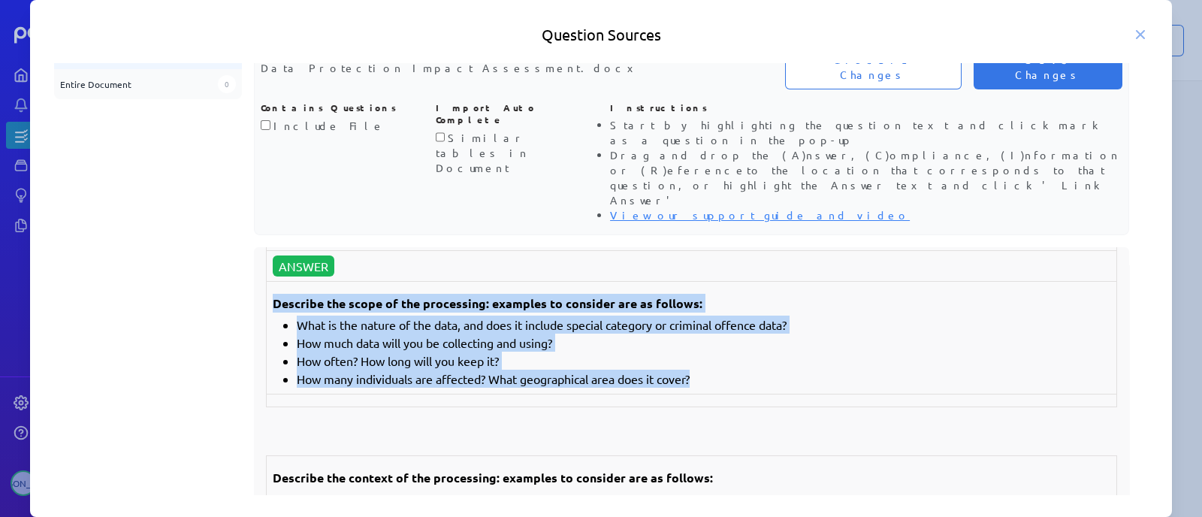
drag, startPoint x: 710, startPoint y: 342, endPoint x: 274, endPoint y: 273, distance: 442.1
click at [274, 282] on td "Describe the scope of the processing: examples to consider are as follows: What…" at bounding box center [692, 338] width 851 height 113
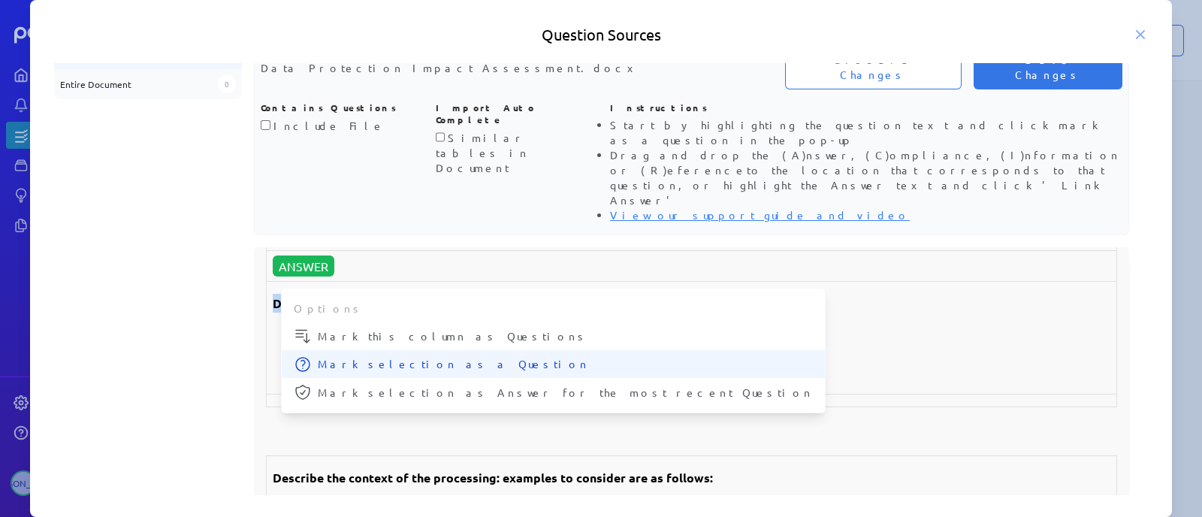
click at [424, 356] on span "Mark selection as a Question" at bounding box center [565, 364] width 495 height 16
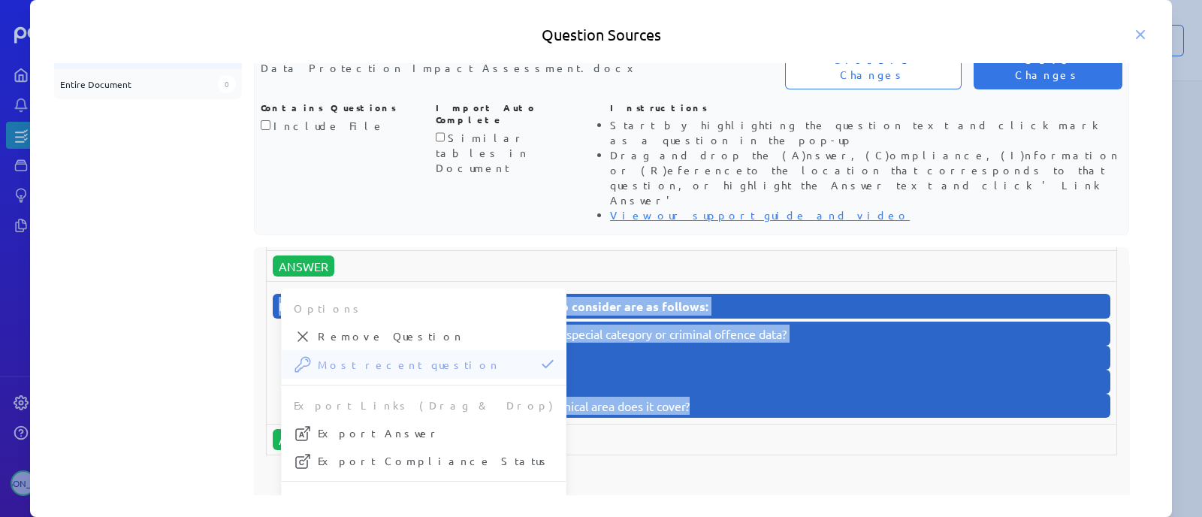
scroll to position [8379, 0]
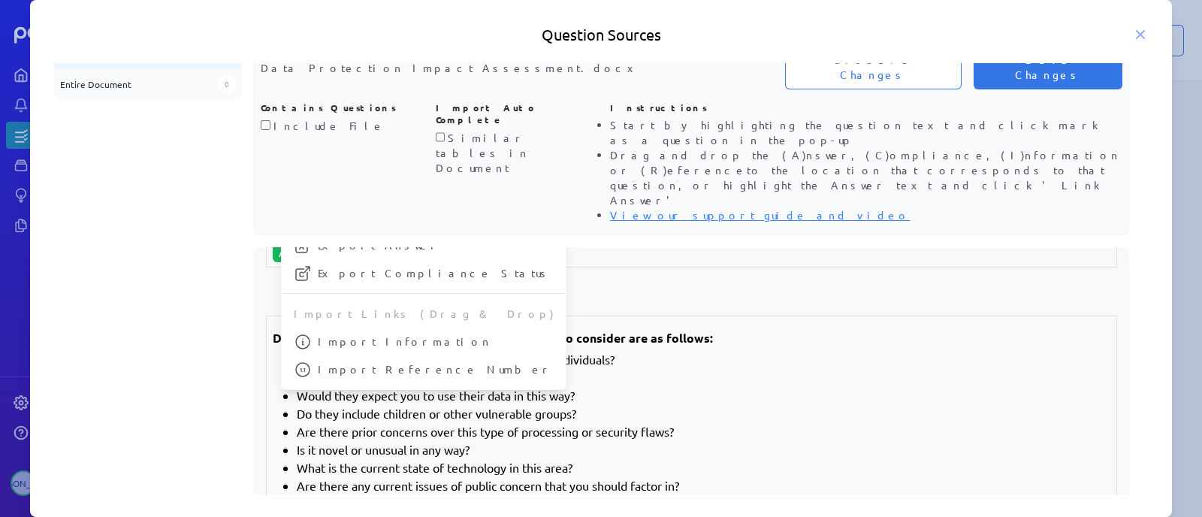
click at [628, 368] on li "How much control will they have?" at bounding box center [704, 377] width 814 height 18
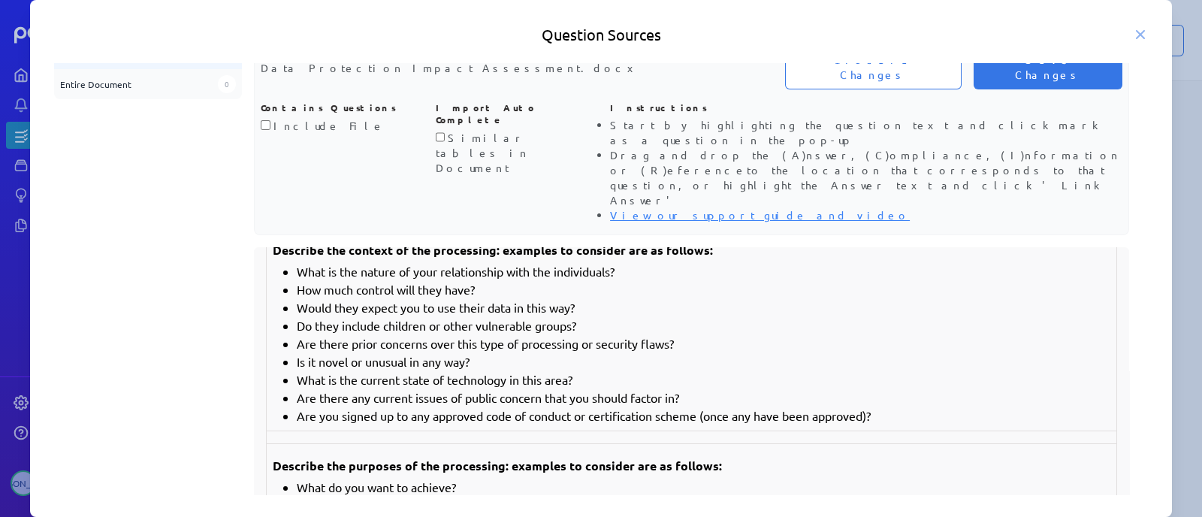
scroll to position [8473, 0]
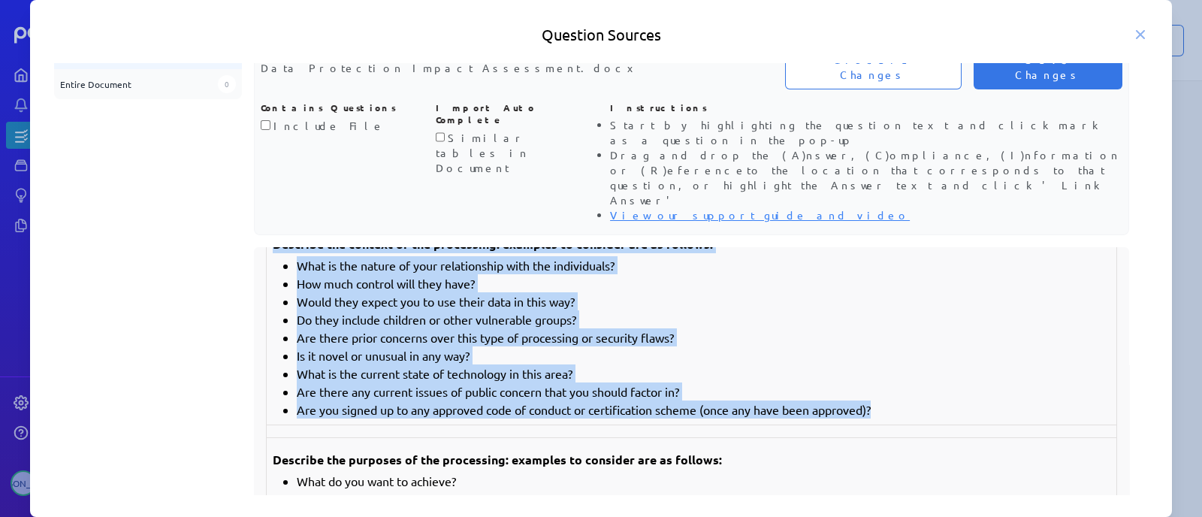
drag, startPoint x: 891, startPoint y: 376, endPoint x: 231, endPoint y: 222, distance: 677.4
click at [231, 222] on div "Files Add File Data Protection Impact Assessment.docx Entire Document 0 Documen…" at bounding box center [601, 227] width 1094 height 431
click at [407, 310] on li "Do they include children or other vulnerable groups?" at bounding box center [704, 319] width 814 height 18
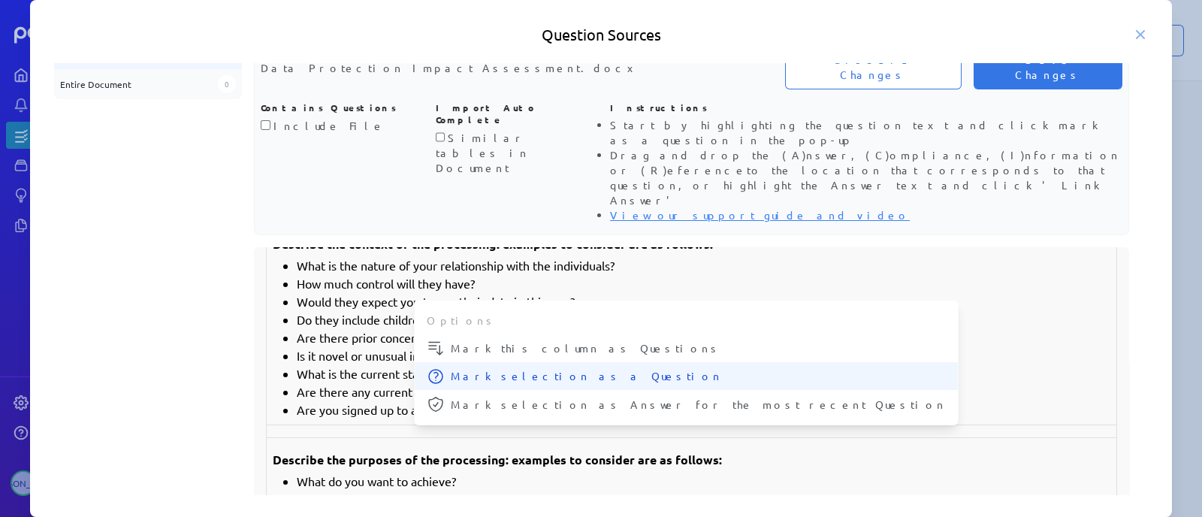
click at [490, 368] on span "Mark selection as a Question" at bounding box center [698, 376] width 495 height 16
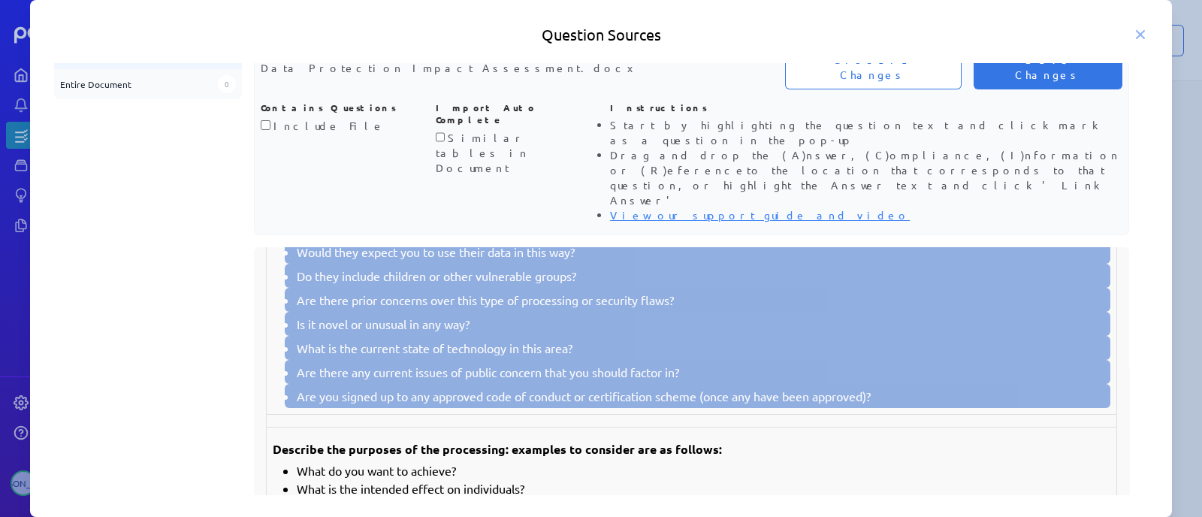
click at [426, 384] on ul "Are there any current issues of public concern that you should factor in?" at bounding box center [698, 372] width 826 height 24
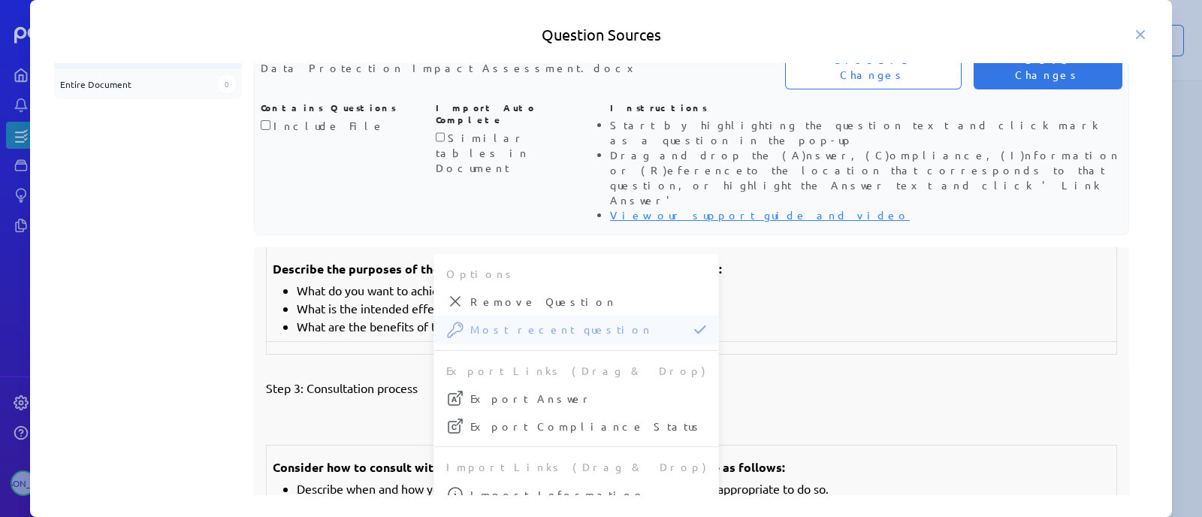
scroll to position [10376, 0]
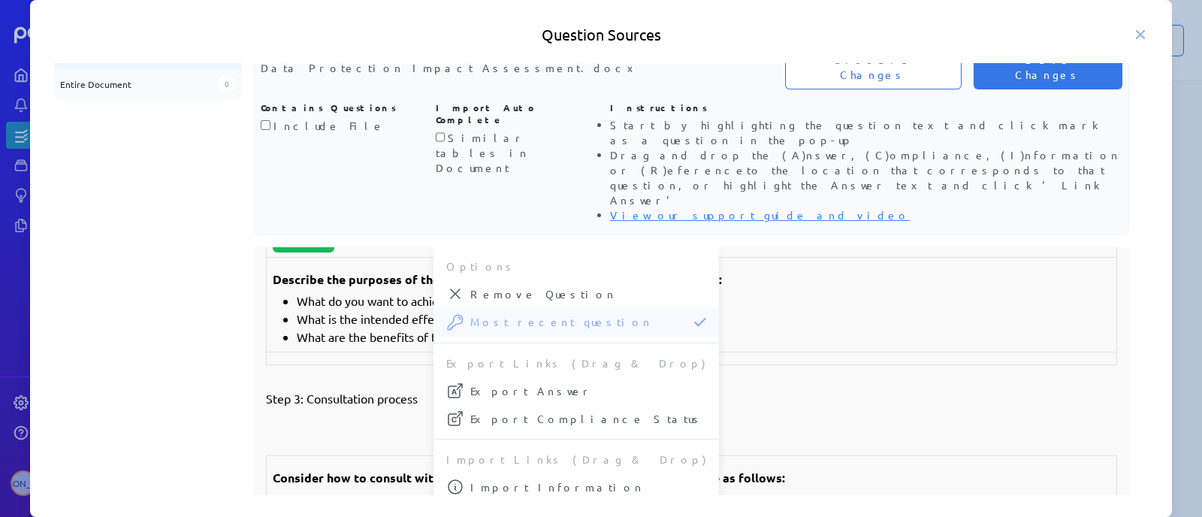
click at [389, 328] on li "What is the intended effect on individuals?" at bounding box center [704, 319] width 814 height 18
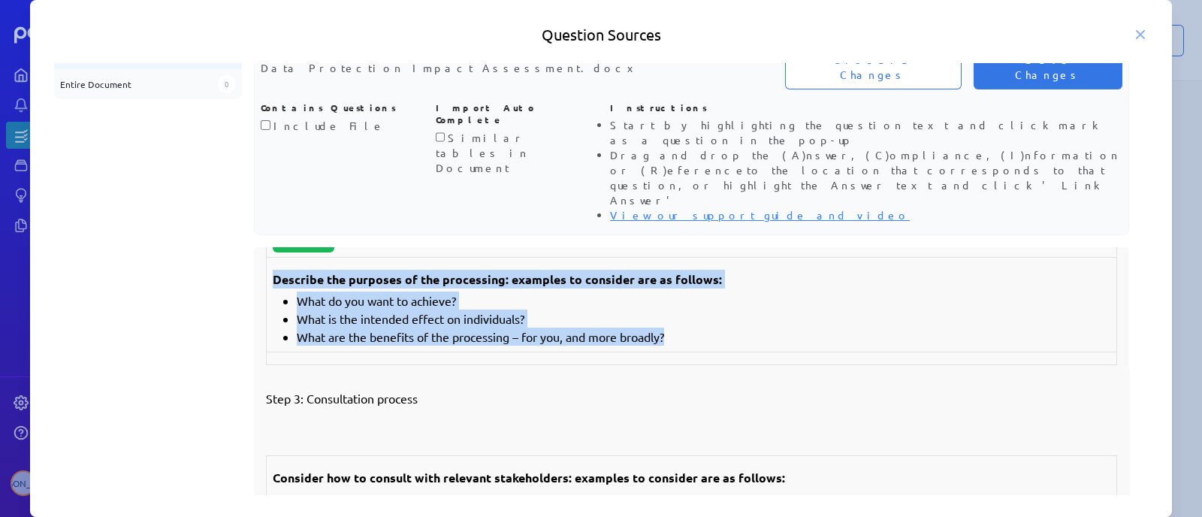
drag, startPoint x: 682, startPoint y: 368, endPoint x: 271, endPoint y: 313, distance: 414.7
click at [271, 313] on td "Describe the purposes of the processing: examples to consider are as follows: W…" at bounding box center [692, 305] width 851 height 95
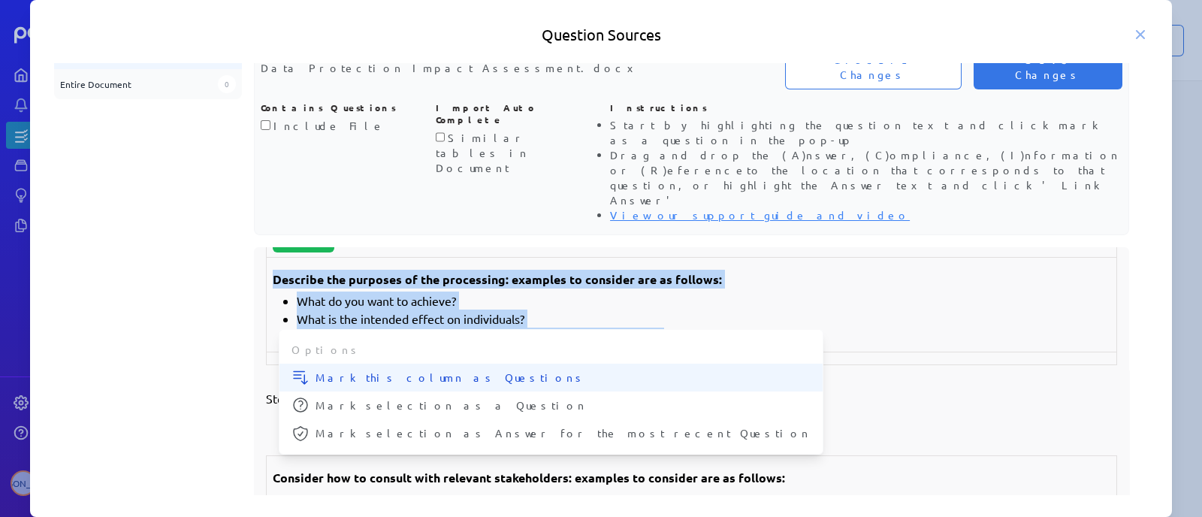
click at [422, 370] on span "Mark this column as Questions" at bounding box center [563, 378] width 495 height 16
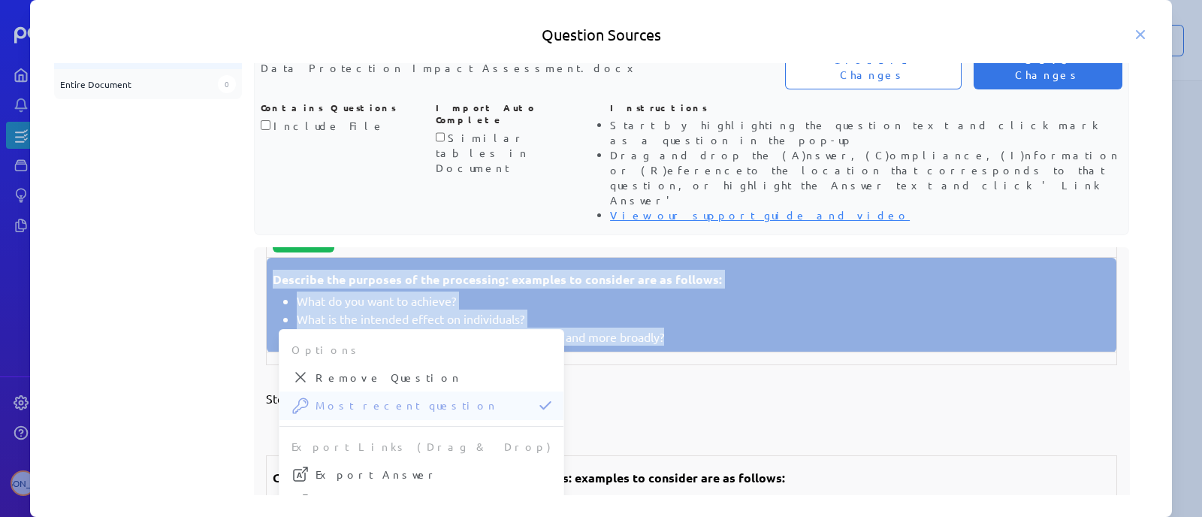
click at [567, 324] on td "Describe the purposes of the processing: examples to consider are as follows: W…" at bounding box center [692, 305] width 851 height 95
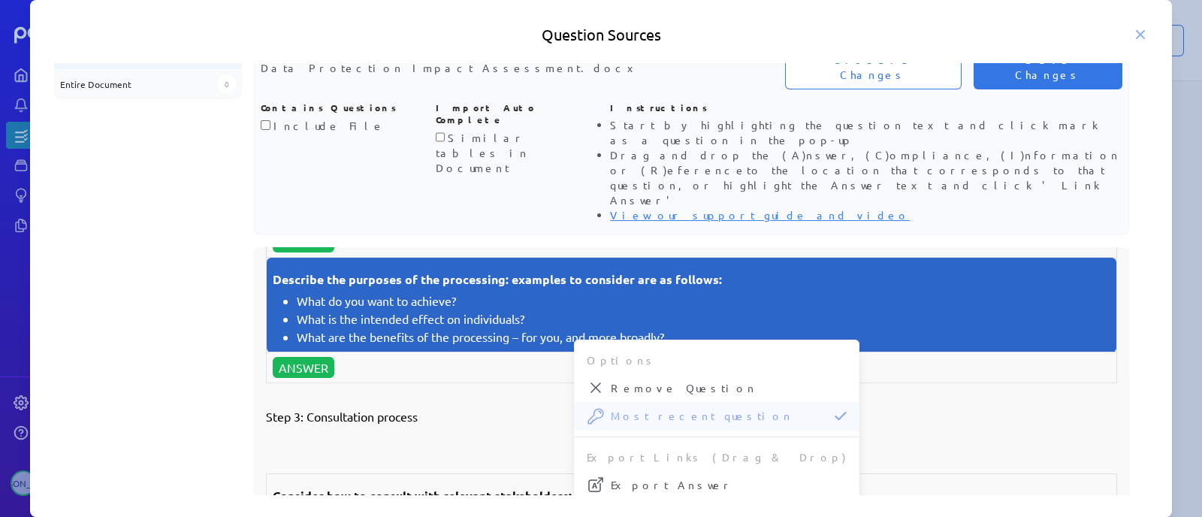
scroll to position [10564, 0]
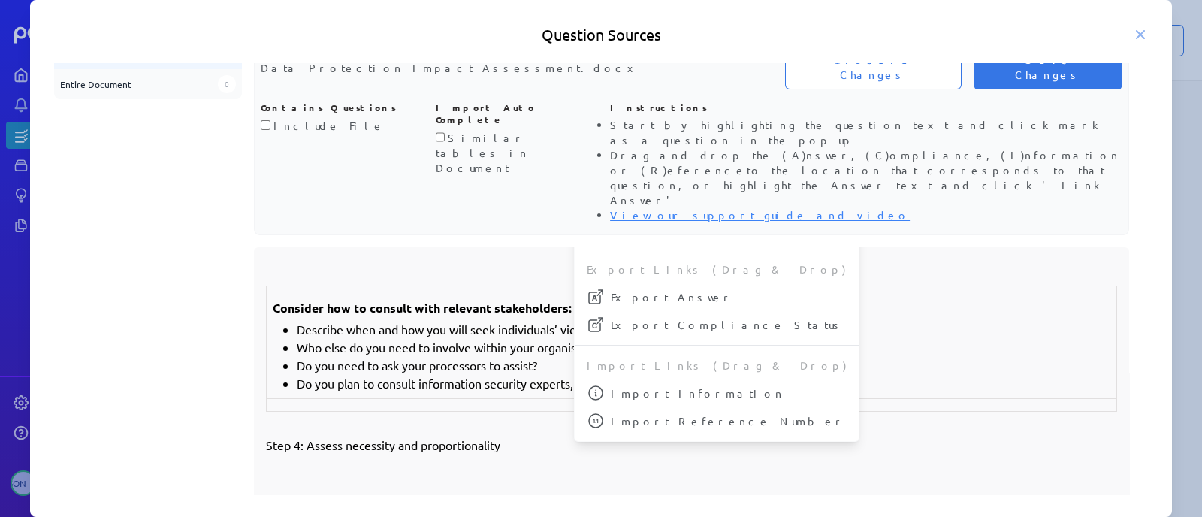
click at [490, 356] on li "Who else do you need to involve within your organisation?" at bounding box center [704, 347] width 814 height 18
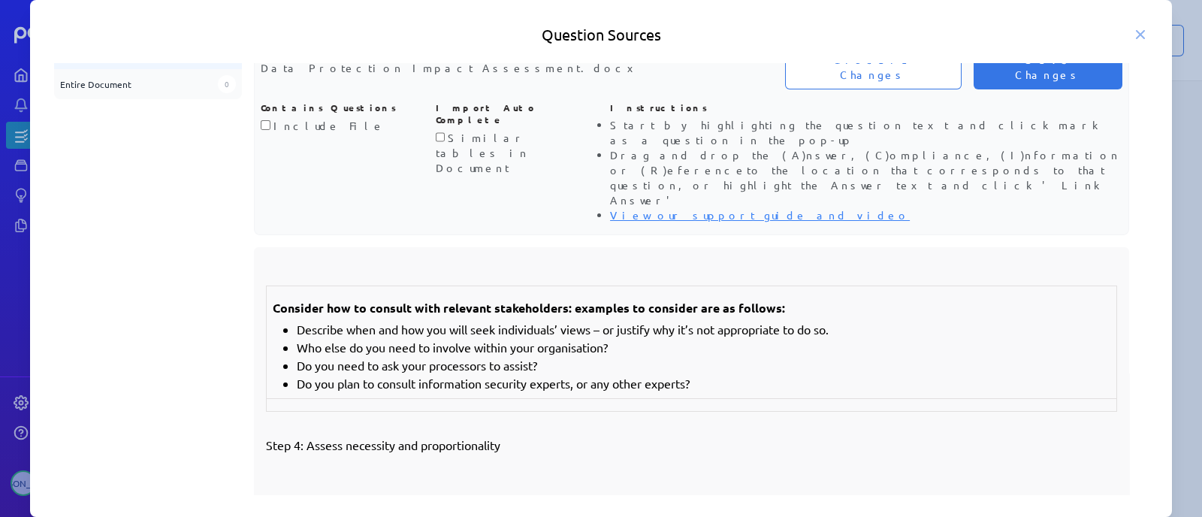
click at [516, 356] on li "Who else do you need to involve within your organisation?" at bounding box center [704, 347] width 814 height 18
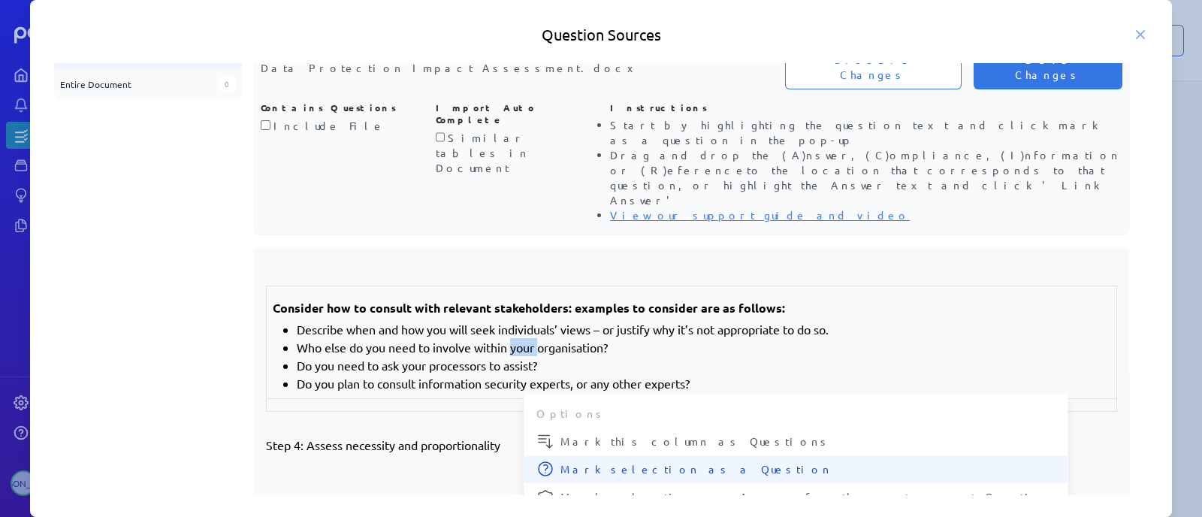
click at [607, 455] on button "Mark selection as a Question" at bounding box center [796, 469] width 543 height 28
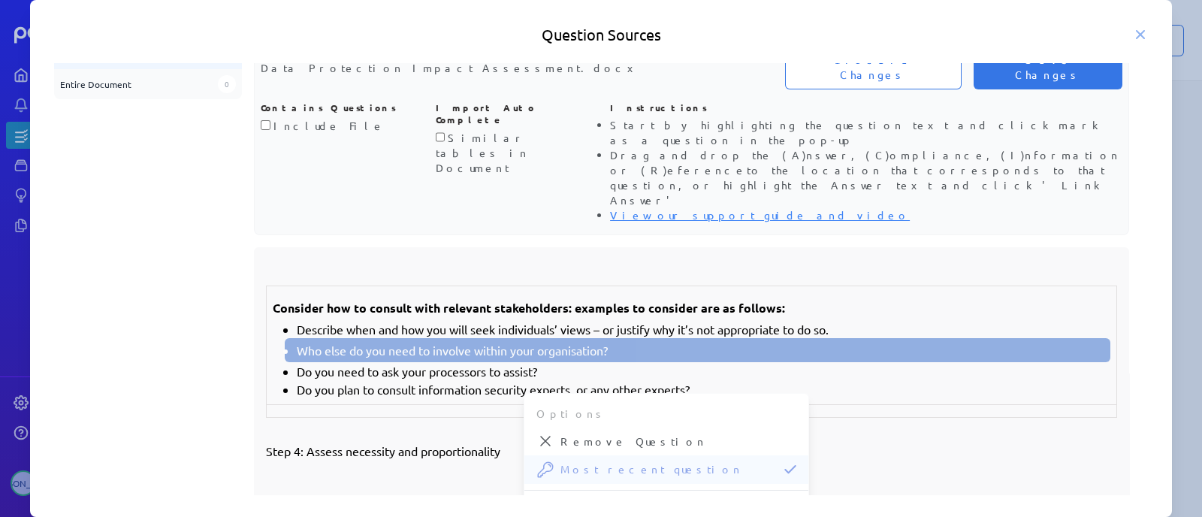
click at [406, 338] on li "Describe when and how you will seek individuals’ views – or justify why it’s no…" at bounding box center [704, 329] width 814 height 18
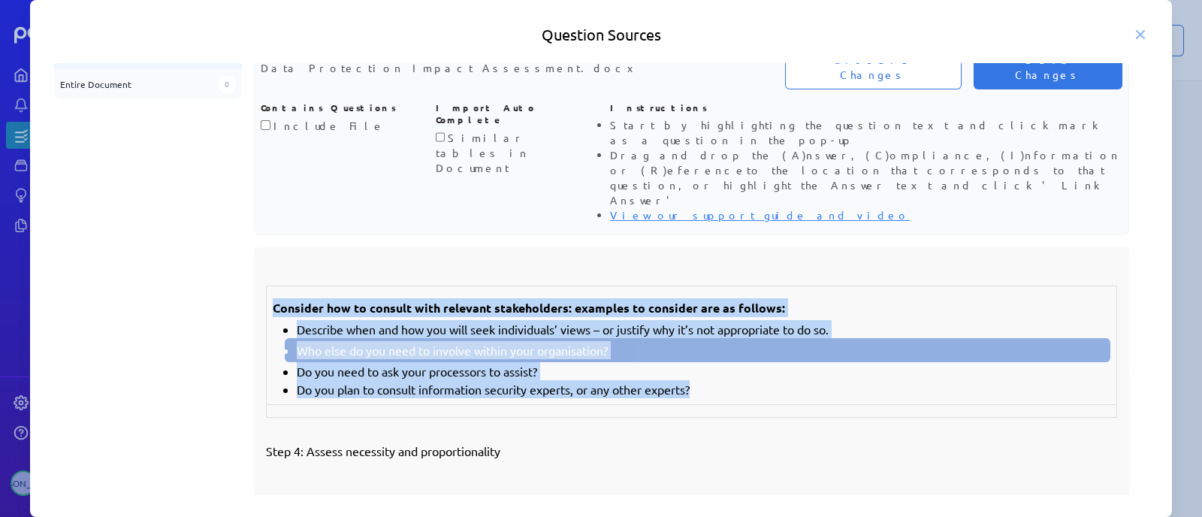
drag, startPoint x: 752, startPoint y: 422, endPoint x: 271, endPoint y: 343, distance: 488.2
click at [271, 343] on td "Consider how to consult with relevant stakeholders: examples to consider are as…" at bounding box center [692, 345] width 851 height 119
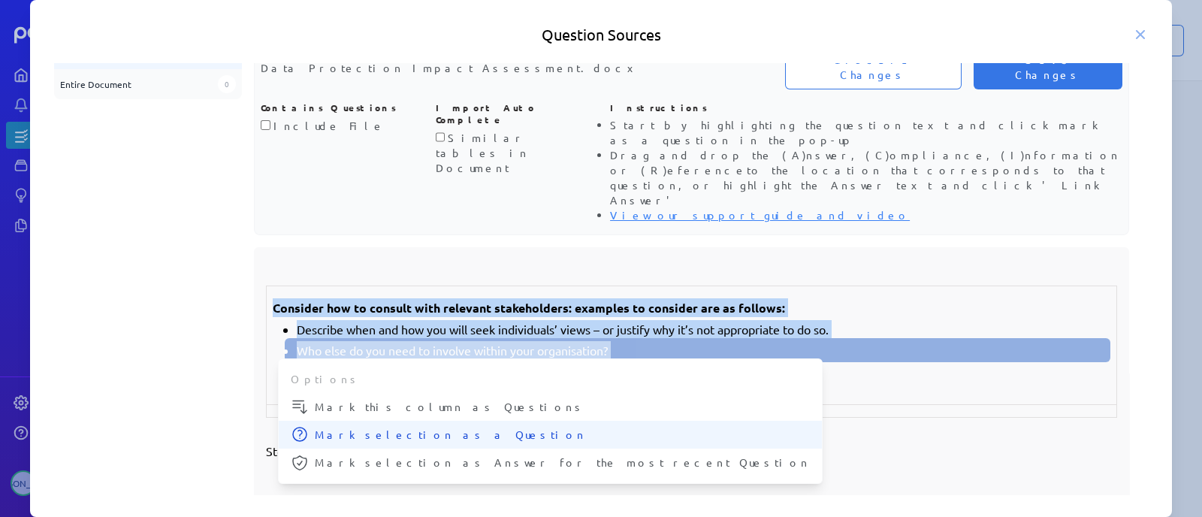
click at [452, 427] on span "Mark selection as a Question" at bounding box center [562, 435] width 495 height 16
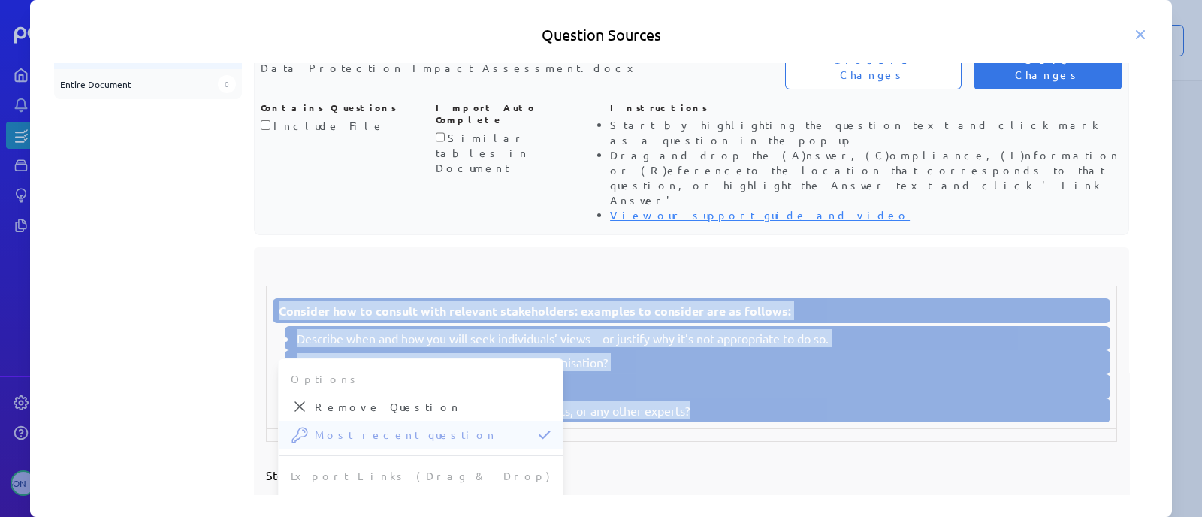
click at [622, 371] on li "Who else do you need to involve within your organisation?" at bounding box center [701, 362] width 808 height 18
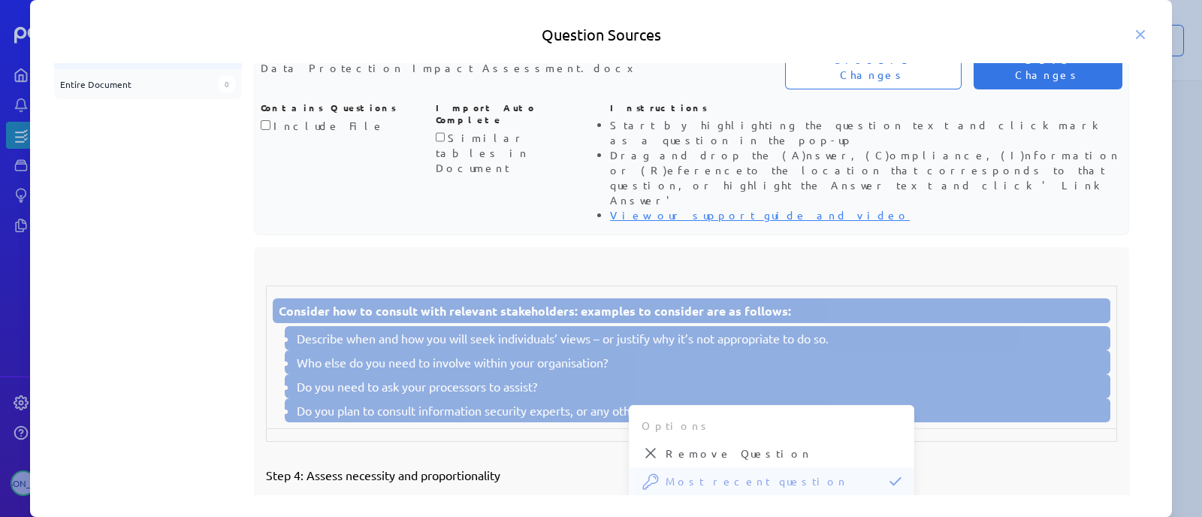
click at [513, 371] on li "Who else do you need to involve within your organisation?" at bounding box center [701, 362] width 808 height 18
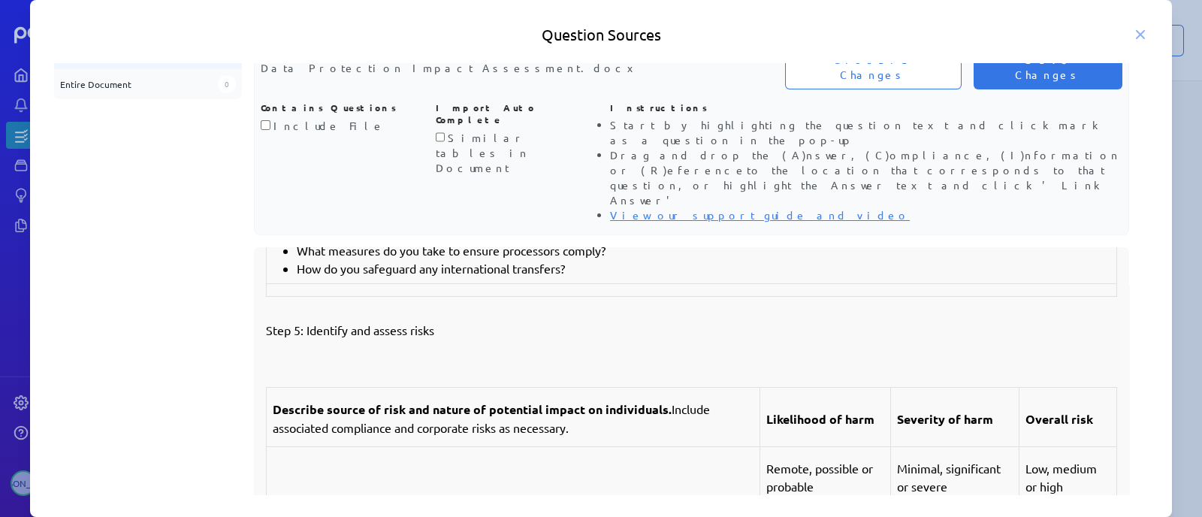
scroll to position [10940, 0]
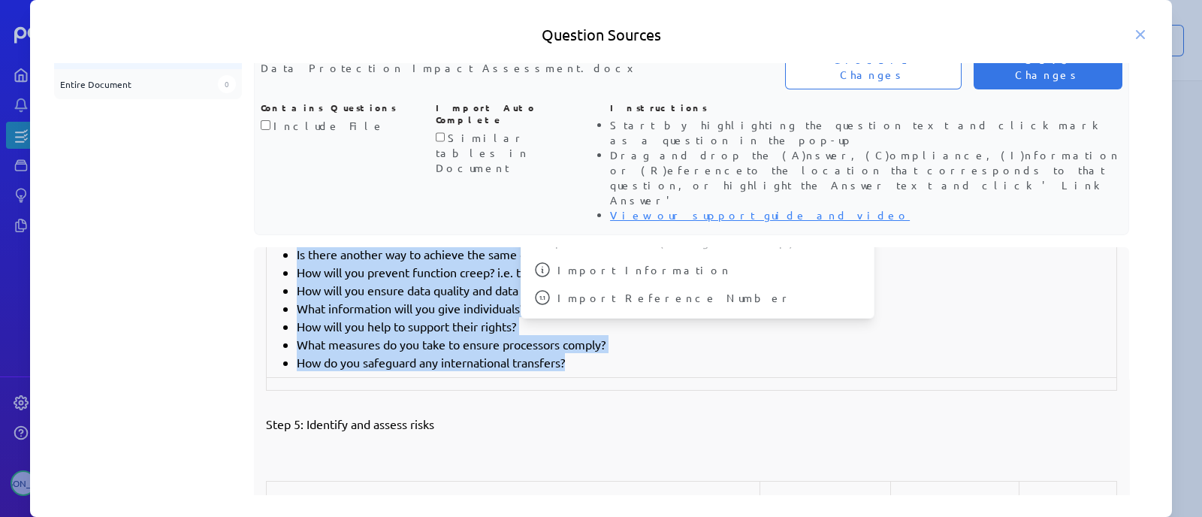
drag, startPoint x: 582, startPoint y: 389, endPoint x: 274, endPoint y: 231, distance: 346.2
click at [274, 231] on td "Describe compliance and proportionality measures, in particular: What is your l…" at bounding box center [692, 276] width 851 height 203
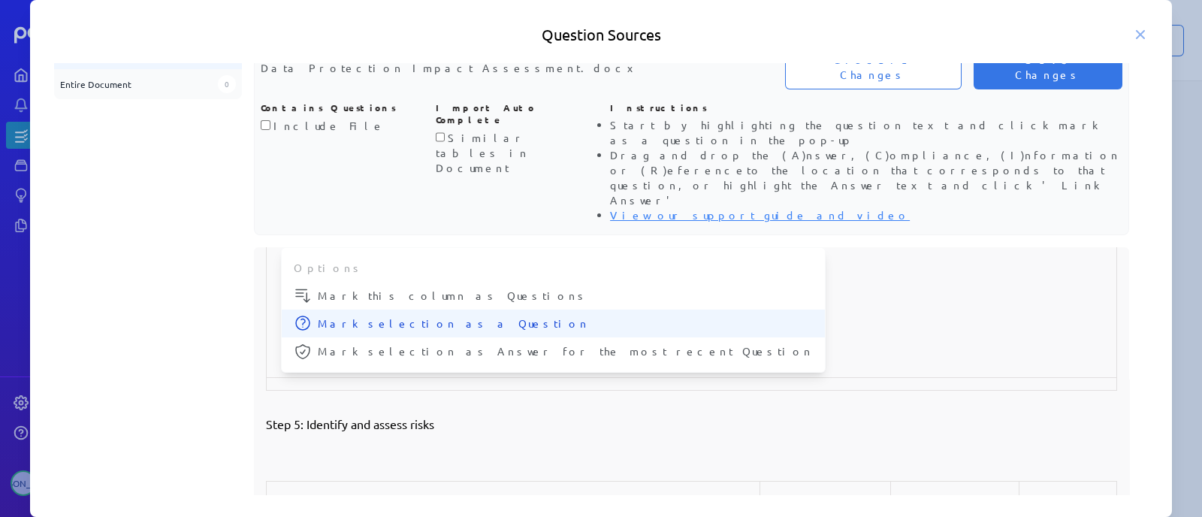
click at [493, 316] on span "Mark selection as a Question" at bounding box center [565, 324] width 495 height 16
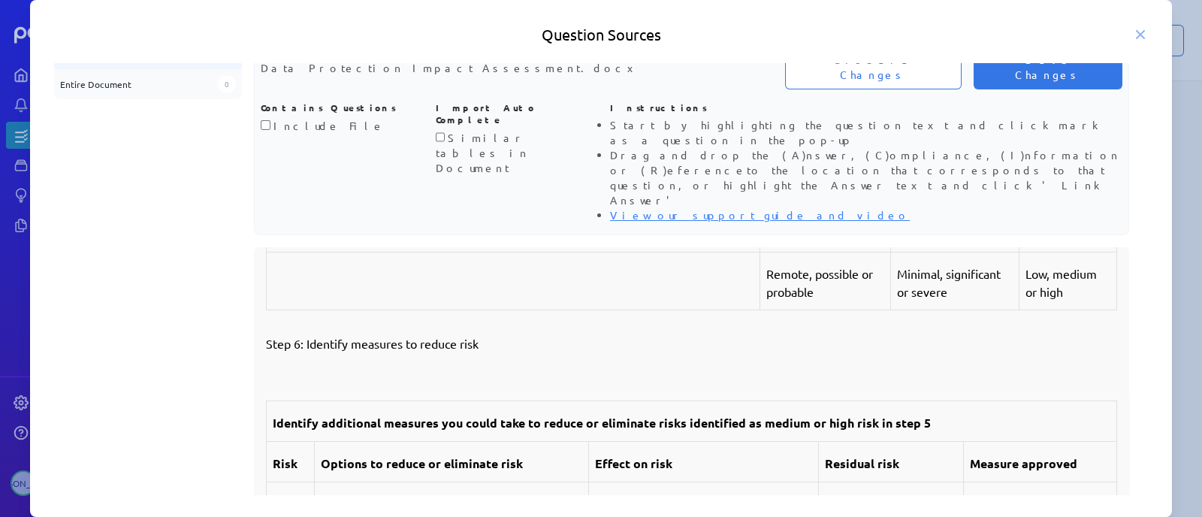
scroll to position [11316, 0]
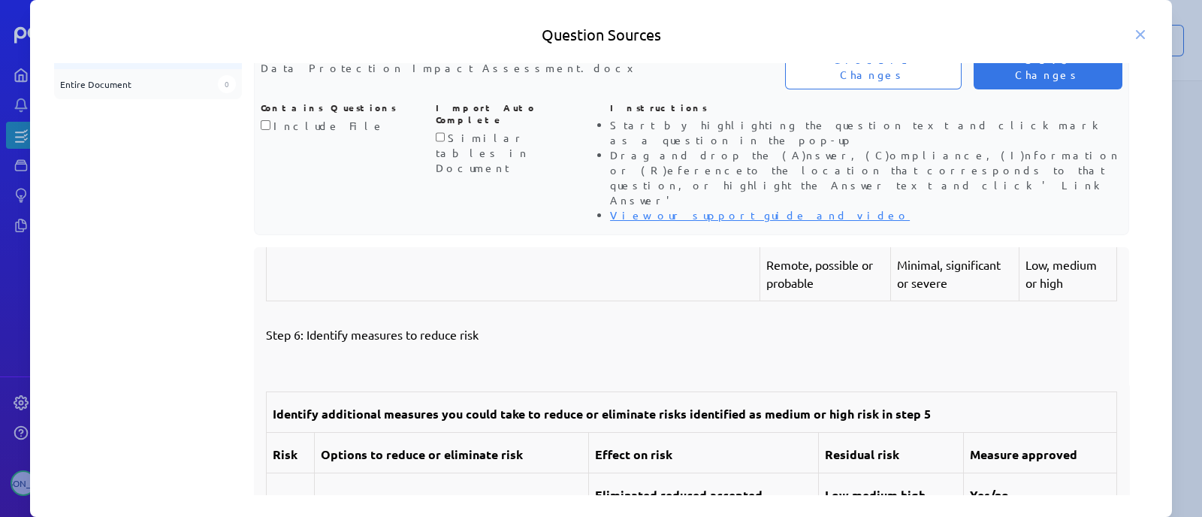
click at [585, 297] on td at bounding box center [514, 272] width 494 height 58
drag, startPoint x: 270, startPoint y: 235, endPoint x: 663, endPoint y: 264, distance: 394.1
click at [663, 243] on td "Describe source of risk and nature of potential impact on individuals. Include …" at bounding box center [514, 213] width 494 height 59
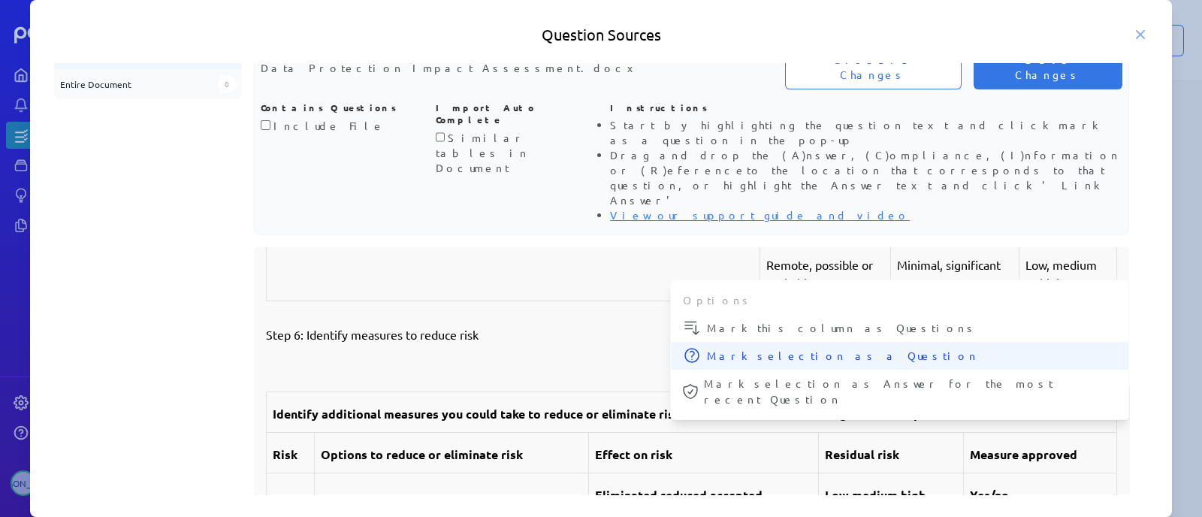
click at [747, 348] on span "Mark selection as a Question" at bounding box center [912, 356] width 410 height 16
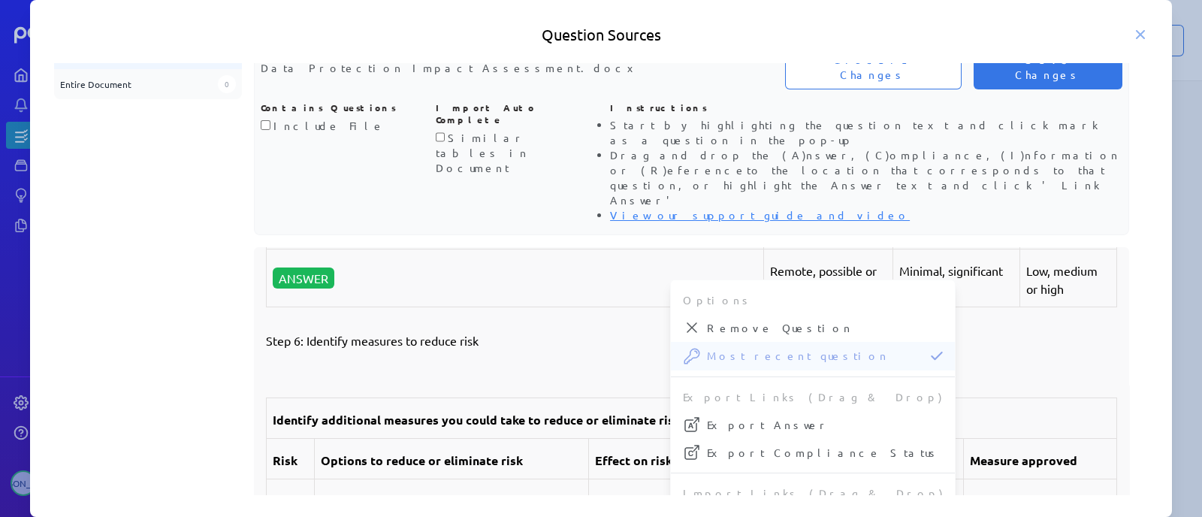
click at [941, 250] on td "Severity of harm" at bounding box center [957, 216] width 127 height 65
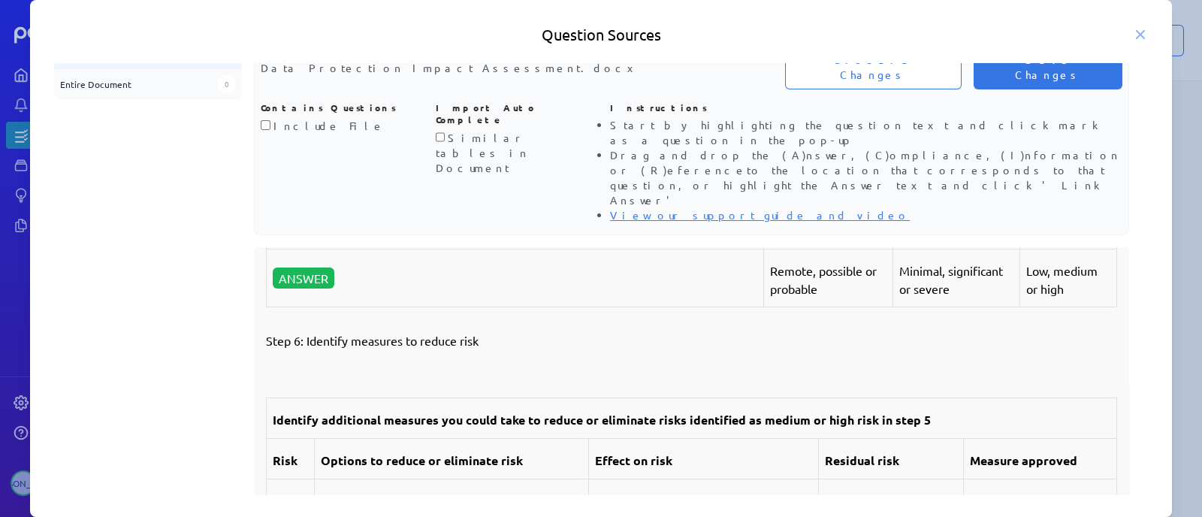
drag, startPoint x: 747, startPoint y: 248, endPoint x: 1068, endPoint y: 246, distance: 320.9
click at [1068, 246] on tr "Describe source of risk and nature of potential impact on individuals. Include …" at bounding box center [692, 216] width 851 height 65
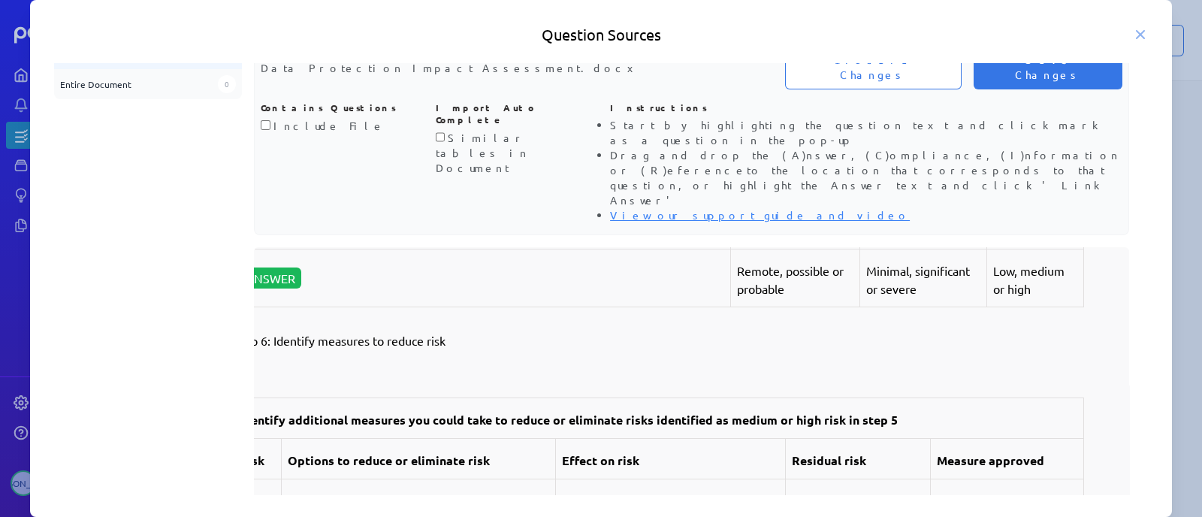
scroll to position [11316, 18]
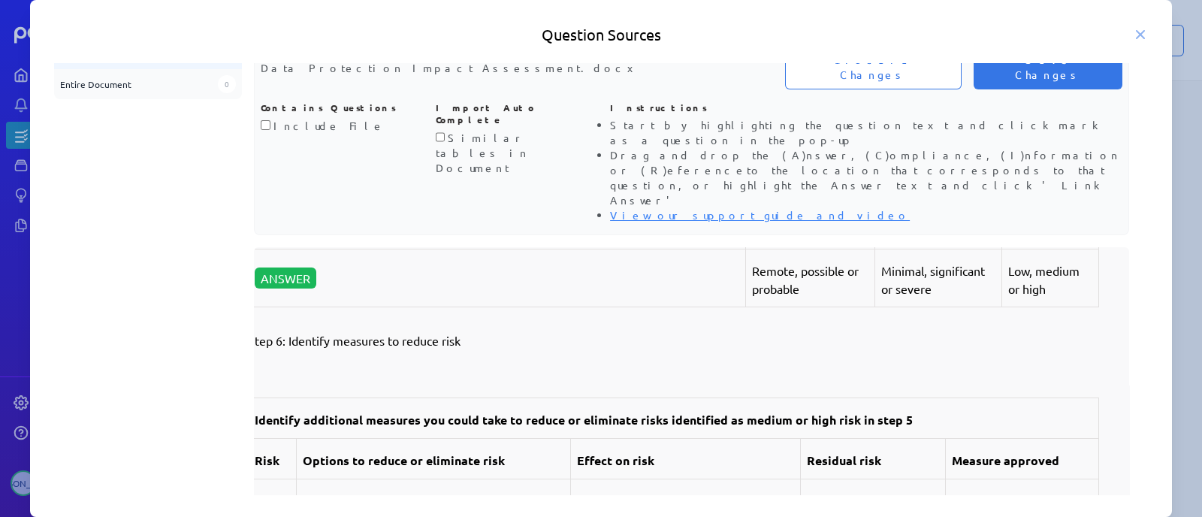
click at [1011, 226] on strong "Overall risk" at bounding box center [1043, 218] width 68 height 16
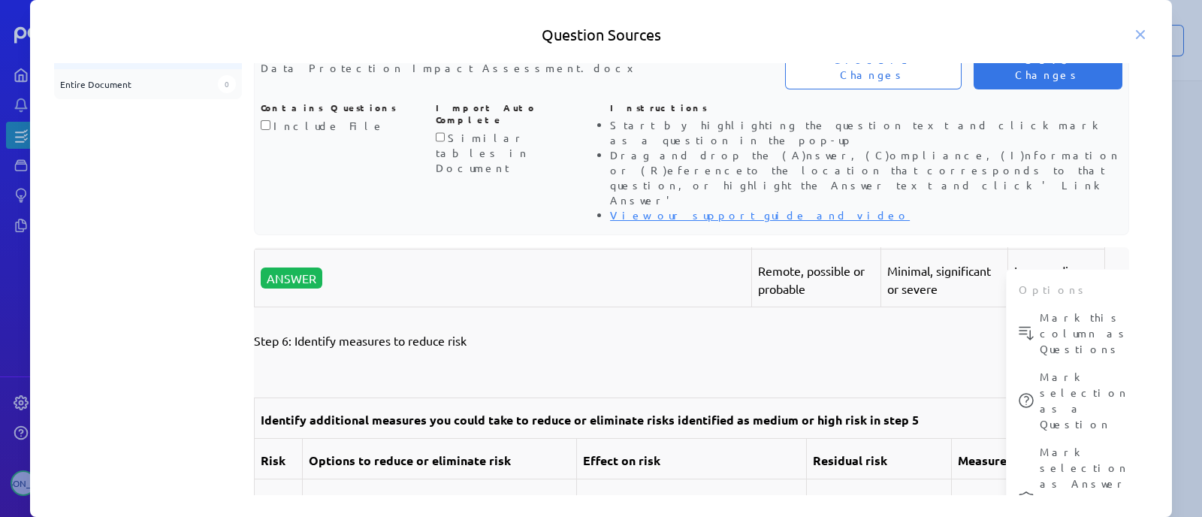
click at [783, 250] on td "Likelihood of harm" at bounding box center [816, 216] width 129 height 65
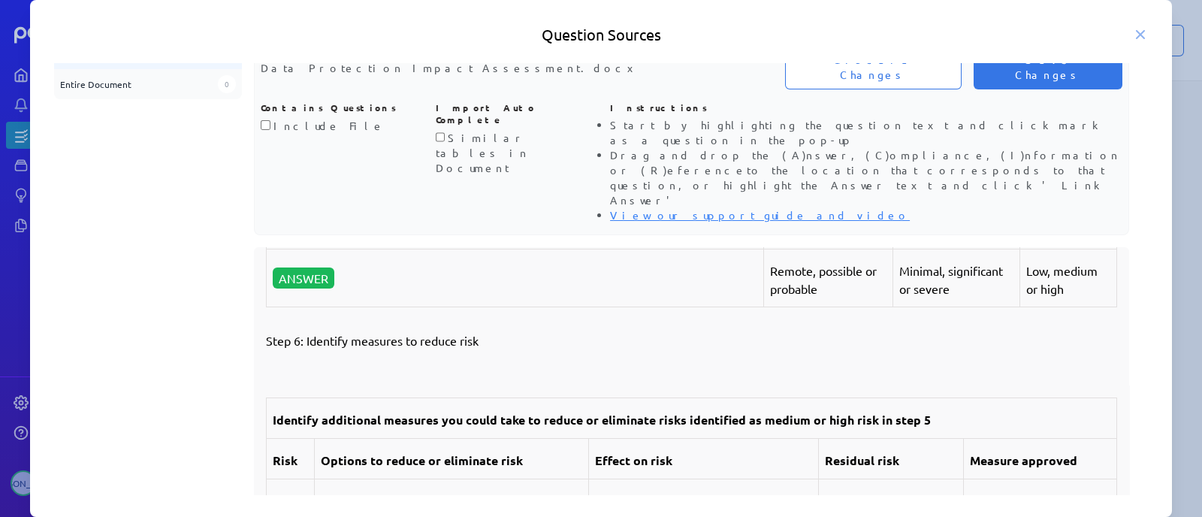
drag, startPoint x: 753, startPoint y: 249, endPoint x: 1057, endPoint y: 246, distance: 304.4
click at [1057, 246] on tr "Describe source of risk and nature of potential impact on individuals. Include …" at bounding box center [692, 216] width 851 height 65
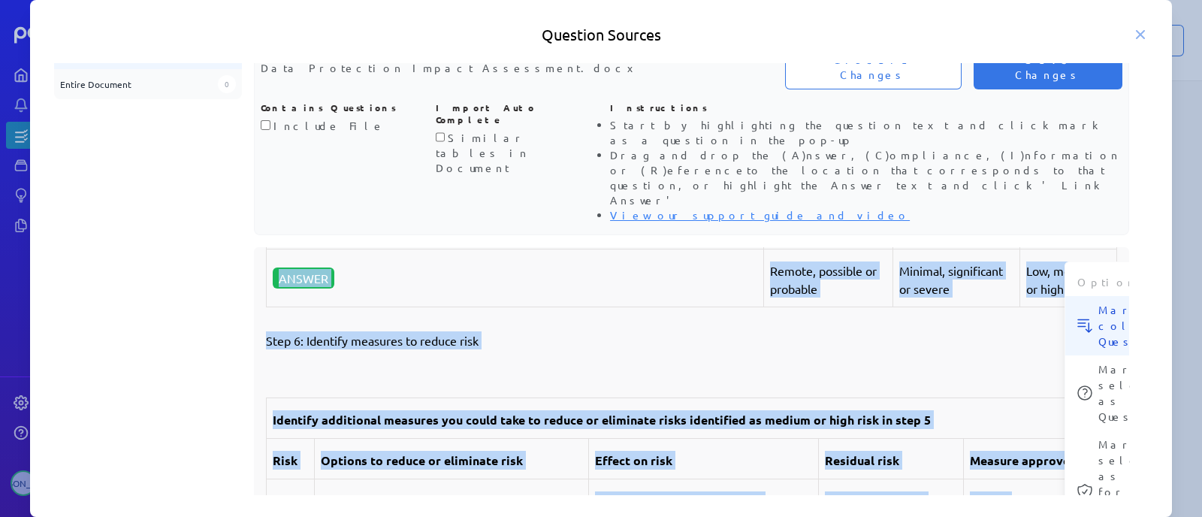
click at [1068, 247] on div "Data Protection Impact Assessment Guidance Version No. Author Date Summary of C…" at bounding box center [692, 400] width 876 height 307
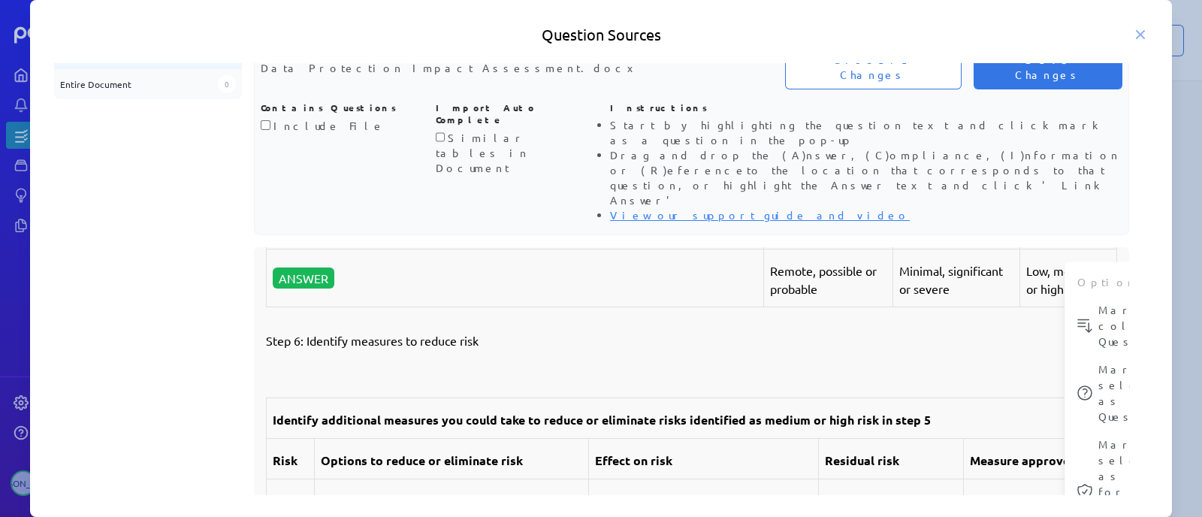
click at [1050, 226] on strong "Overall risk" at bounding box center [1061, 218] width 68 height 16
drag, startPoint x: 1067, startPoint y: 250, endPoint x: 740, endPoint y: 257, distance: 327.8
click at [740, 250] on tr "Describe source of risk and nature of potential impact on individuals. Include …" at bounding box center [692, 216] width 851 height 65
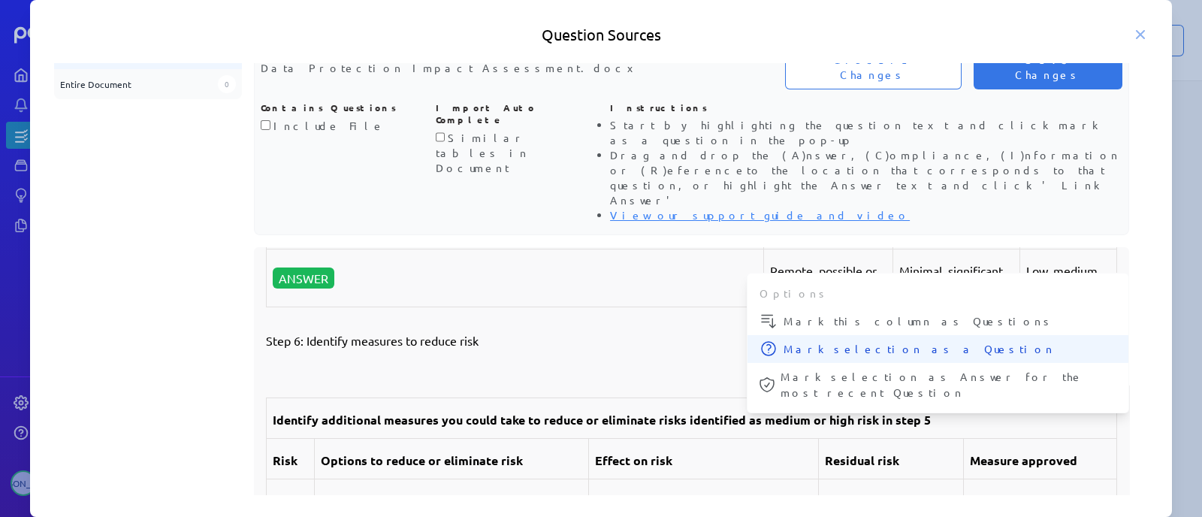
click at [866, 341] on span "Mark selection as a Question" at bounding box center [950, 349] width 333 height 16
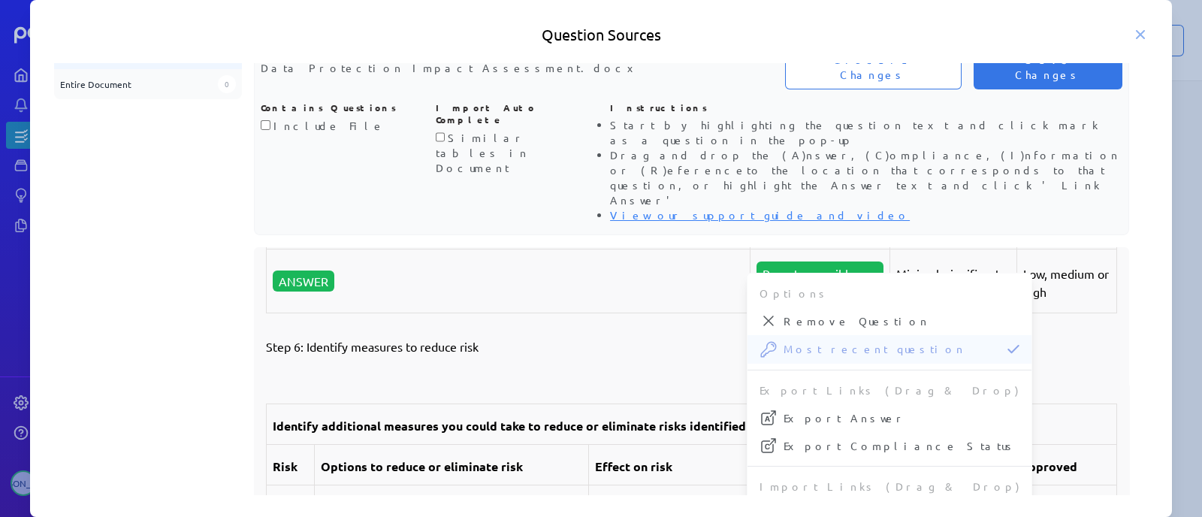
click at [972, 355] on p "Step 6: Identify measures to reduce risk" at bounding box center [691, 346] width 851 height 18
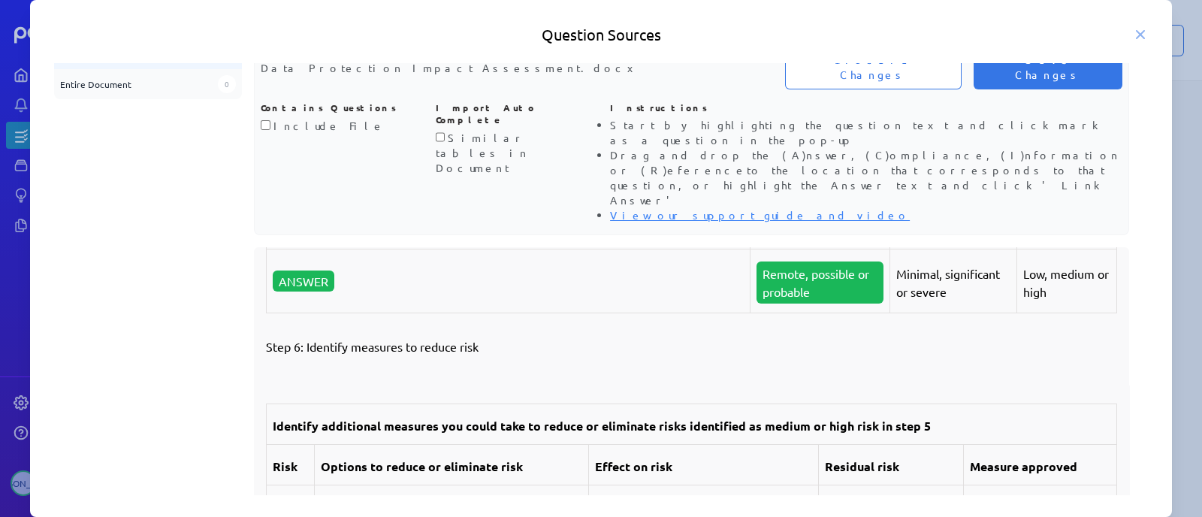
click at [921, 301] on p "Minimal, significant or severe" at bounding box center [954, 283] width 114 height 36
click at [941, 226] on strong "Severity of harm" at bounding box center [951, 218] width 96 height 16
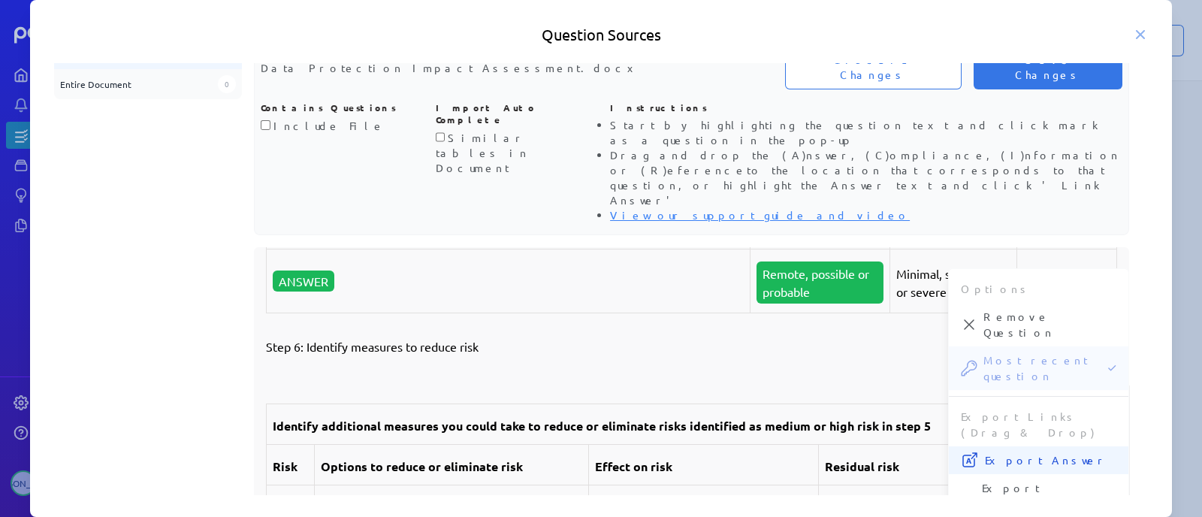
click at [1008, 452] on span "Export Answer" at bounding box center [1051, 460] width 132 height 16
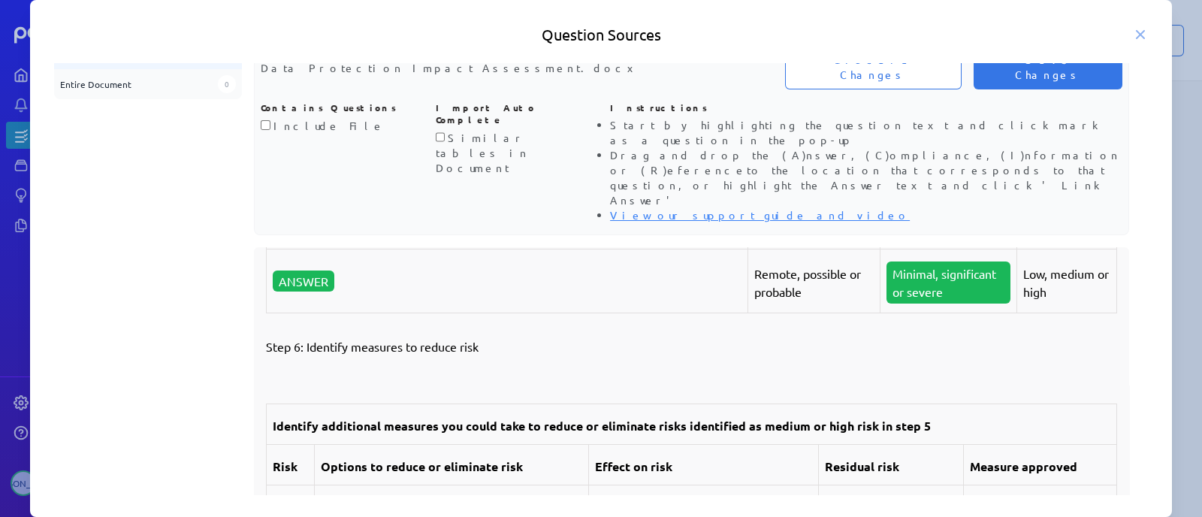
click at [785, 235] on strong "Likelihood of harm" at bounding box center [799, 218] width 76 height 35
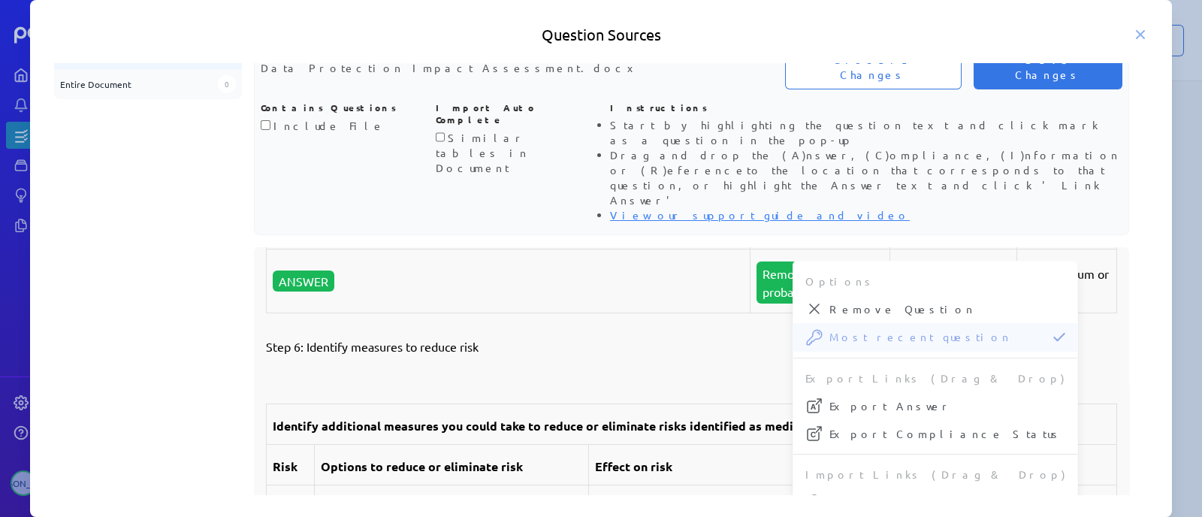
click at [743, 355] on p "Step 6: Identify measures to reduce risk" at bounding box center [691, 346] width 851 height 18
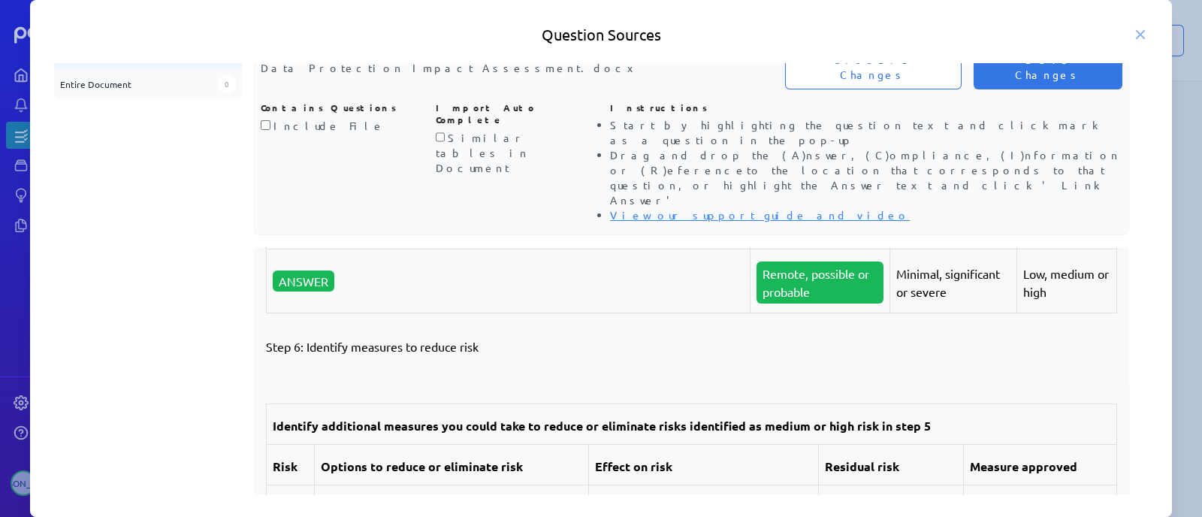
click at [1054, 301] on p "Low, medium or high" at bounding box center [1067, 283] width 87 height 36
click at [939, 226] on strong "Severity of harm" at bounding box center [951, 218] width 96 height 16
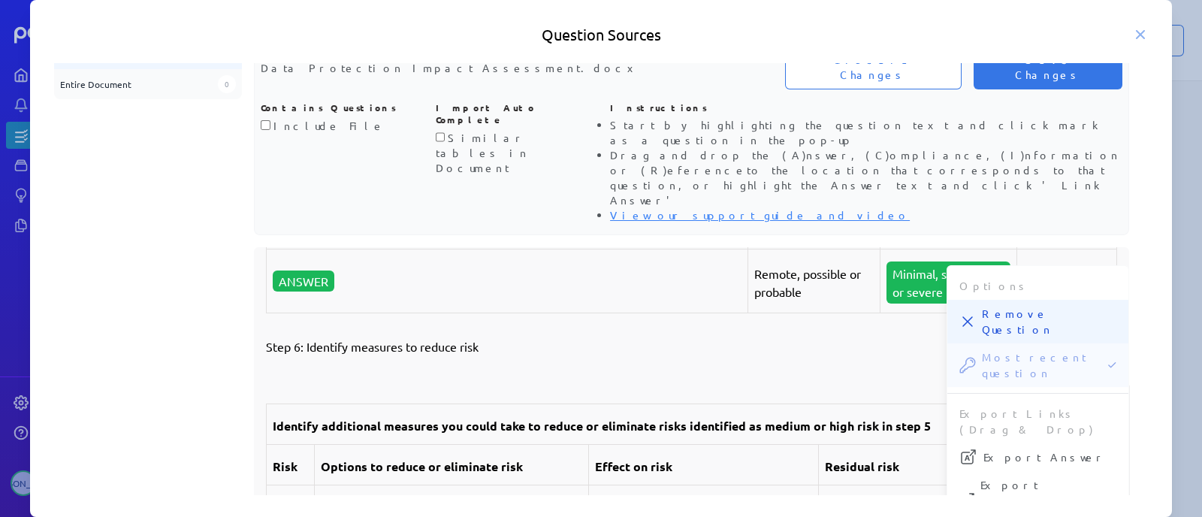
click at [1006, 306] on span "Remove Question" at bounding box center [1049, 322] width 135 height 32
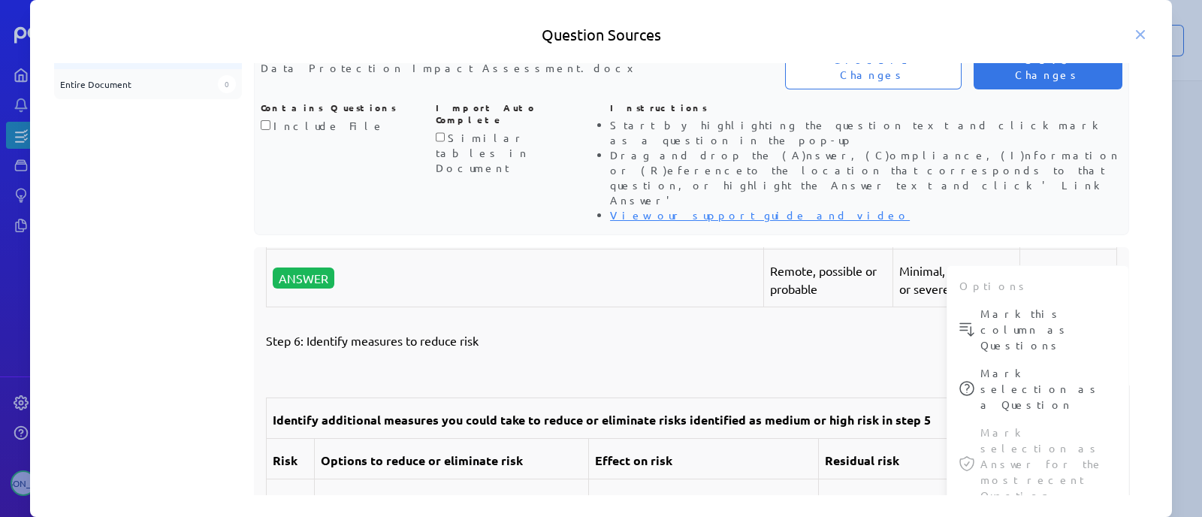
click at [900, 298] on p "Minimal, significant or severe" at bounding box center [957, 280] width 114 height 36
click at [819, 226] on strong "Likelihood of harm" at bounding box center [824, 218] width 108 height 16
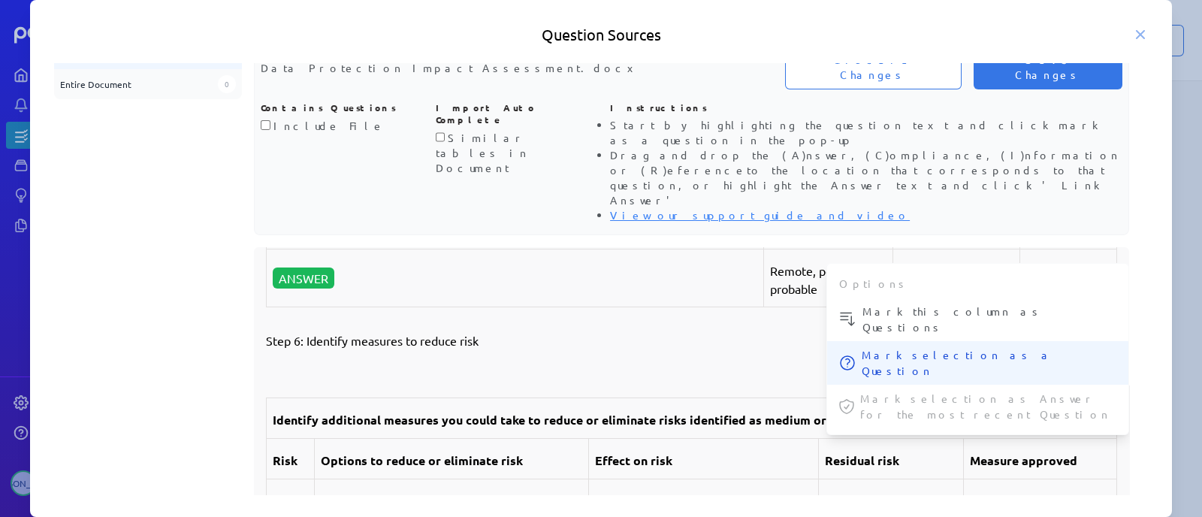
click at [922, 347] on span "Mark selection as a Question" at bounding box center [989, 363] width 254 height 32
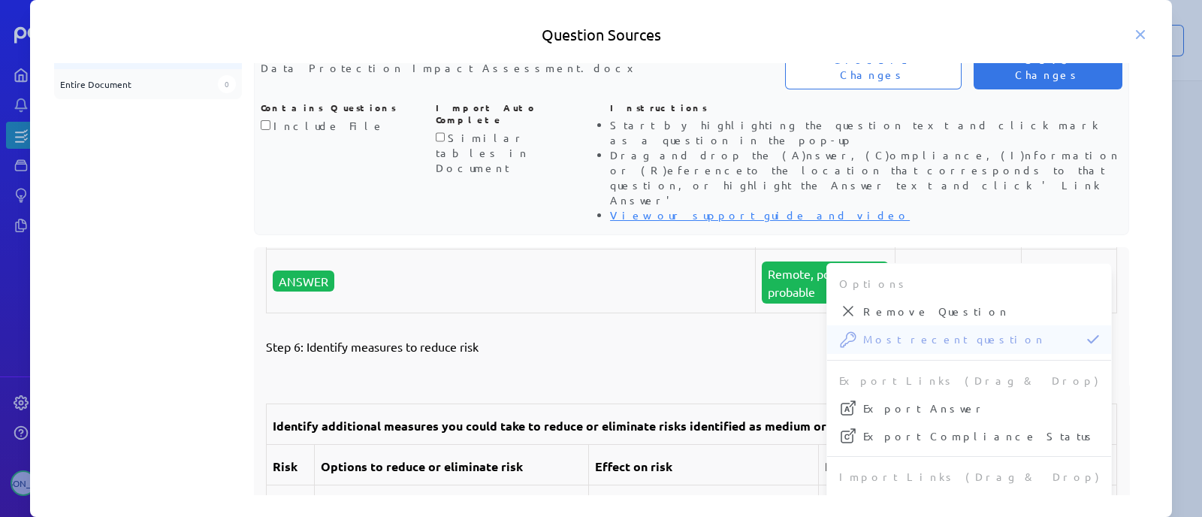
click at [1028, 301] on p "Low, medium or high" at bounding box center [1069, 283] width 83 height 36
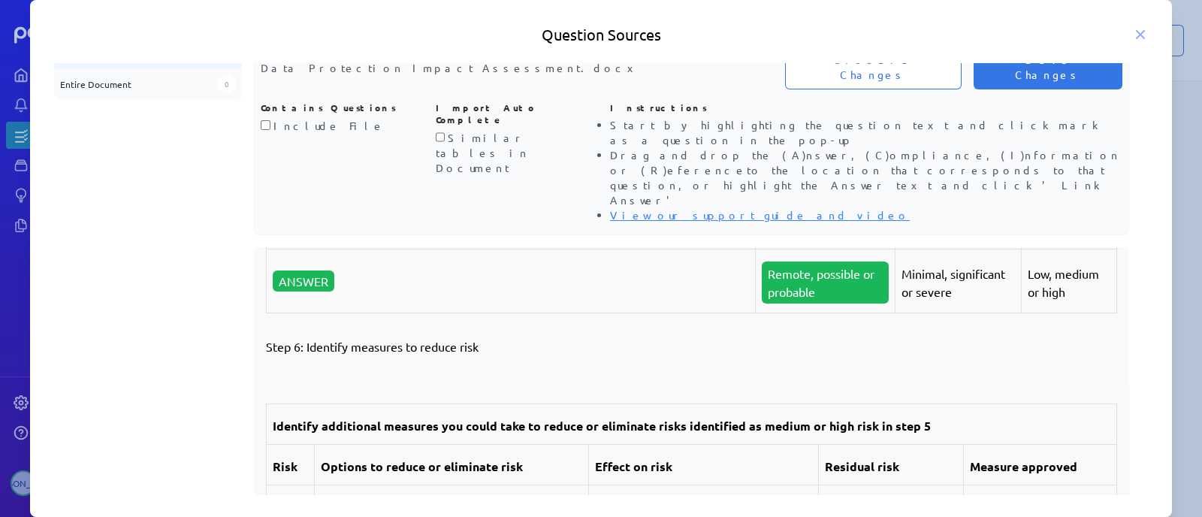
click at [919, 226] on strong "Severity of harm" at bounding box center [950, 218] width 96 height 16
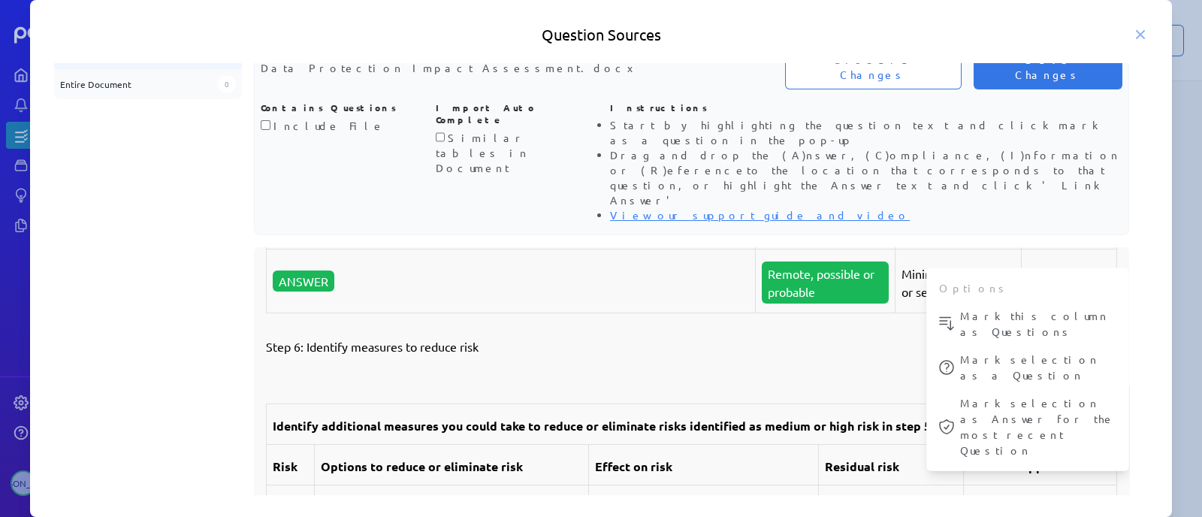
click at [919, 226] on strong "Severity of harm" at bounding box center [950, 218] width 96 height 16
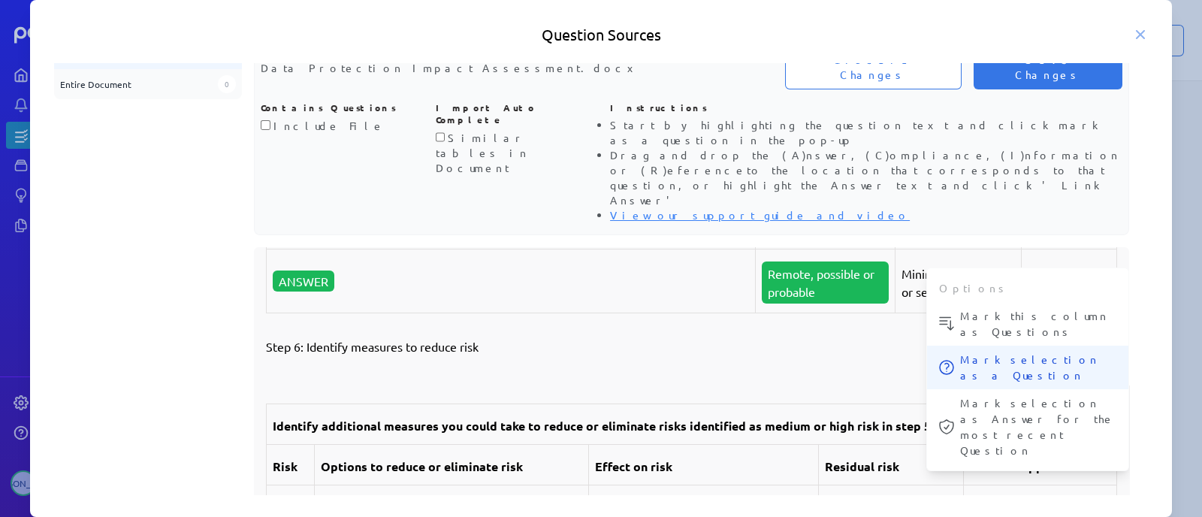
click at [1002, 352] on span "Mark selection as a Question" at bounding box center [1038, 368] width 156 height 32
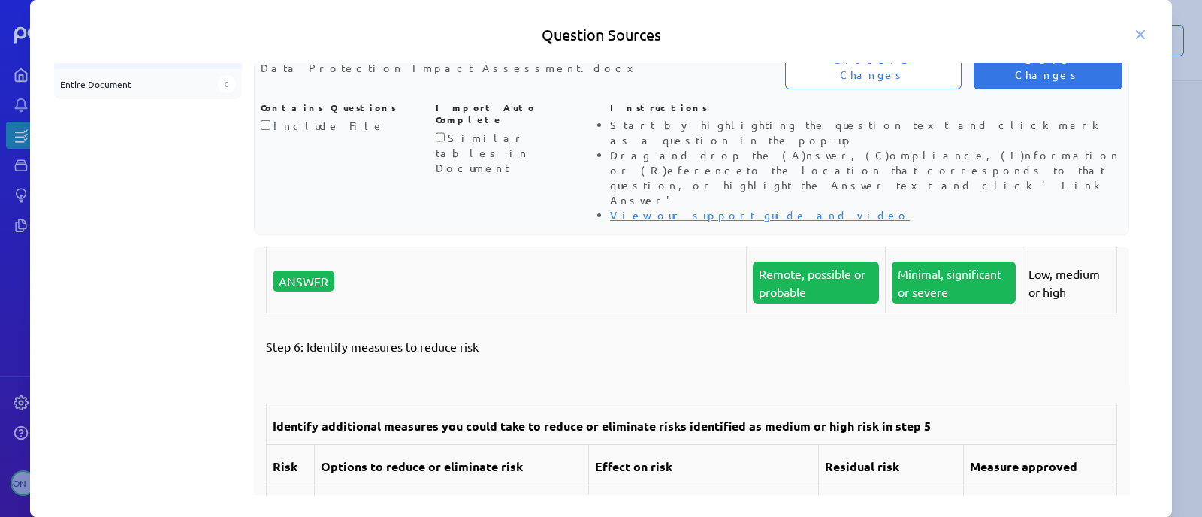
click at [1034, 226] on strong "Overall risk" at bounding box center [1063, 218] width 68 height 16
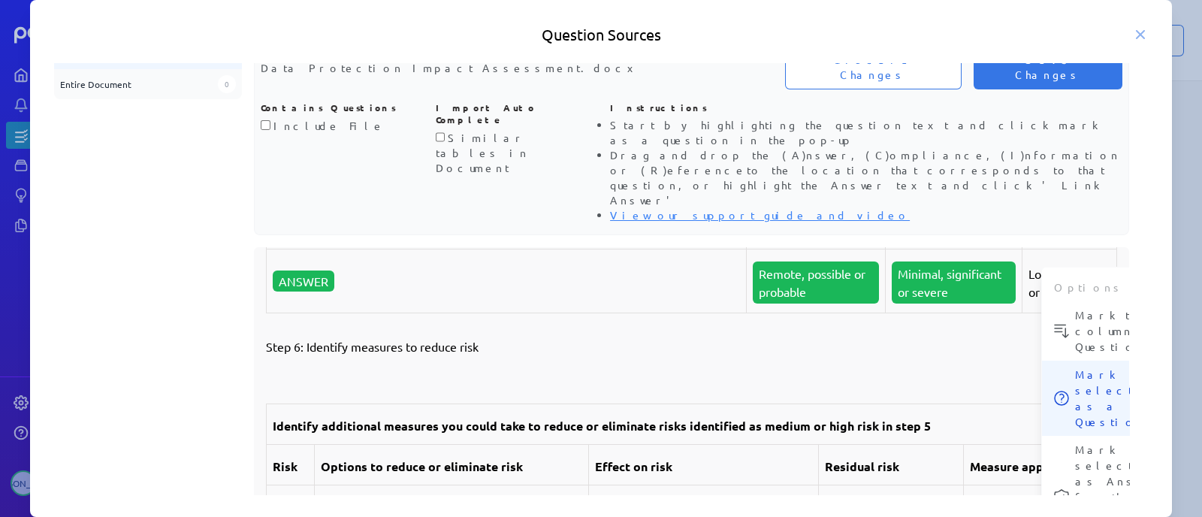
click at [1068, 367] on span "Mark selection as a Question" at bounding box center [1121, 398] width 92 height 63
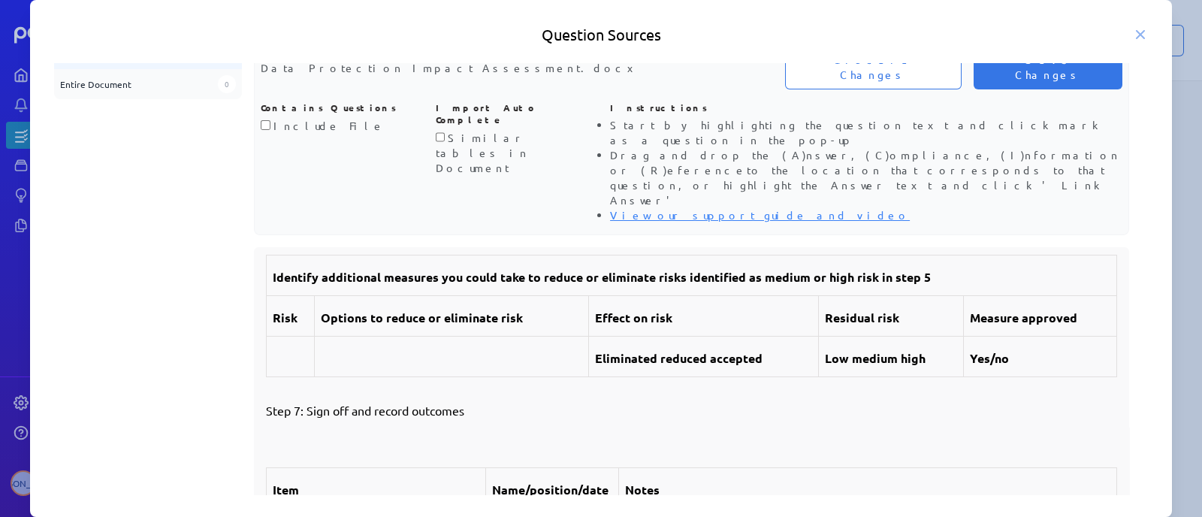
scroll to position [0, 0]
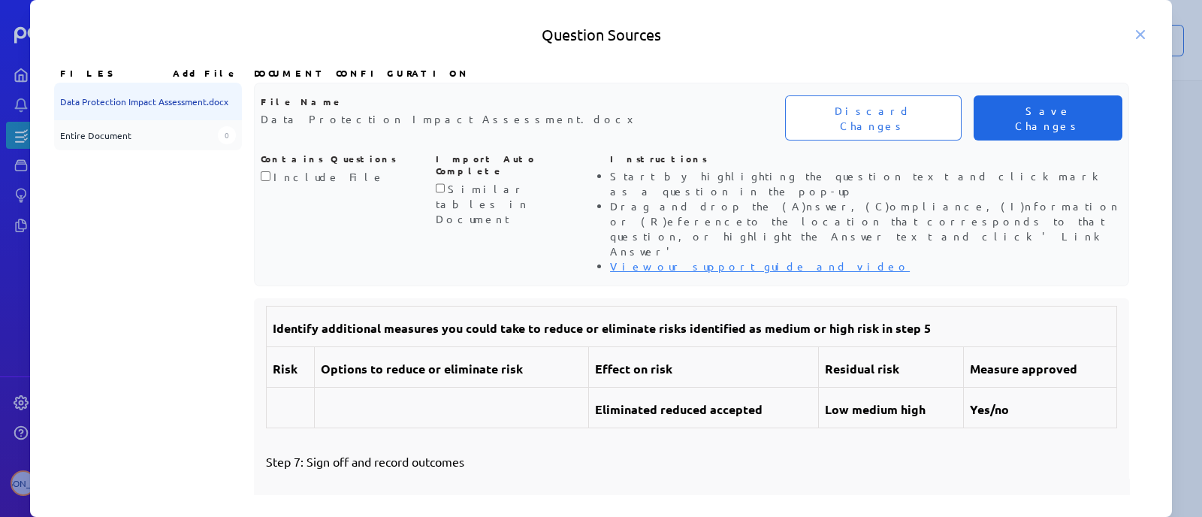
click at [1062, 104] on span "Save Changes" at bounding box center [1048, 118] width 113 height 30
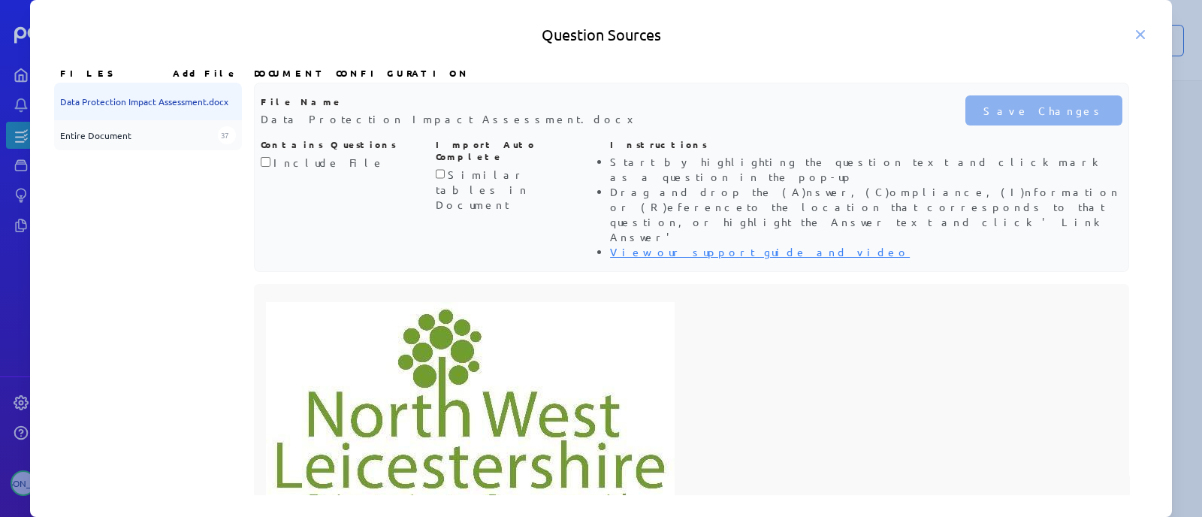
click at [207, 146] on div "Entire Document 37" at bounding box center [148, 135] width 188 height 30
click at [179, 135] on div "Entire Document 37" at bounding box center [148, 135] width 188 height 30
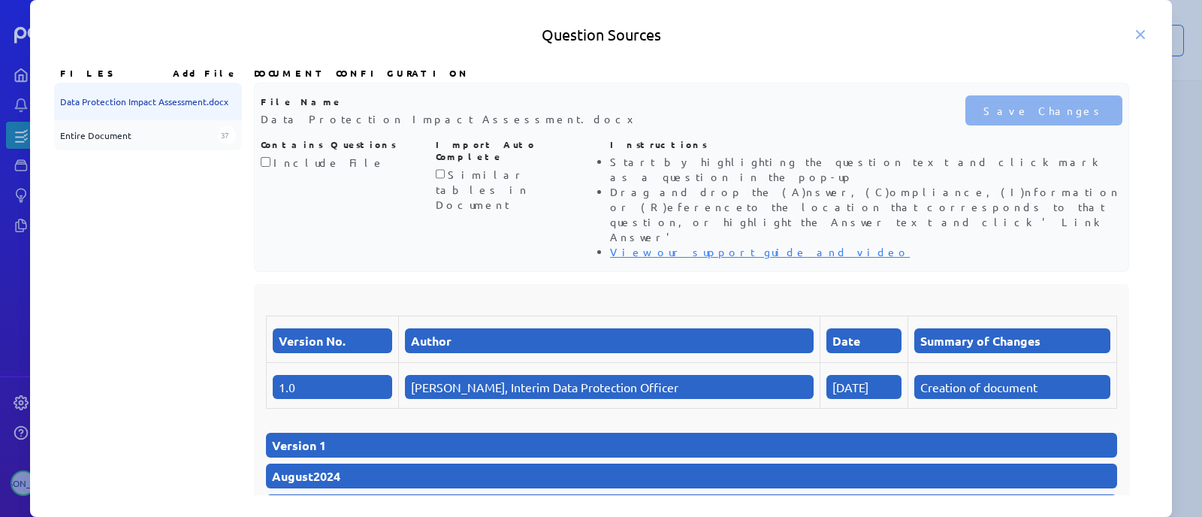
click at [1068, 35] on div "Question Sources" at bounding box center [601, 34] width 1142 height 21
click at [1068, 35] on icon at bounding box center [1140, 34] width 15 height 15
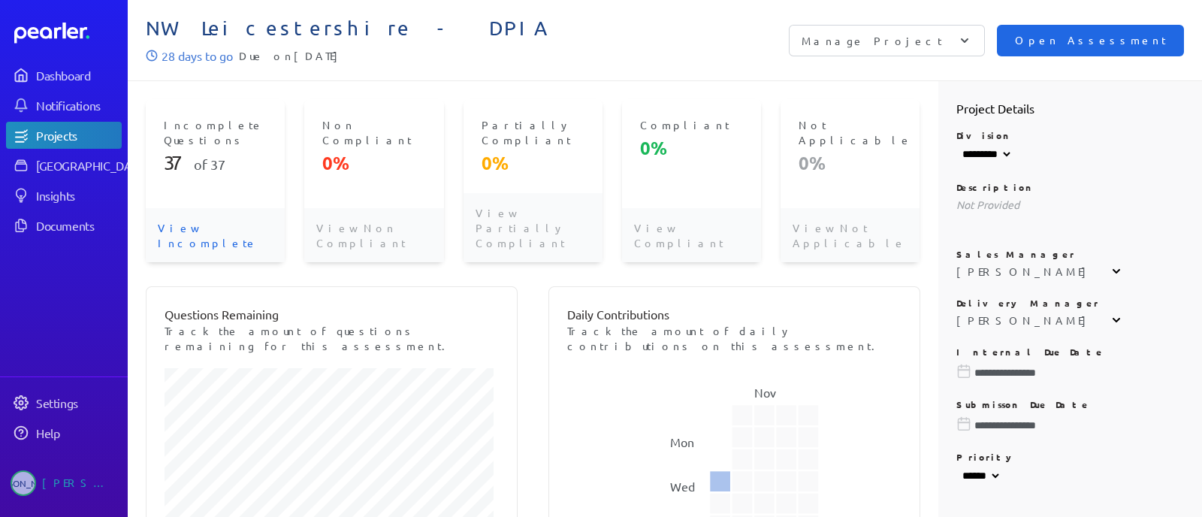
click at [1068, 39] on span "Open Assessment" at bounding box center [1090, 40] width 151 height 17
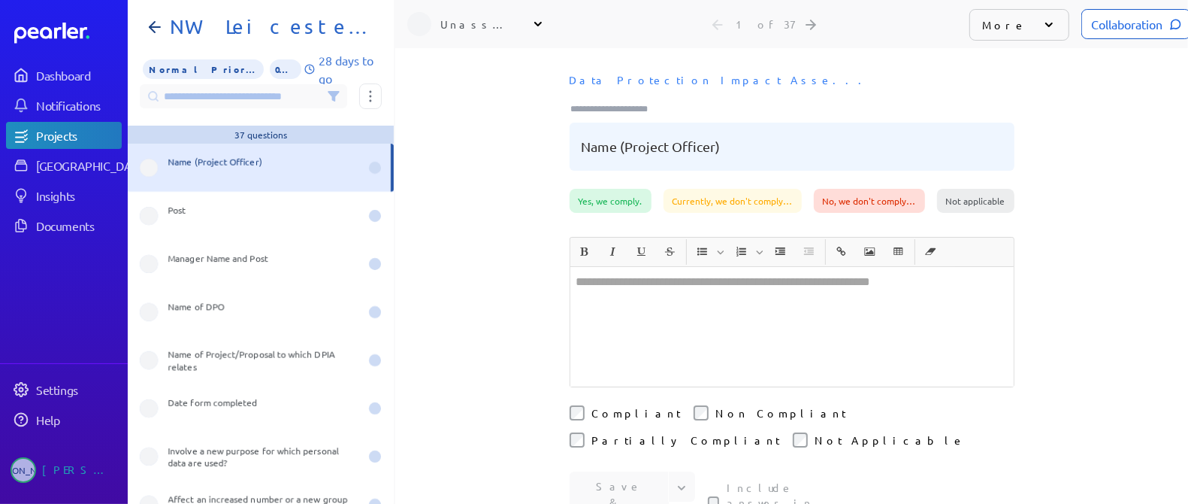
click at [804, 309] on div at bounding box center [791, 326] width 443 height 119
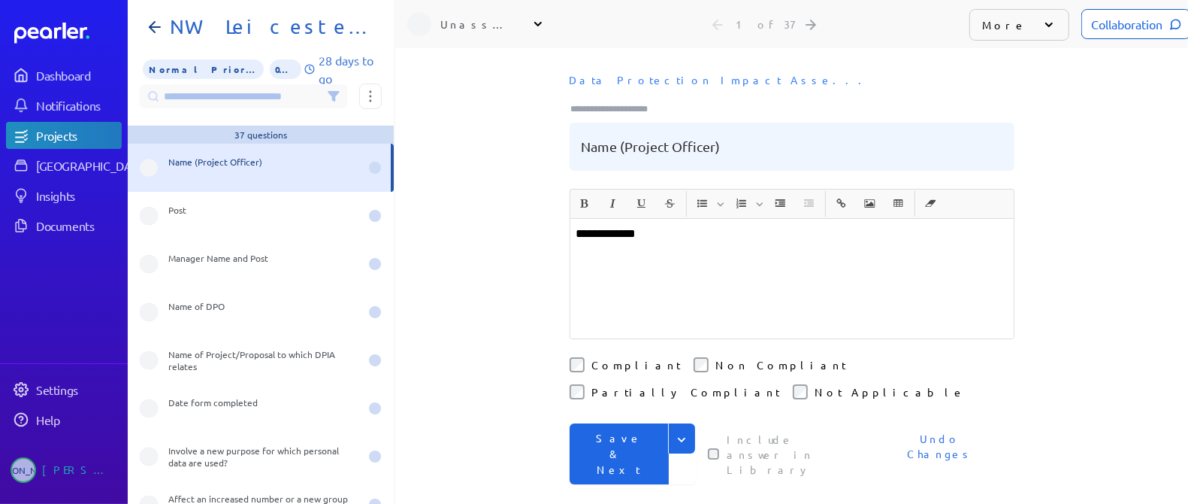
click at [583, 423] on button "Save & Next" at bounding box center [619, 453] width 99 height 61
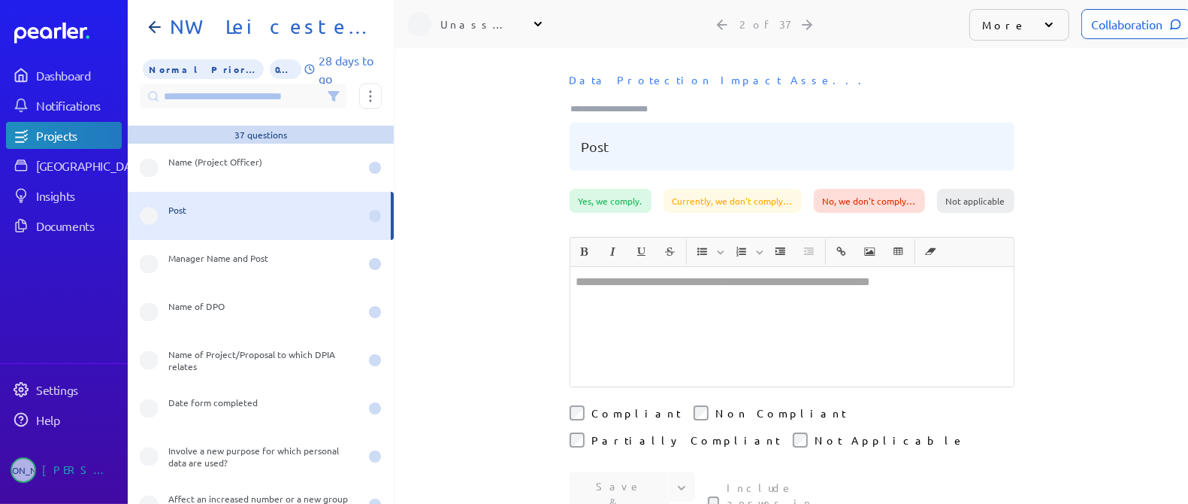
click at [627, 293] on div at bounding box center [791, 326] width 443 height 119
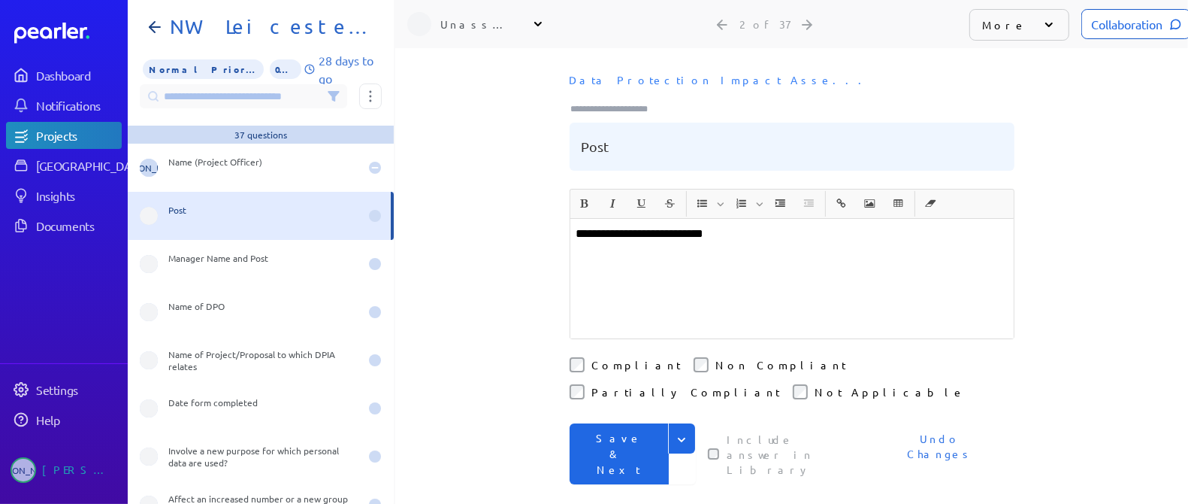
click at [597, 423] on button "Save & Next" at bounding box center [619, 453] width 99 height 61
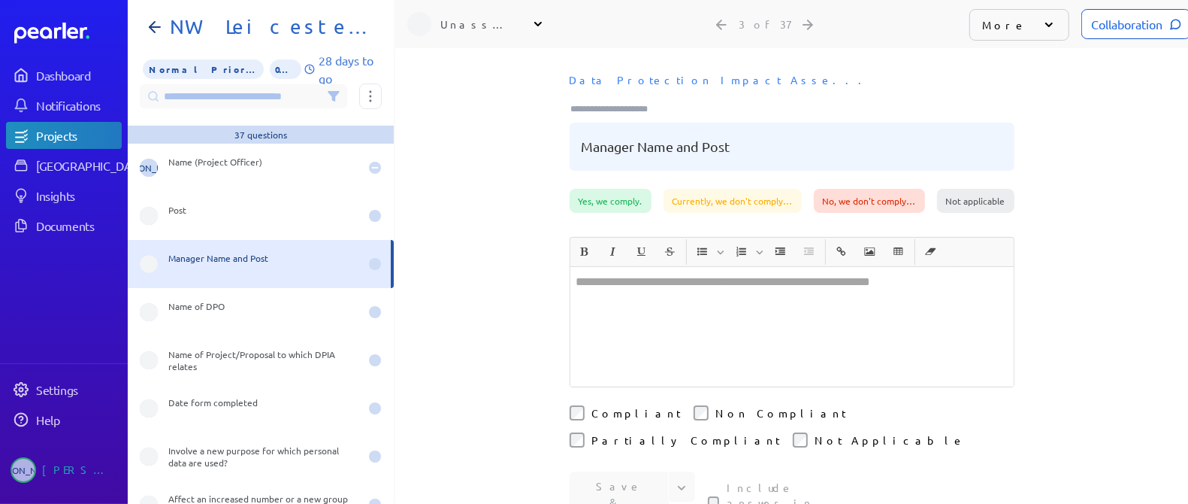
click at [670, 292] on div at bounding box center [791, 326] width 443 height 119
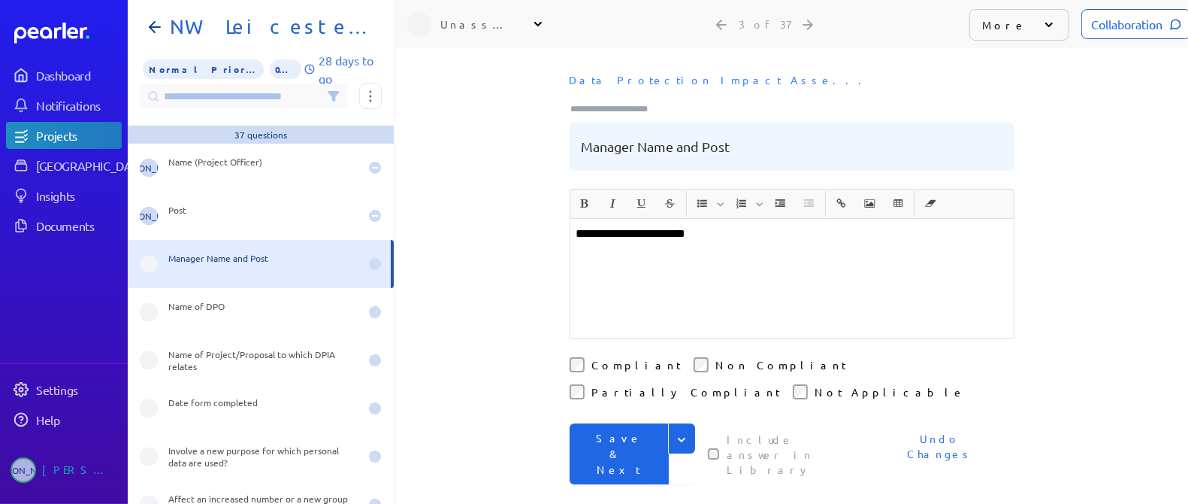
click at [688, 228] on p "**********" at bounding box center [791, 234] width 431 height 18
click at [688, 229] on p "**********" at bounding box center [791, 234] width 431 height 18
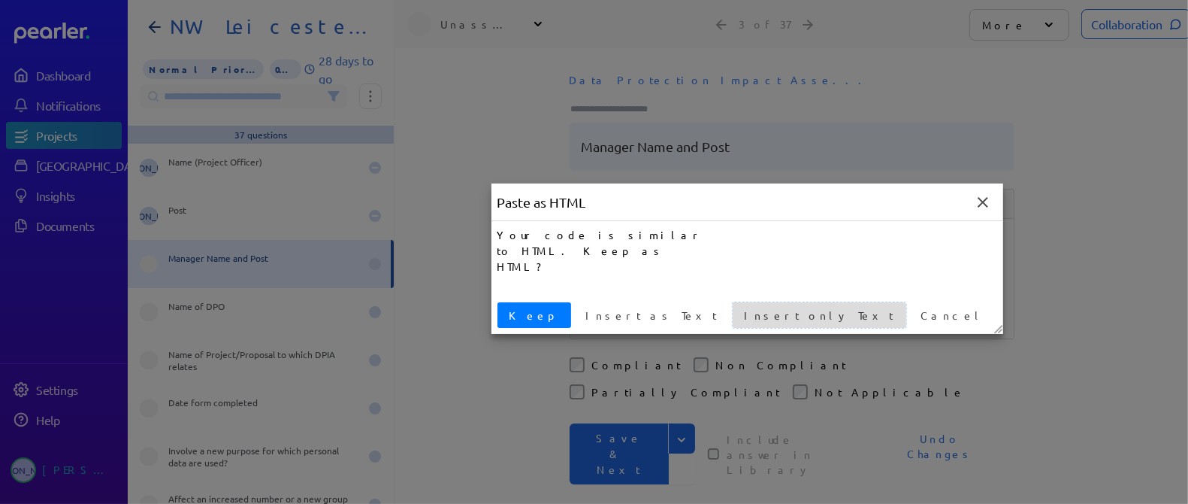
click at [739, 313] on span "Insert only Text" at bounding box center [820, 315] width 162 height 16
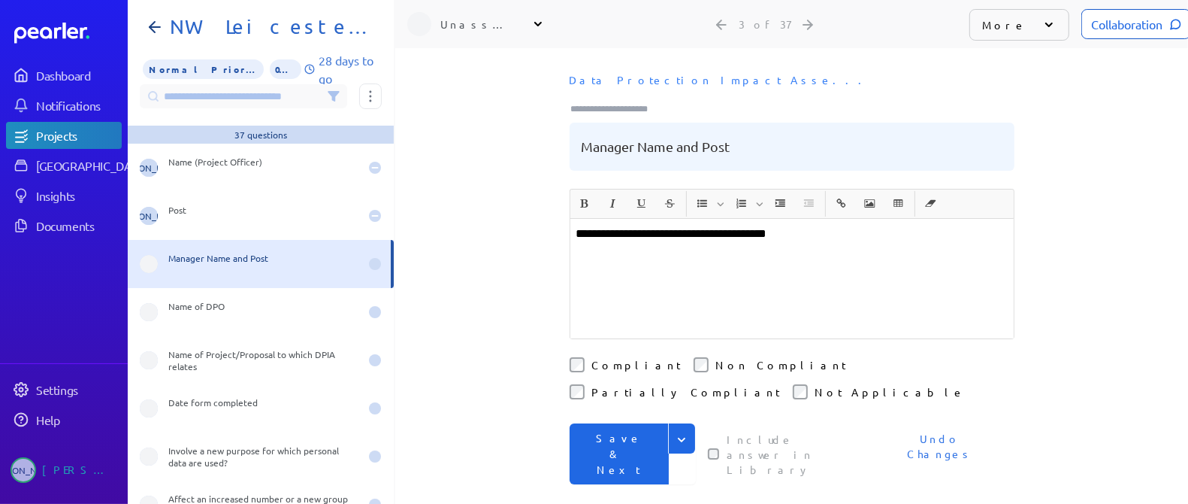
click at [625, 423] on button "Save & Next" at bounding box center [619, 453] width 99 height 61
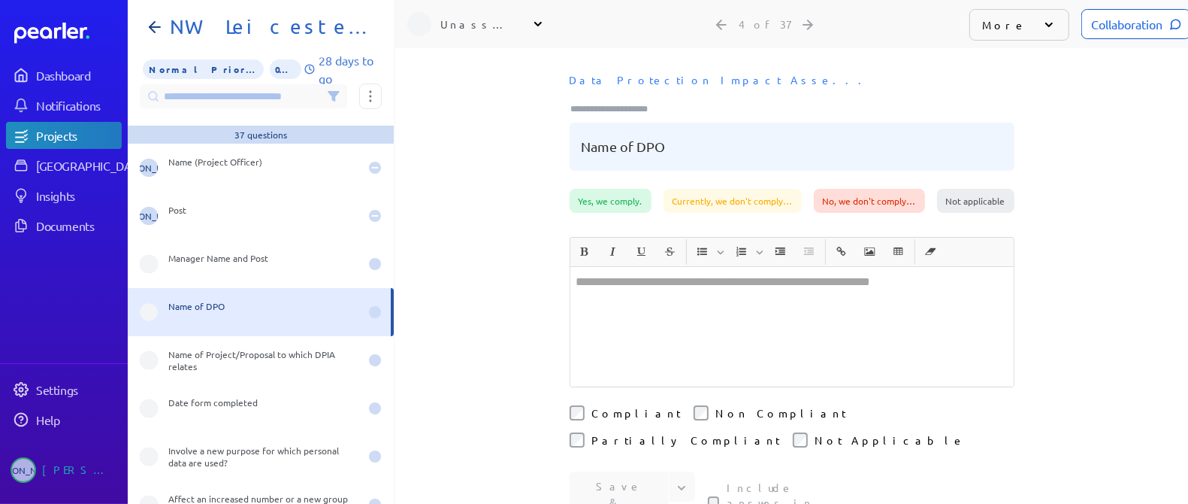
click at [658, 319] on div at bounding box center [791, 326] width 443 height 119
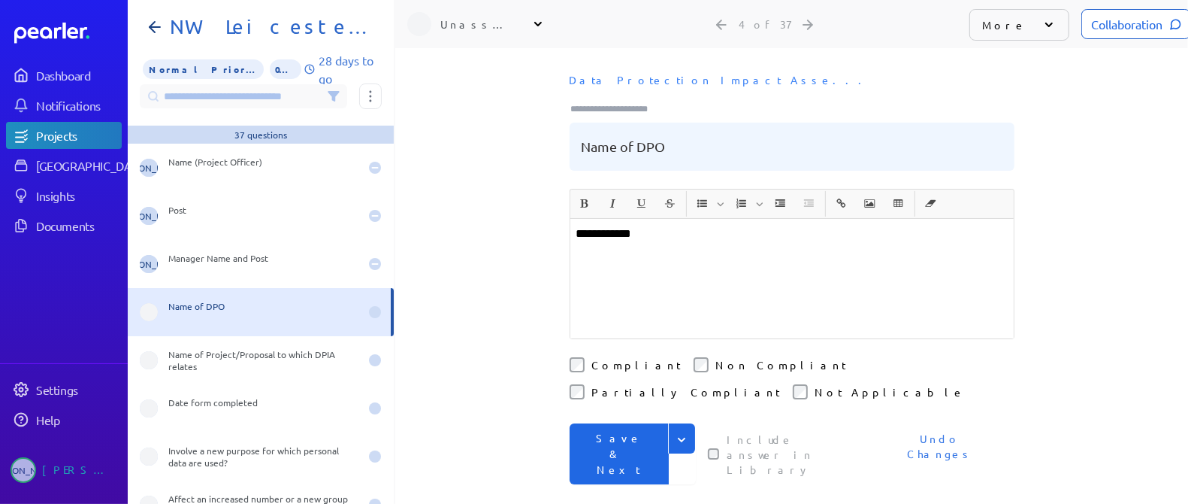
click at [615, 423] on button "Save & Next" at bounding box center [619, 453] width 99 height 61
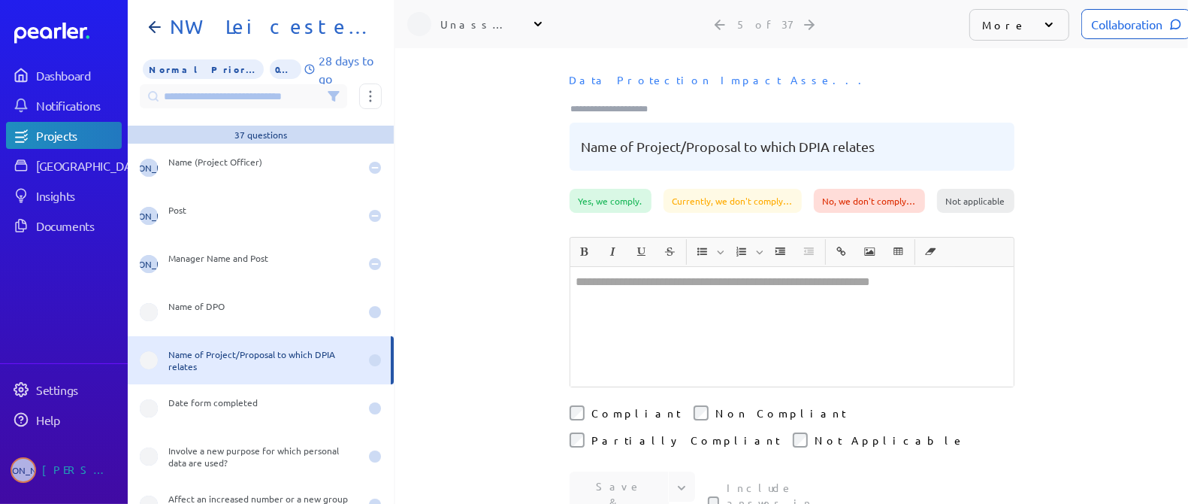
click at [611, 319] on div at bounding box center [791, 326] width 443 height 119
click at [631, 310] on div at bounding box center [791, 326] width 443 height 119
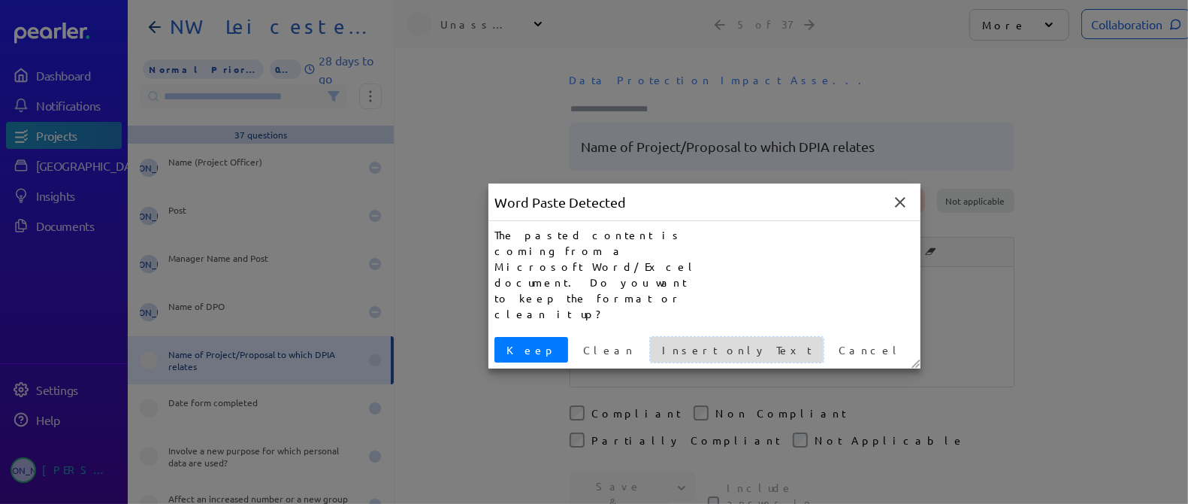
click at [656, 342] on span "Insert only Text" at bounding box center [737, 350] width 162 height 16
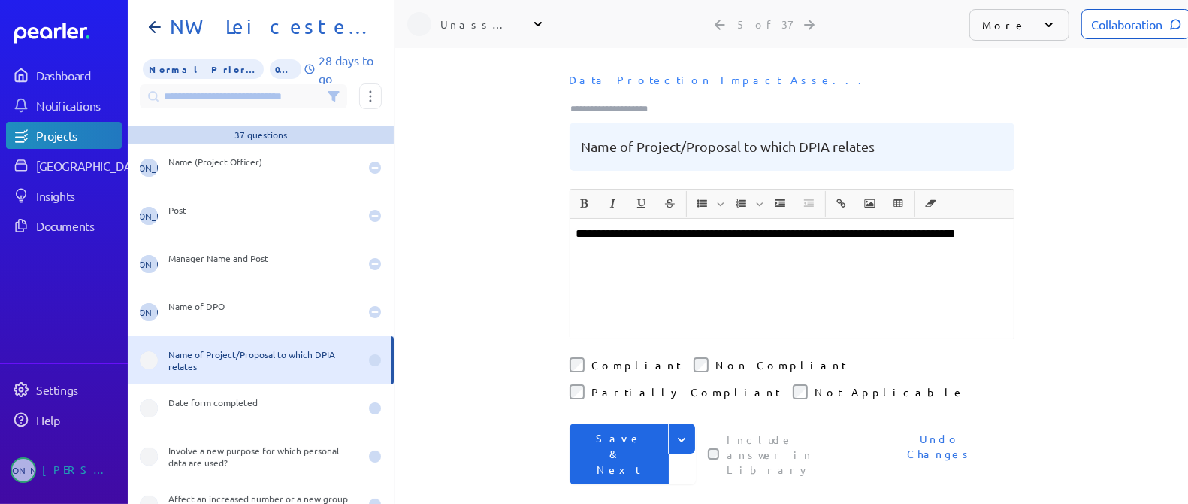
click at [619, 423] on button "Save & Next" at bounding box center [619, 453] width 99 height 61
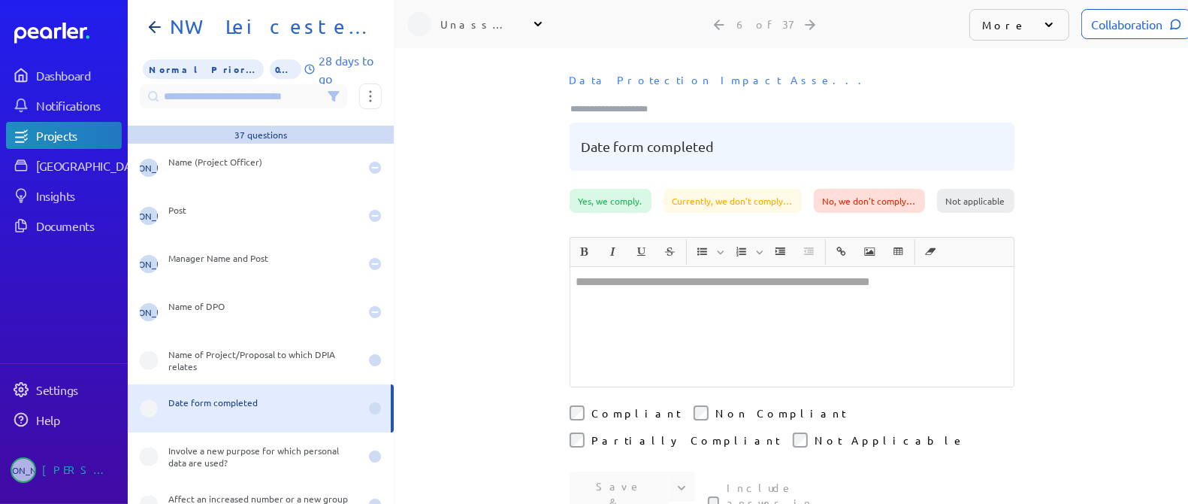
click at [652, 325] on div at bounding box center [791, 326] width 443 height 119
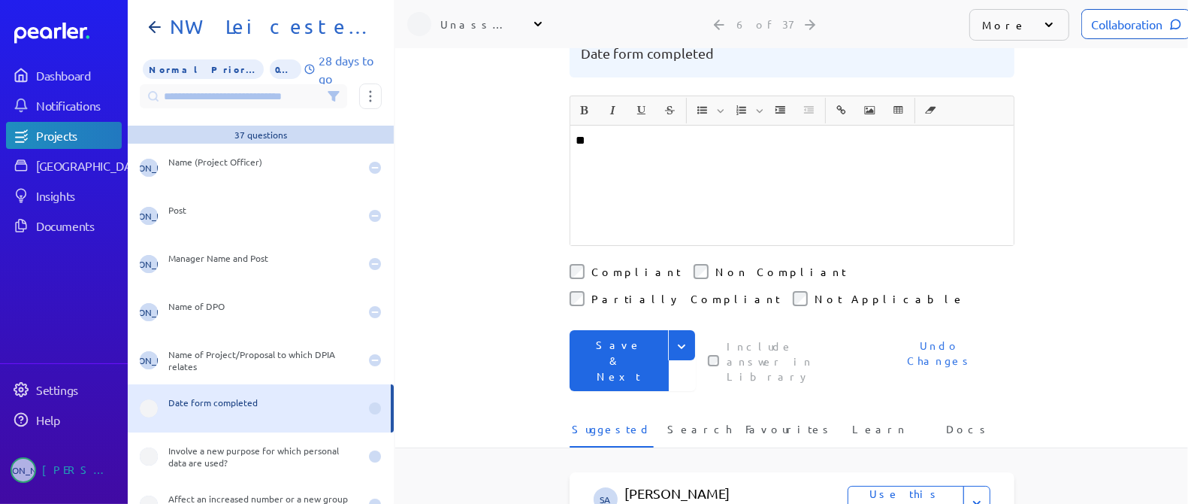
scroll to position [45, 0]
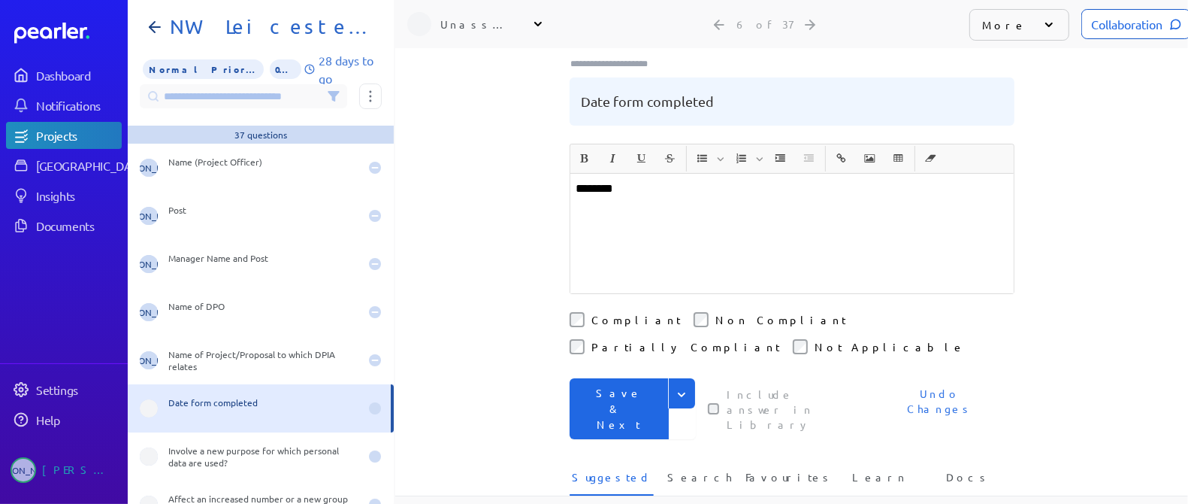
click at [636, 378] on button "Save & Next" at bounding box center [619, 408] width 99 height 61
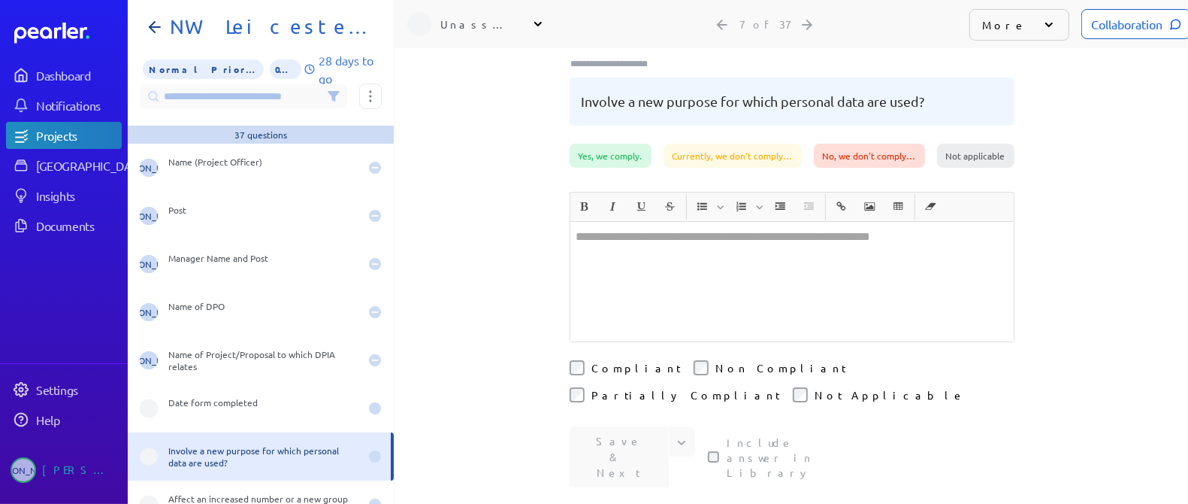
click at [649, 306] on div at bounding box center [791, 281] width 443 height 119
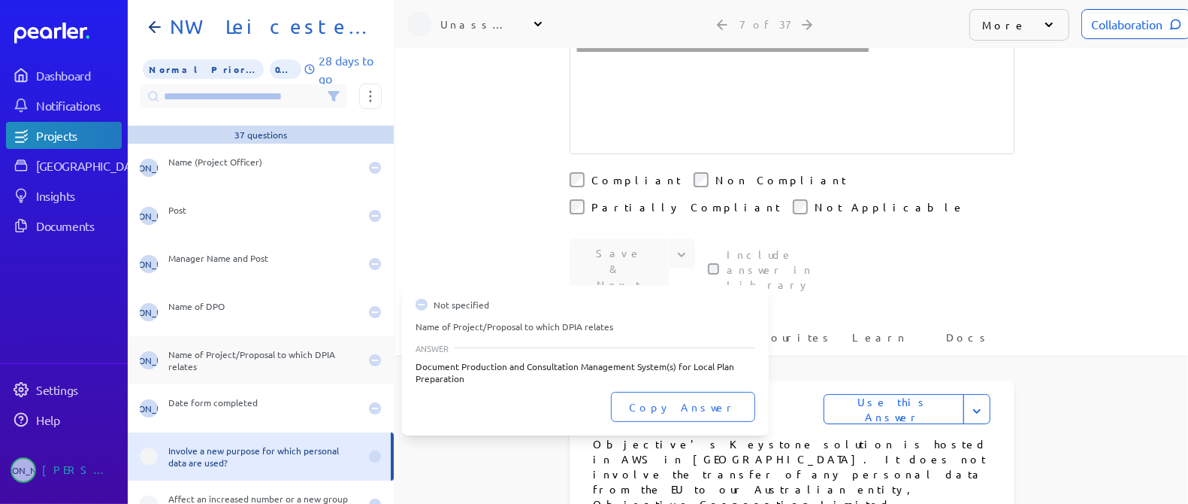
scroll to position [187, 0]
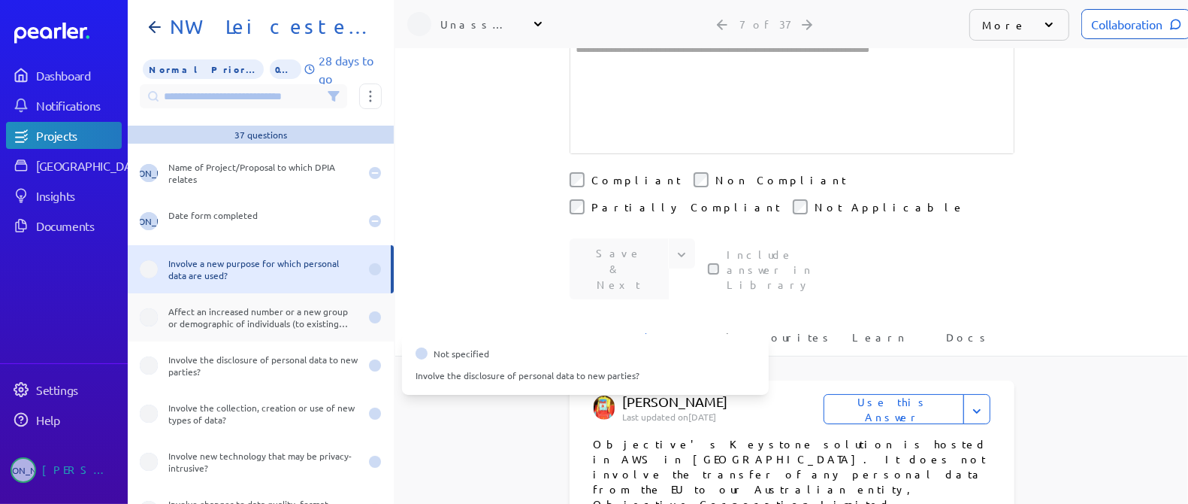
click at [246, 307] on div "Affect an increased number or a new group or demographic of individuals (to exi…" at bounding box center [263, 317] width 191 height 24
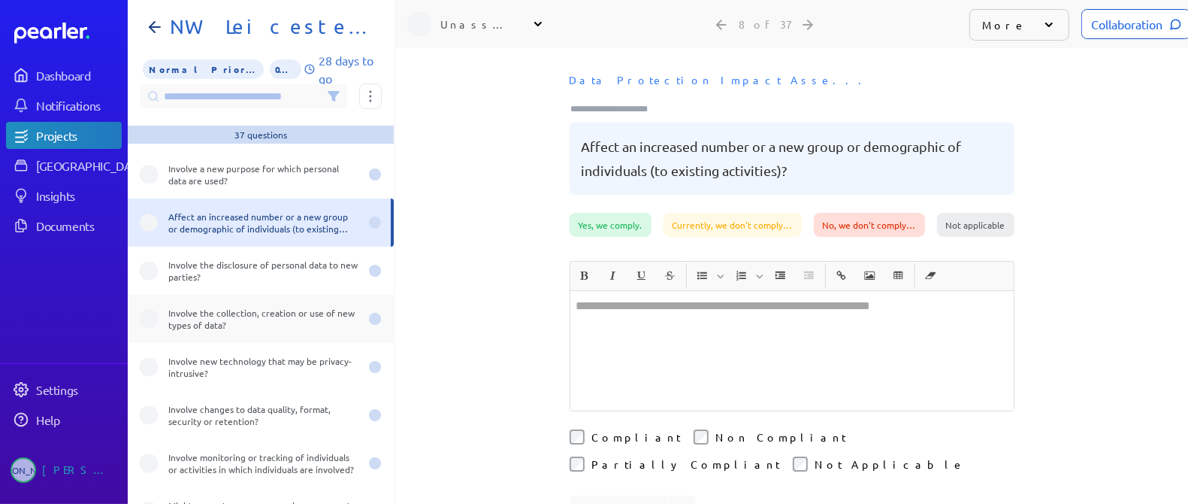
scroll to position [375, 0]
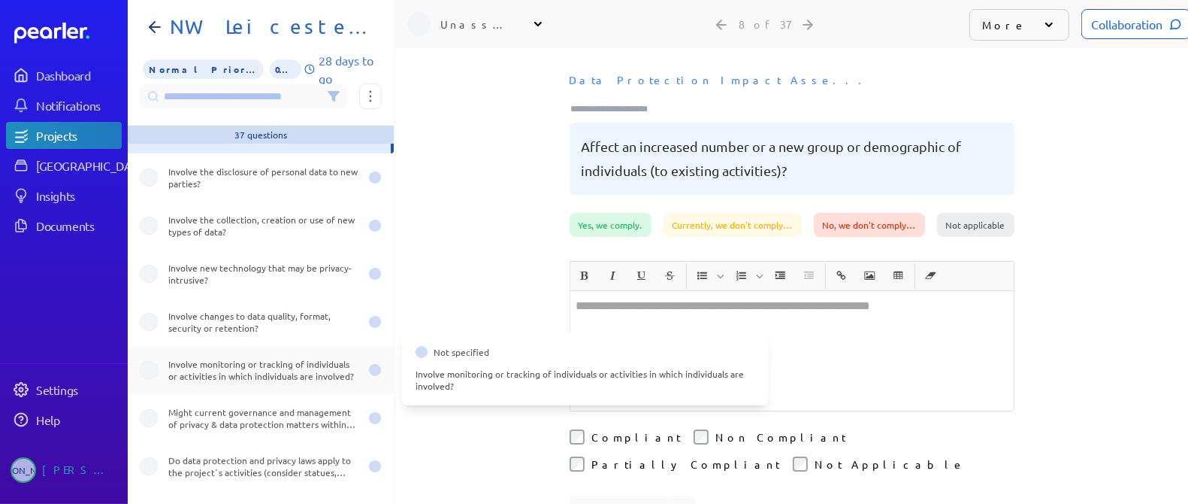
click at [259, 367] on div "Involve monitoring or tracking of individuals or activities in which individual…" at bounding box center [263, 370] width 191 height 24
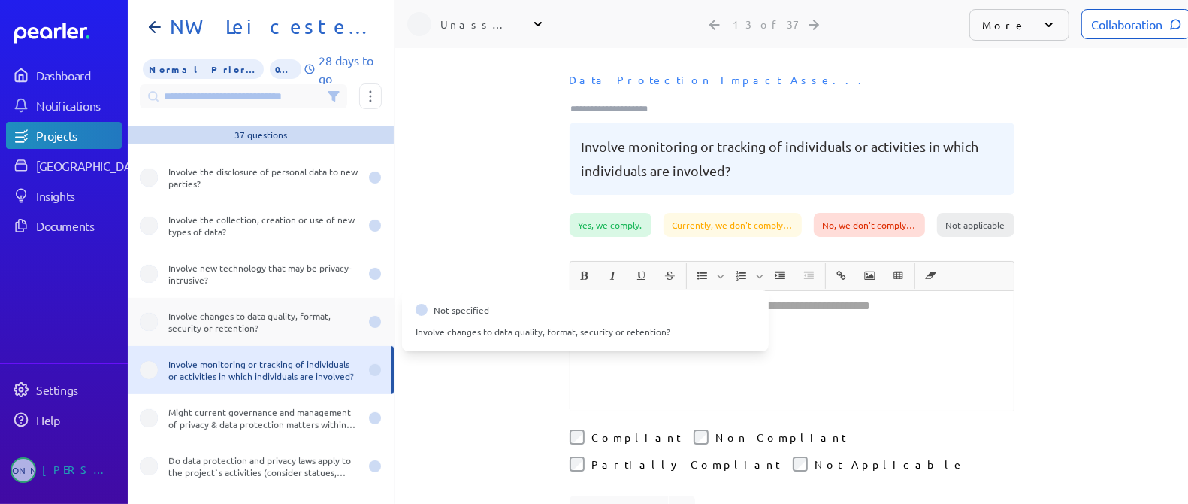
click at [255, 306] on div "Involve changes to data quality, format, security or retention?" at bounding box center [261, 322] width 266 height 48
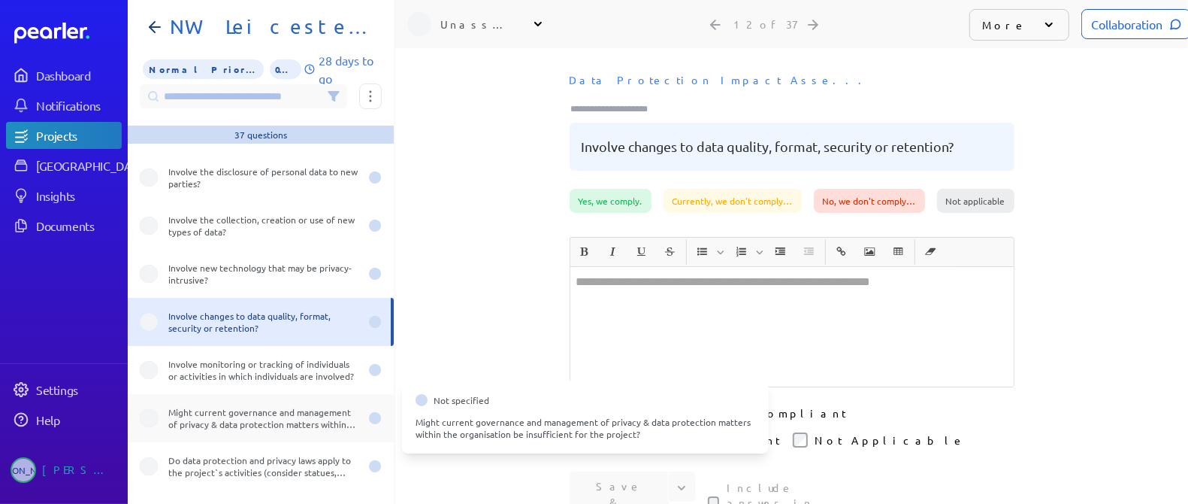
click at [241, 419] on div "Might current governance and management of privacy & data protection matters wi…" at bounding box center [263, 418] width 191 height 24
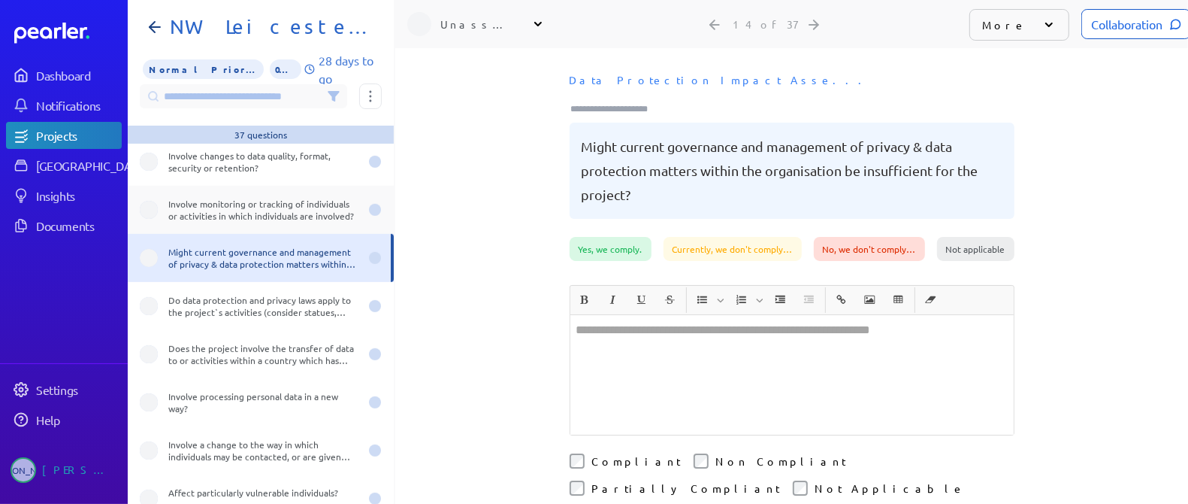
scroll to position [564, 0]
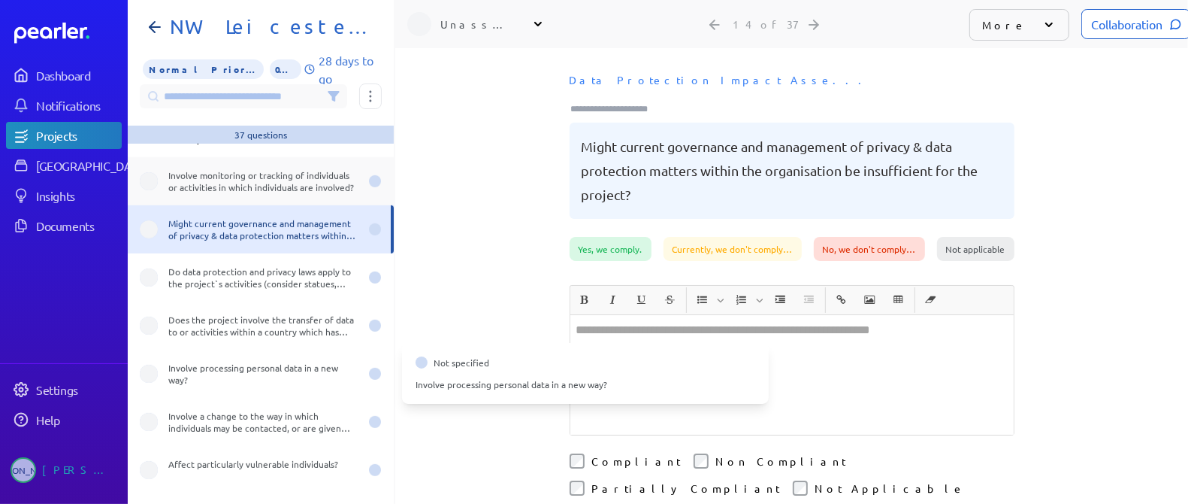
click at [239, 390] on div "Involve processing personal data in a new way?" at bounding box center [261, 373] width 266 height 48
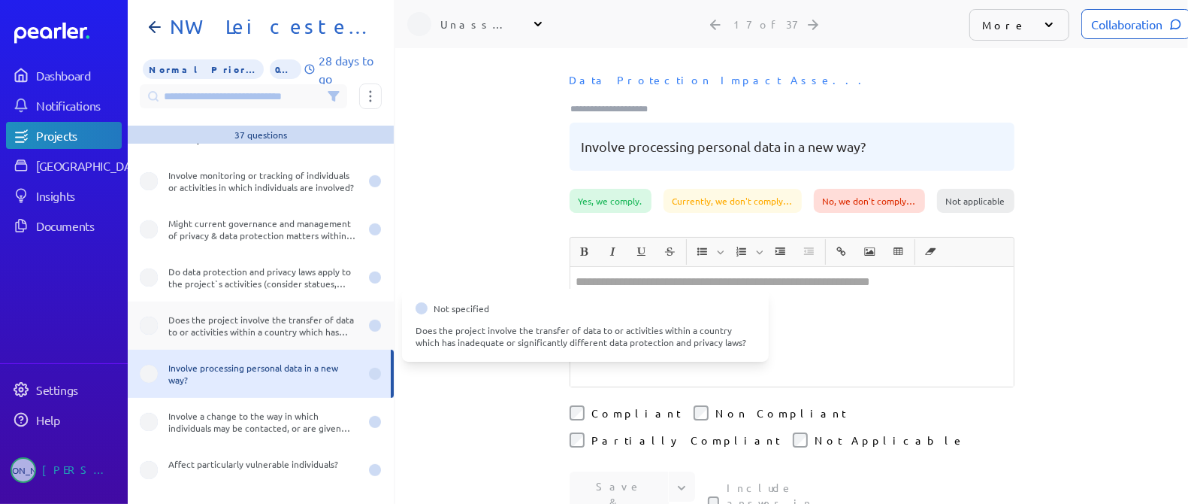
click at [255, 328] on div "Does the project involve the transfer of data to or activities within a country…" at bounding box center [263, 325] width 191 height 24
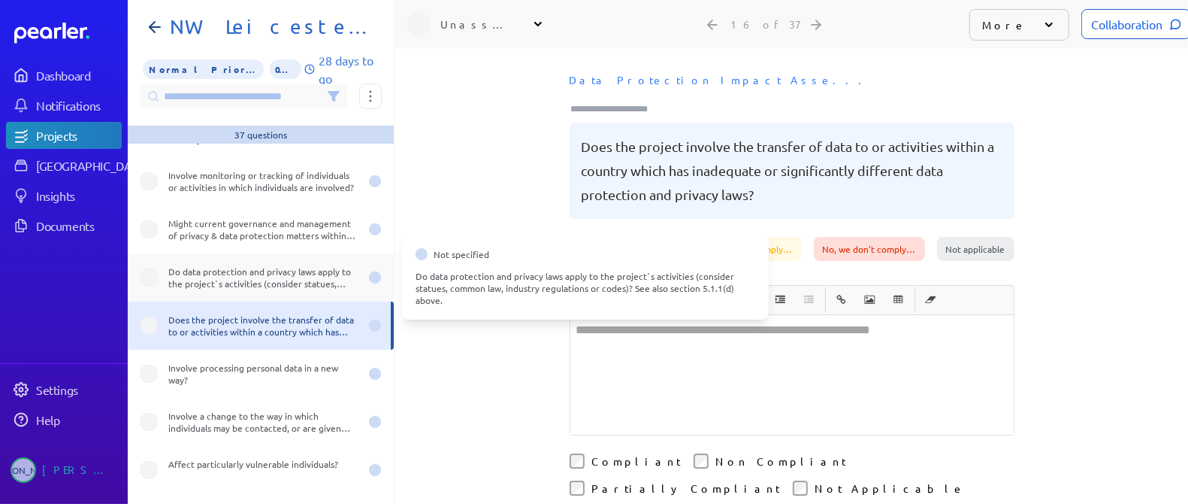
click at [279, 265] on div "Do data protection and privacy laws apply to the project`s activities (consider…" at bounding box center [263, 277] width 191 height 24
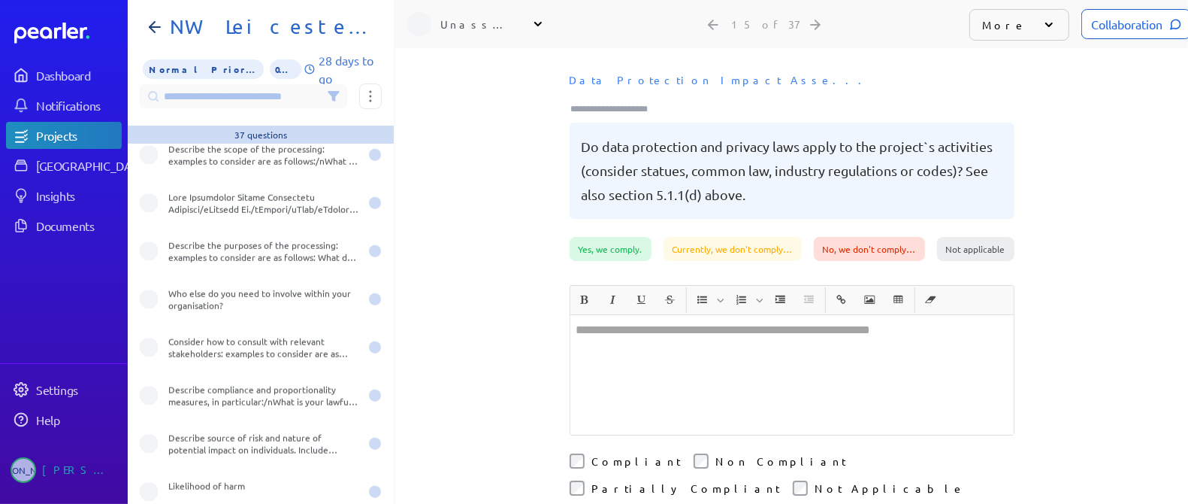
scroll to position [1314, 0]
click at [476, 211] on div "Data Protection Impact Asse... Do data protection and privacy laws apply to the…" at bounding box center [791, 151] width 793 height 171
